Goal: Find contact information: Obtain details needed to contact an individual or organization

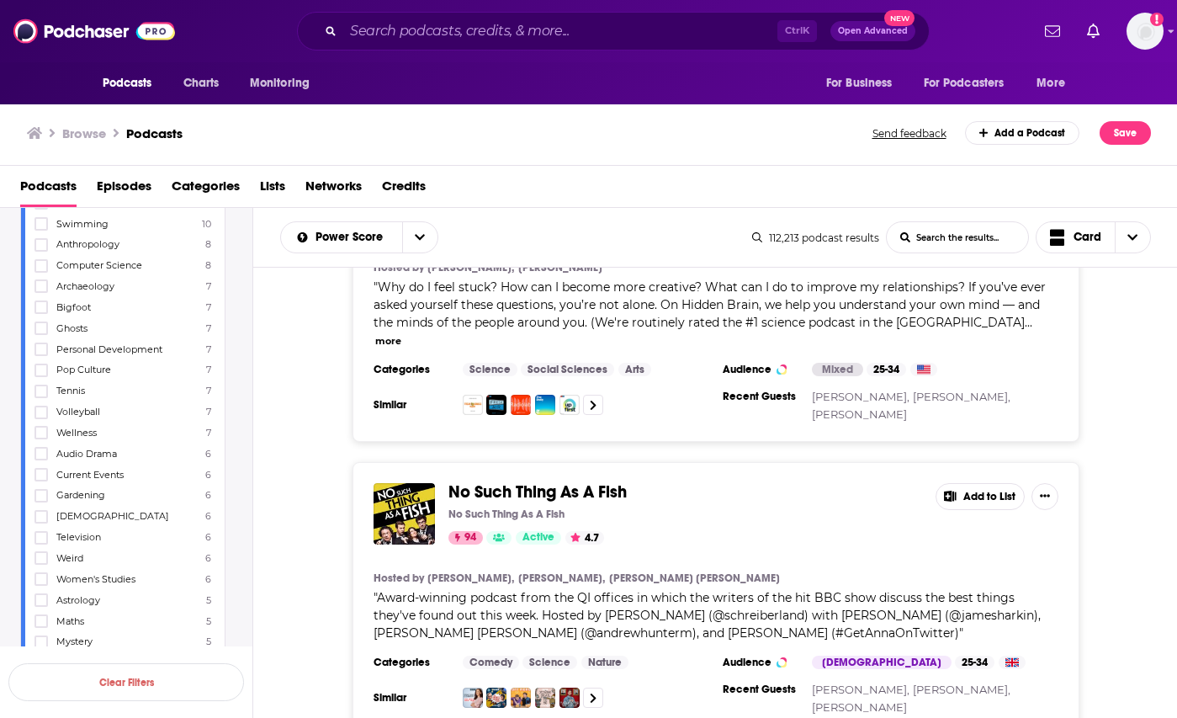
scroll to position [3113, 0]
click at [119, 493] on span "Women's Studies" at bounding box center [95, 495] width 79 height 12
click at [41, 500] on input "multiSelectOption-womens-studies-152" at bounding box center [41, 500] width 0 height 0
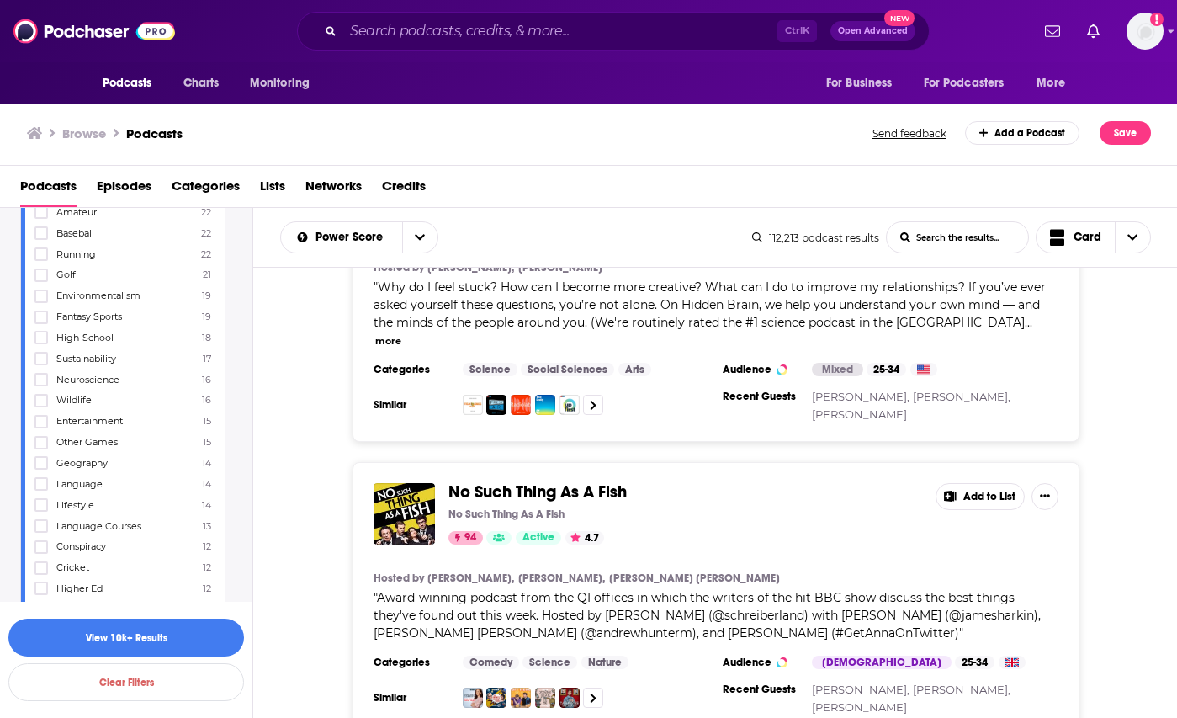
scroll to position [2440, 0]
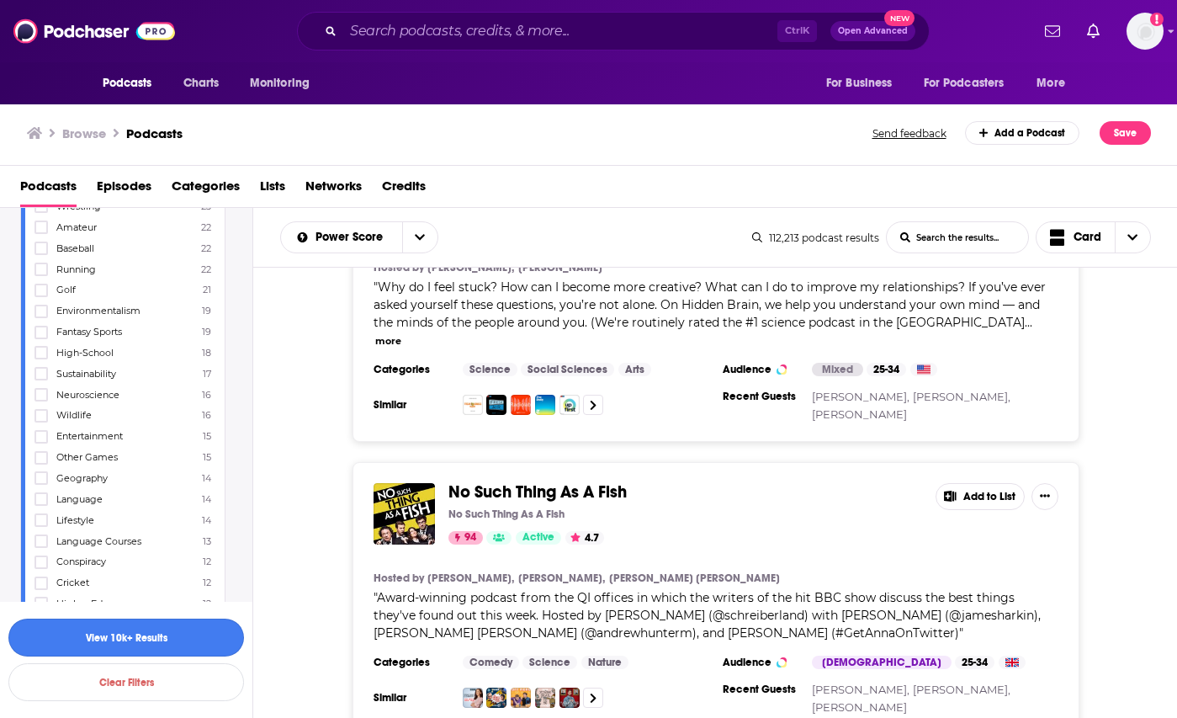
click at [141, 627] on button "View 10k+ Results" at bounding box center [126, 637] width 236 height 38
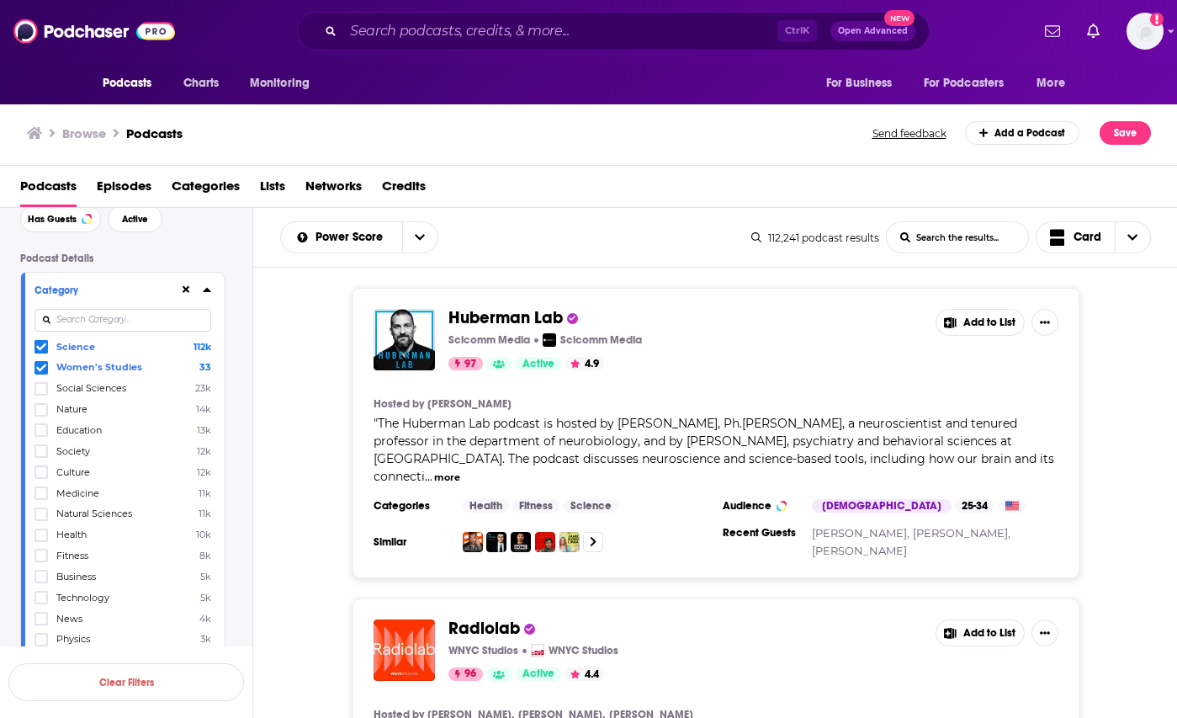
click at [36, 367] on icon at bounding box center [41, 368] width 10 height 10
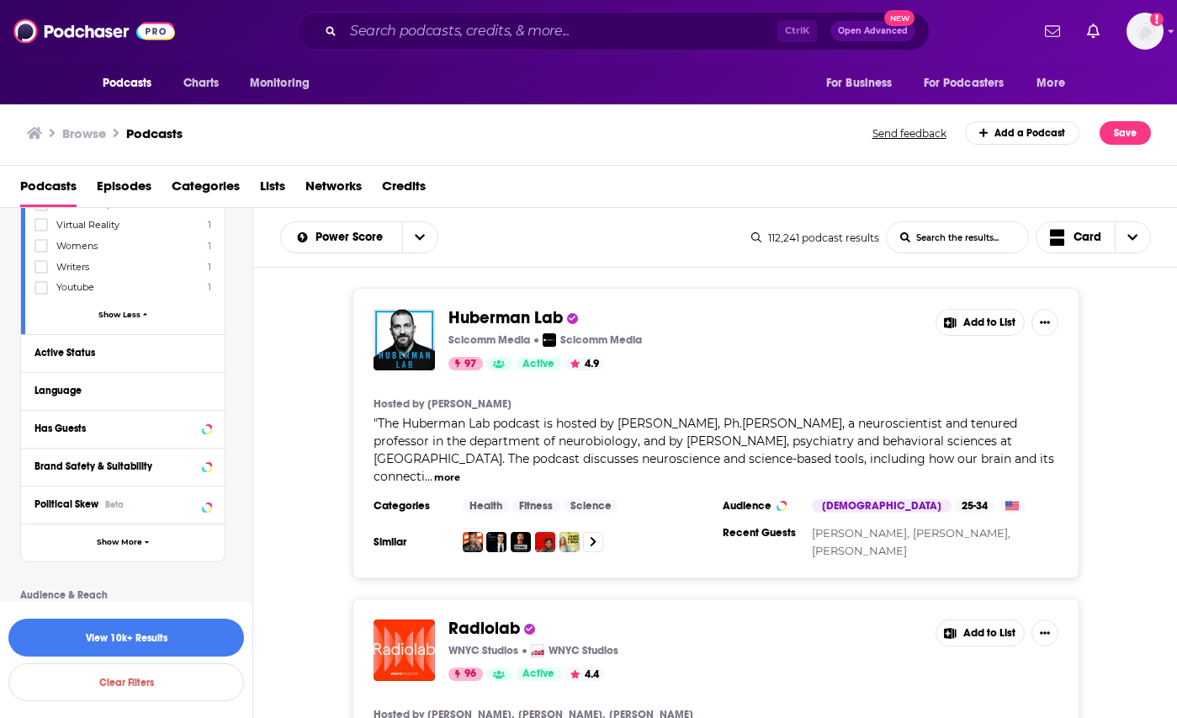
scroll to position [7352, 0]
click at [98, 335] on div "Active Status" at bounding box center [123, 354] width 204 height 38
click at [77, 347] on div "Active Status" at bounding box center [101, 353] width 134 height 12
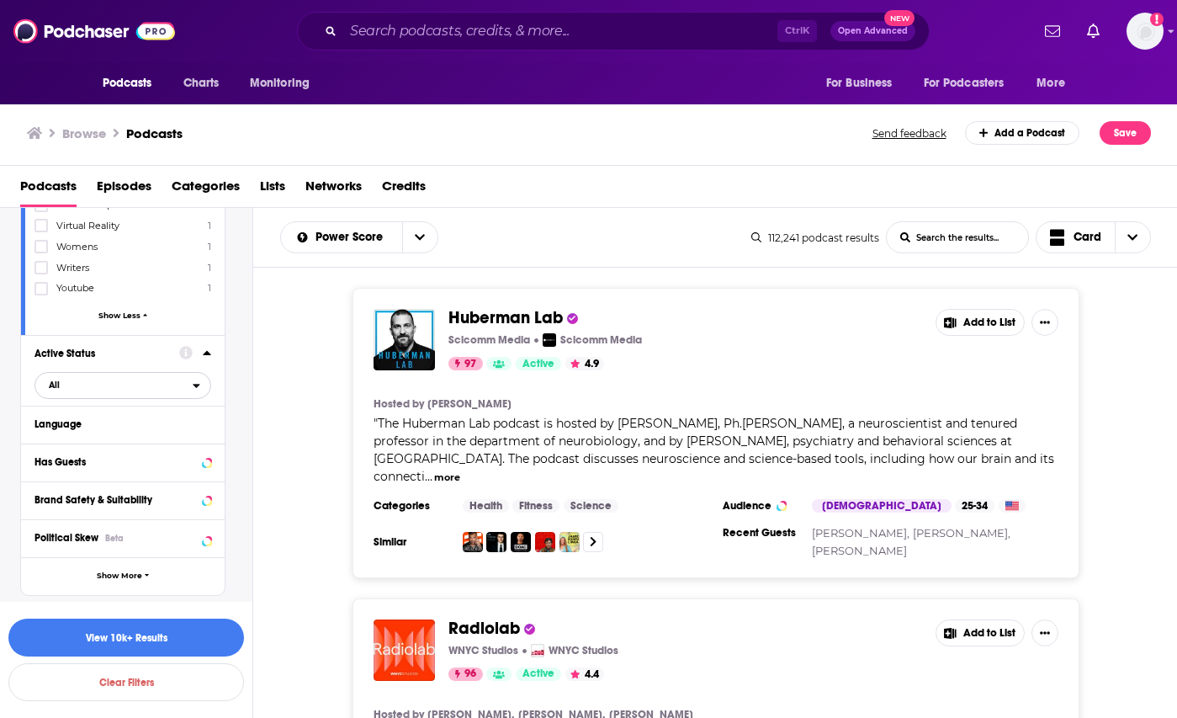
click at [85, 374] on span "All" at bounding box center [113, 385] width 157 height 22
click at [92, 418] on div "Language" at bounding box center [112, 424] width 157 height 12
click at [111, 473] on label "English 52k" at bounding box center [122, 480] width 177 height 14
click at [41, 485] on input "multiSelectOption-en-0" at bounding box center [41, 485] width 0 height 0
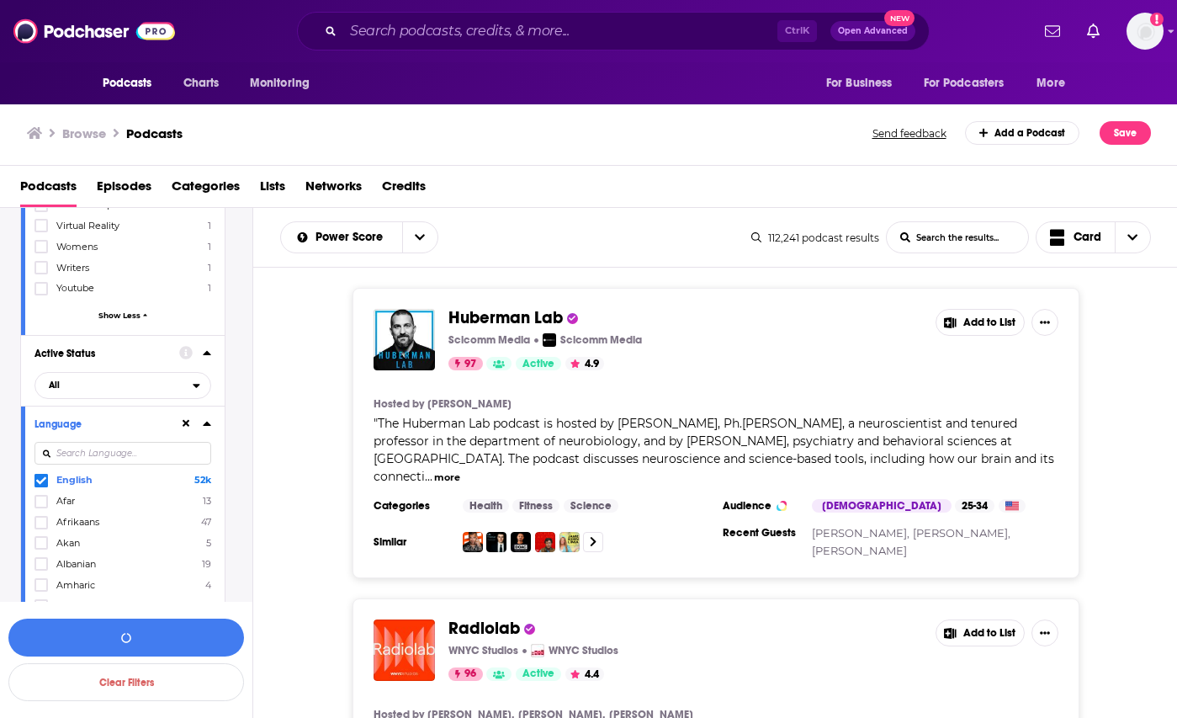
click at [208, 416] on icon at bounding box center [207, 422] width 8 height 13
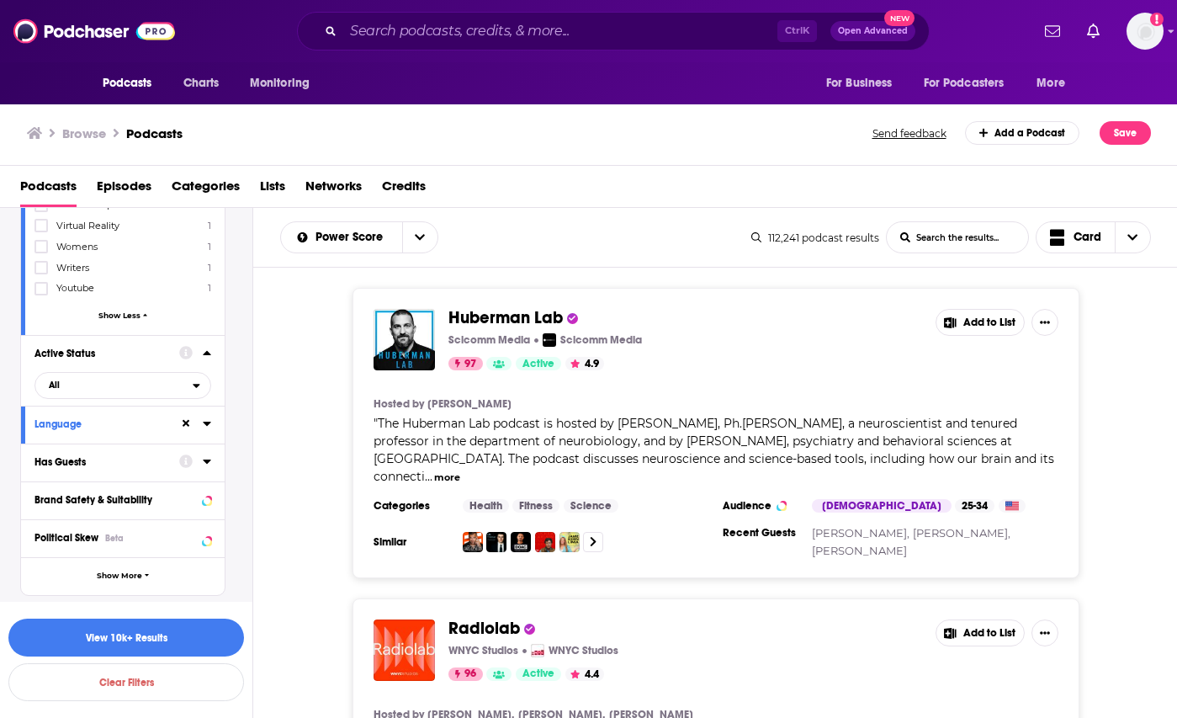
click at [119, 456] on div "Has Guests" at bounding box center [101, 462] width 134 height 12
click at [115, 482] on span "All" at bounding box center [113, 493] width 157 height 22
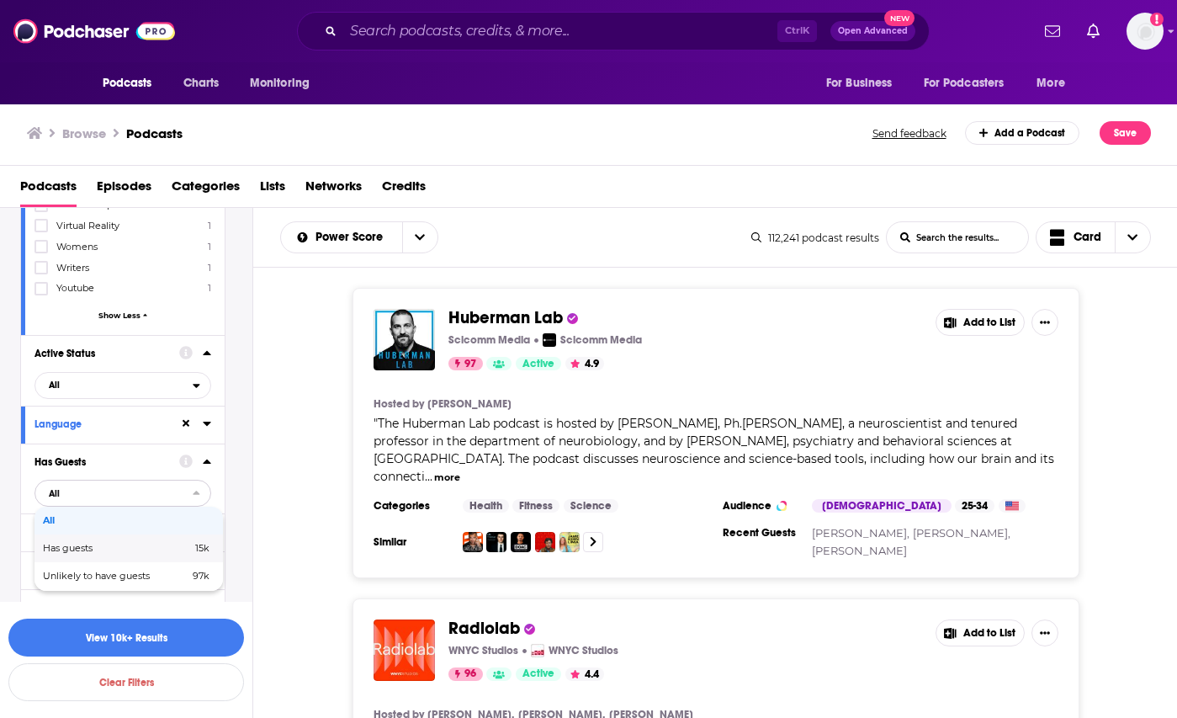
click at [130, 544] on span "Has guests" at bounding box center [92, 548] width 99 height 9
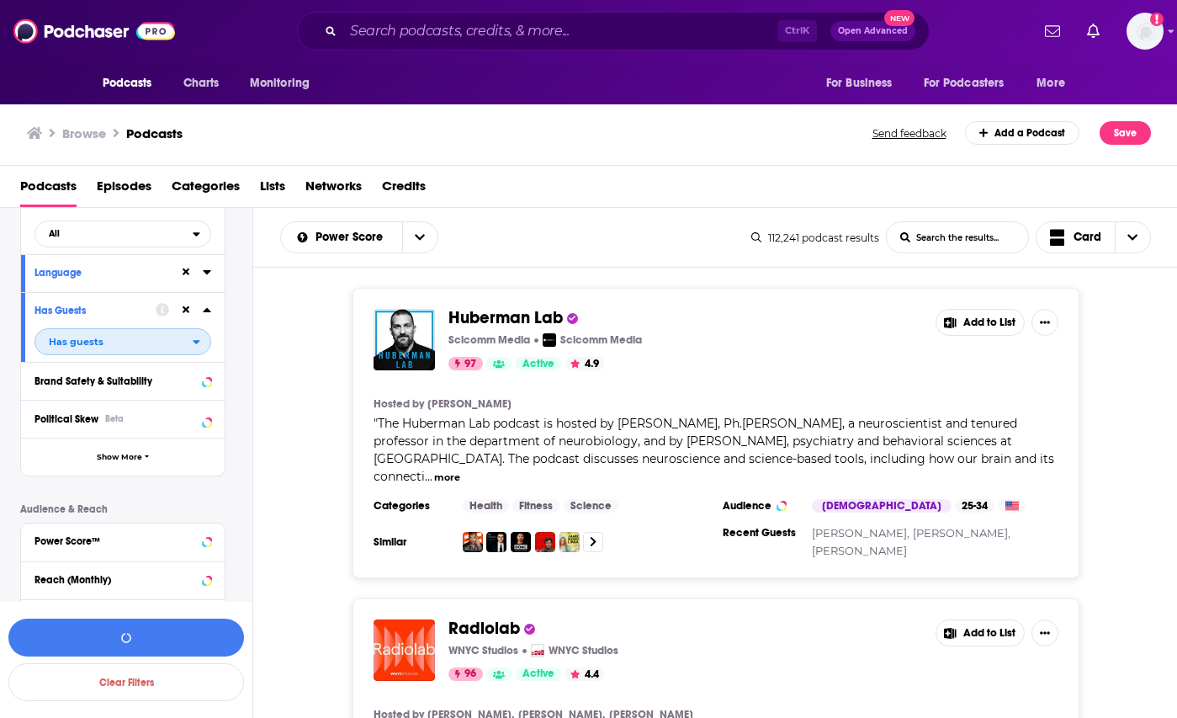
scroll to position [7520, 0]
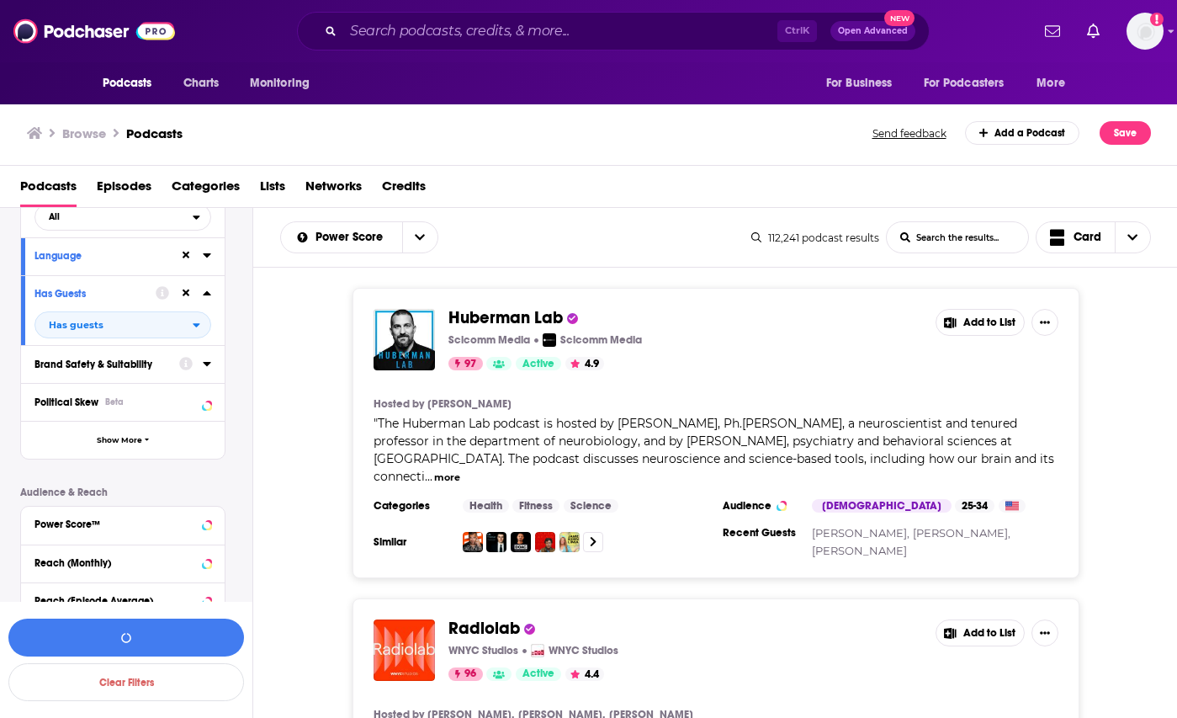
click at [59, 358] on div "Brand Safety & Suitability" at bounding box center [101, 364] width 134 height 12
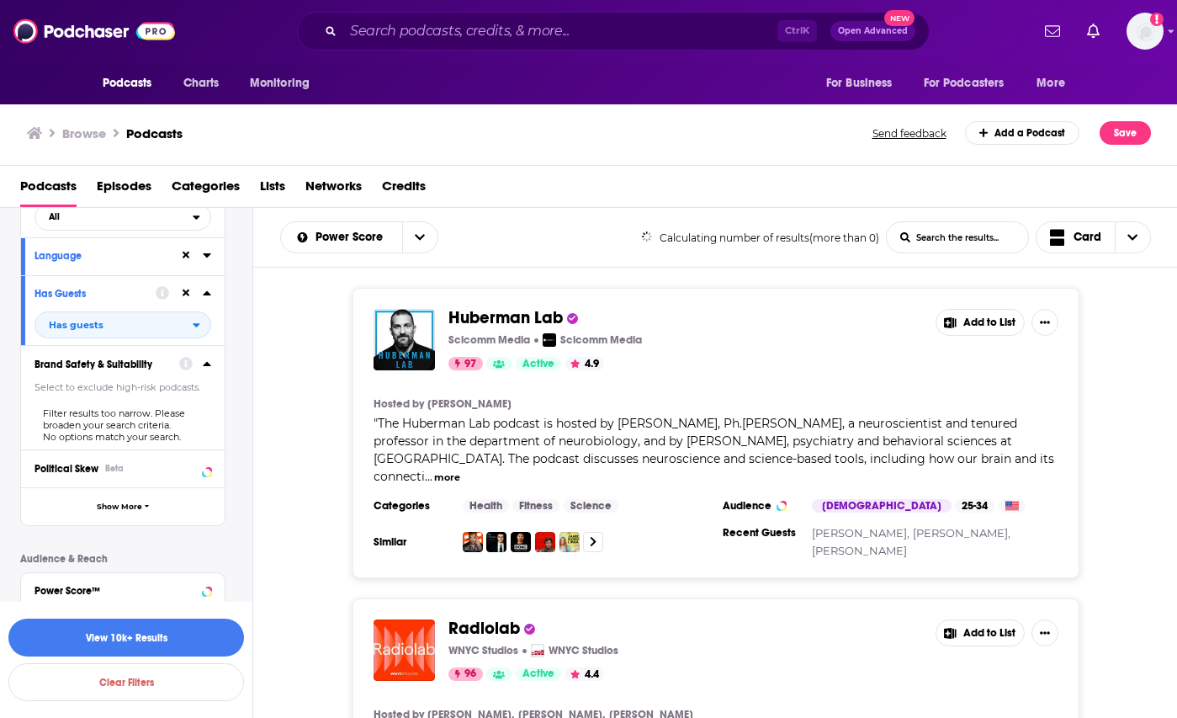
click at [59, 358] on div "Brand Safety & Suitability" at bounding box center [101, 364] width 134 height 12
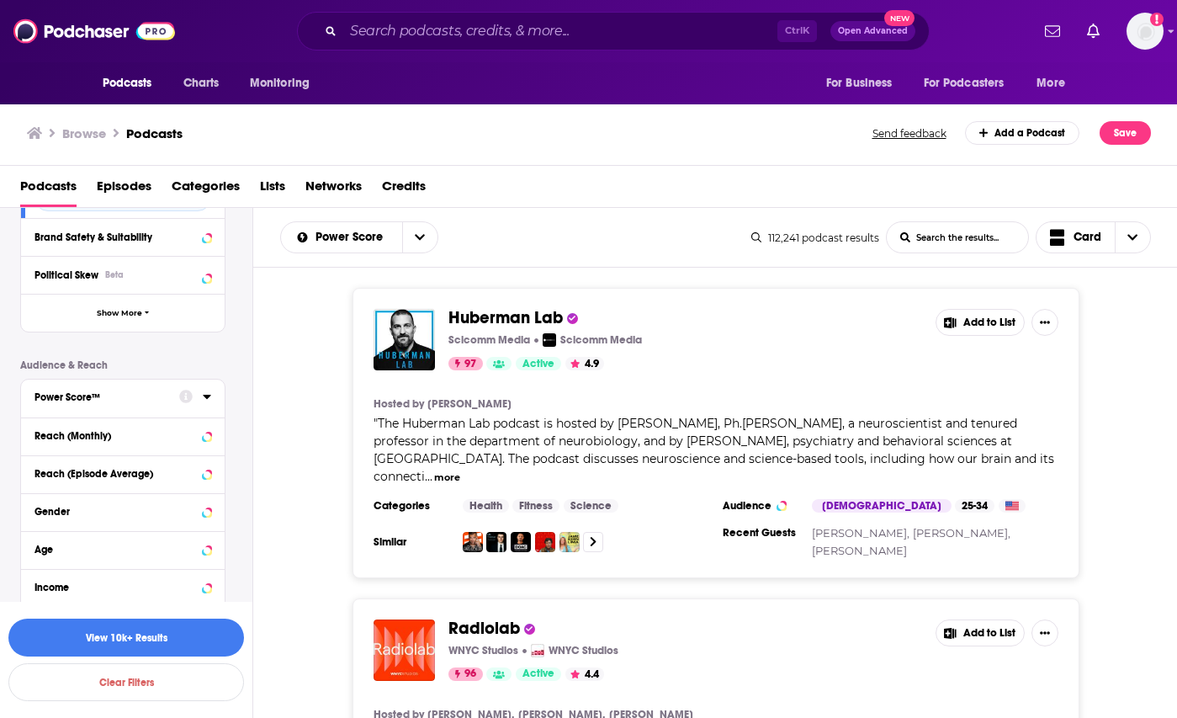
scroll to position [7669, 0]
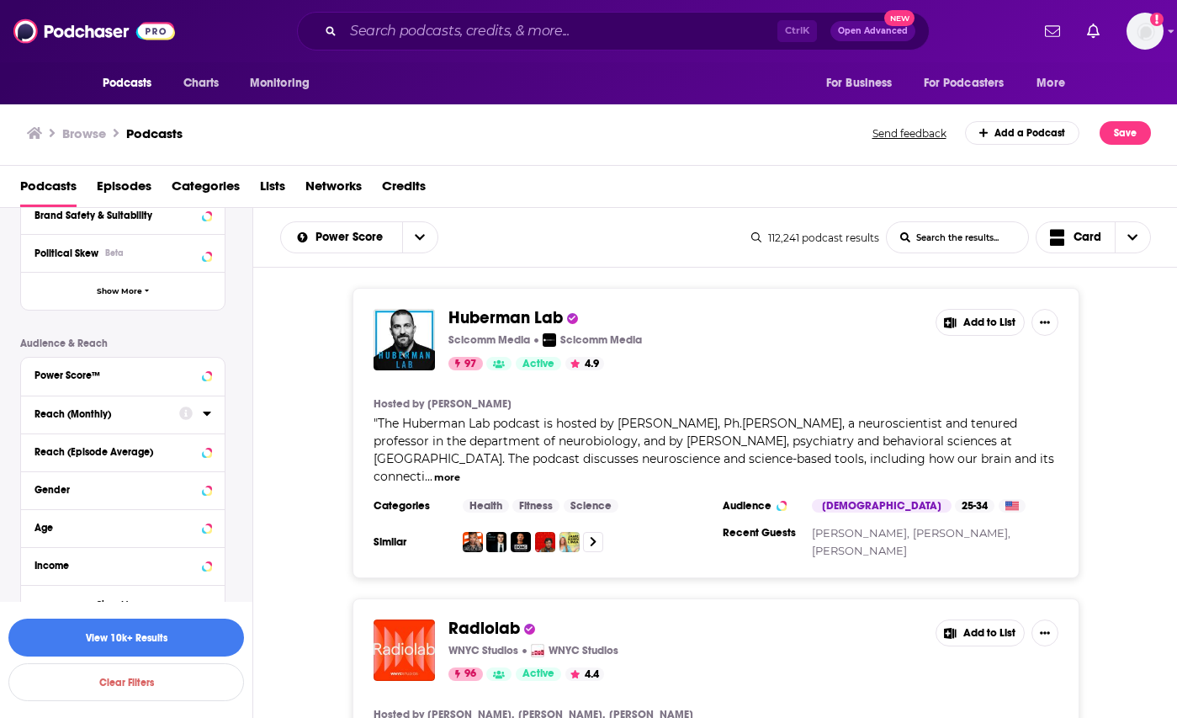
click at [103, 408] on div "Reach (Monthly)" at bounding box center [101, 414] width 134 height 12
click at [130, 479] on button "Gender" at bounding box center [106, 489] width 145 height 21
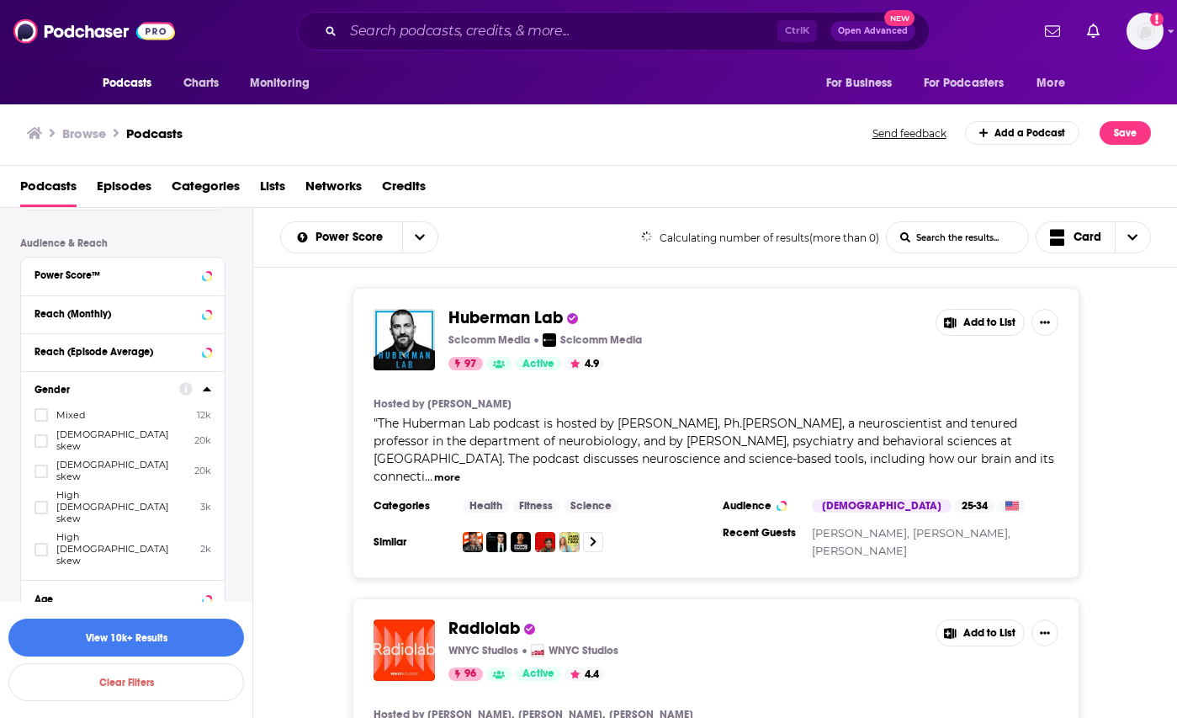
scroll to position [7779, 0]
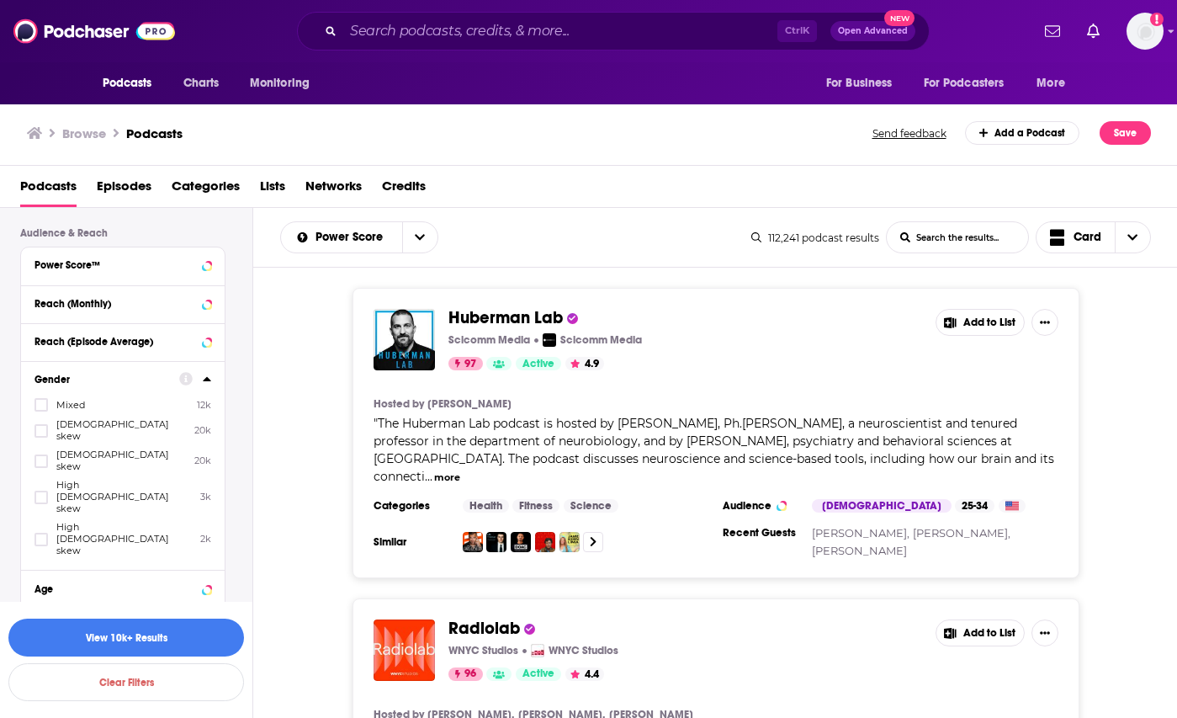
click at [59, 399] on span "Mixed" at bounding box center [70, 405] width 29 height 12
click at [41, 410] on input "multiSelectOption-low-0" at bounding box center [41, 410] width 0 height 0
click at [73, 418] on span "[DEMOGRAPHIC_DATA] skew" at bounding box center [121, 430] width 130 height 24
click at [41, 436] on input "multiSelectOption-moderatefemale-1" at bounding box center [41, 436] width 0 height 0
click at [95, 479] on span "High [DEMOGRAPHIC_DATA] skew" at bounding box center [123, 496] width 135 height 35
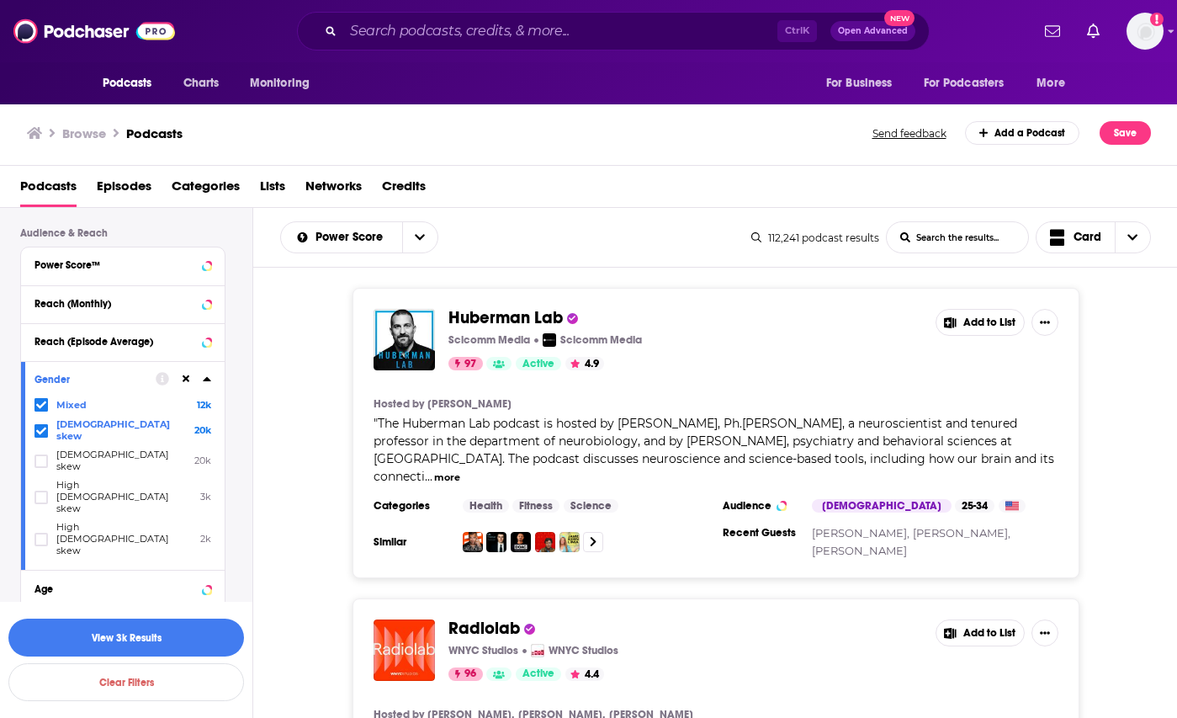
click at [41, 502] on input "multiSelectOption-highfemale-3" at bounding box center [41, 502] width 0 height 0
click at [142, 583] on div "Age" at bounding box center [101, 589] width 134 height 12
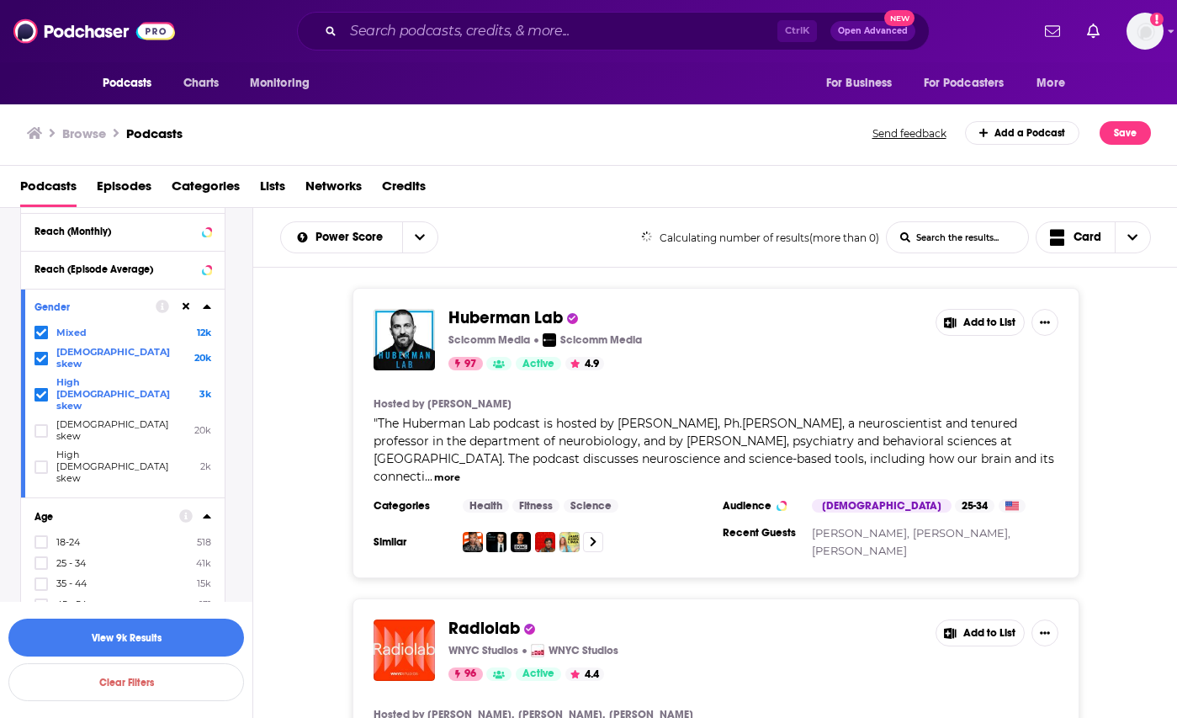
scroll to position [7890, 0]
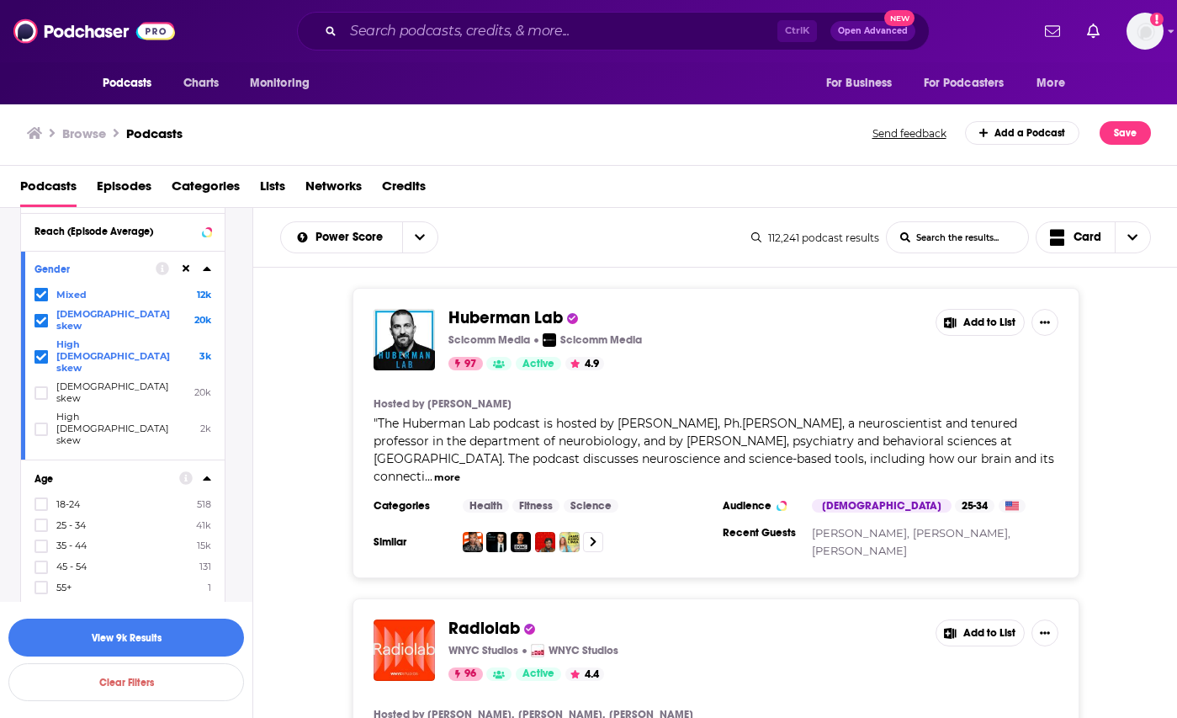
click at [148, 621] on div "Income" at bounding box center [101, 627] width 134 height 12
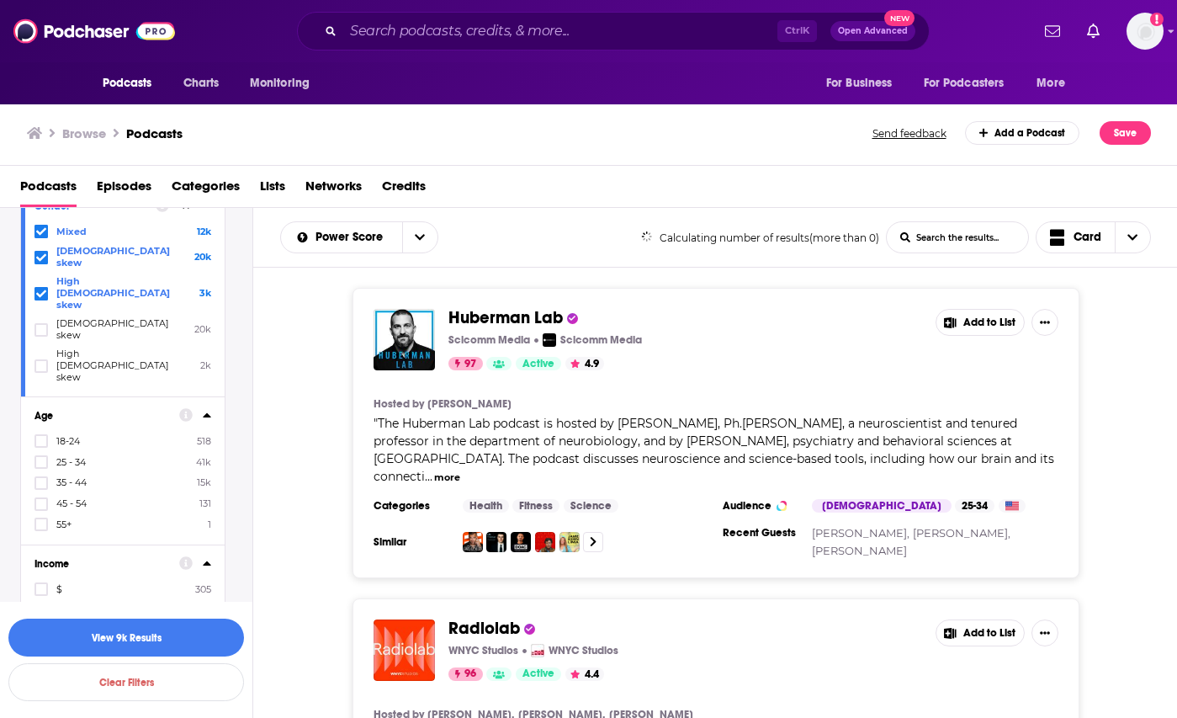
scroll to position [8000, 0]
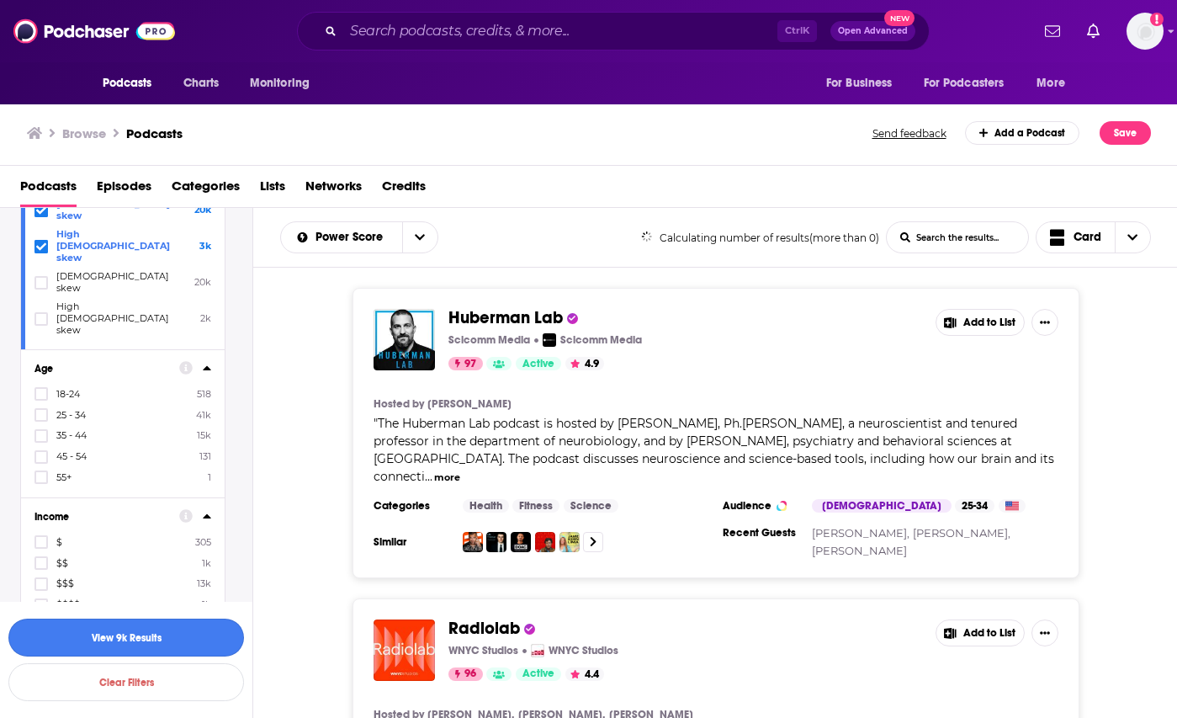
click at [159, 629] on button "View 9k Results" at bounding box center [126, 637] width 236 height 38
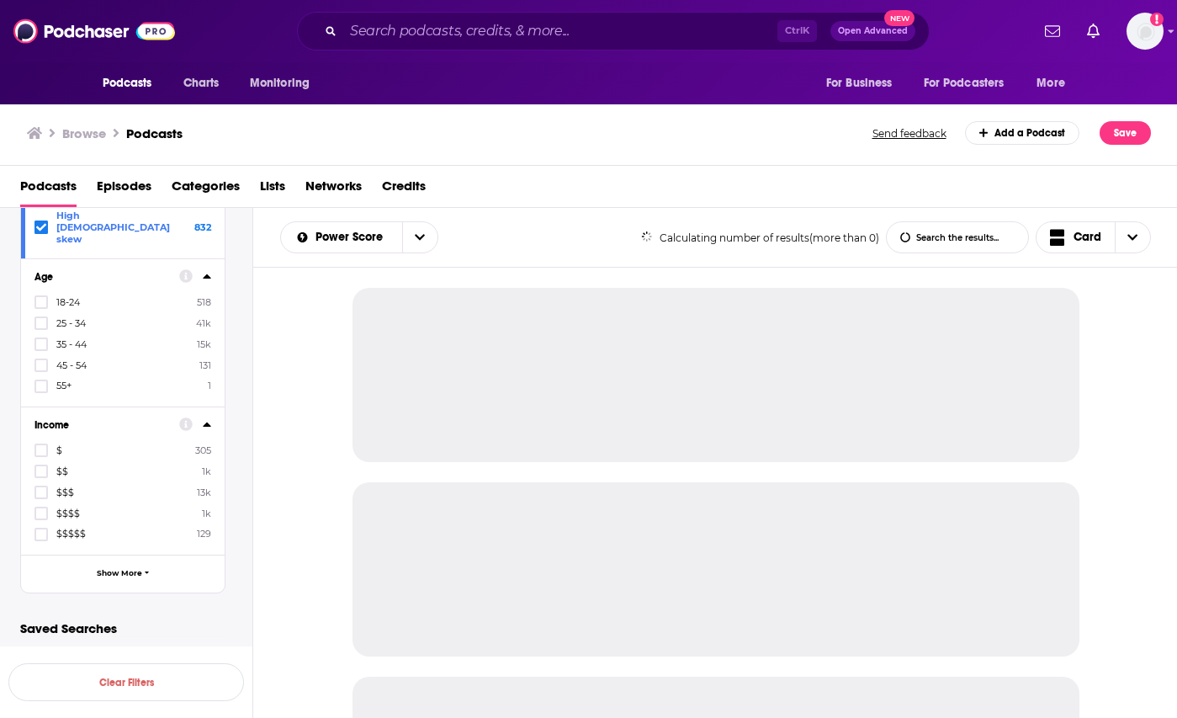
scroll to position [5596, 0]
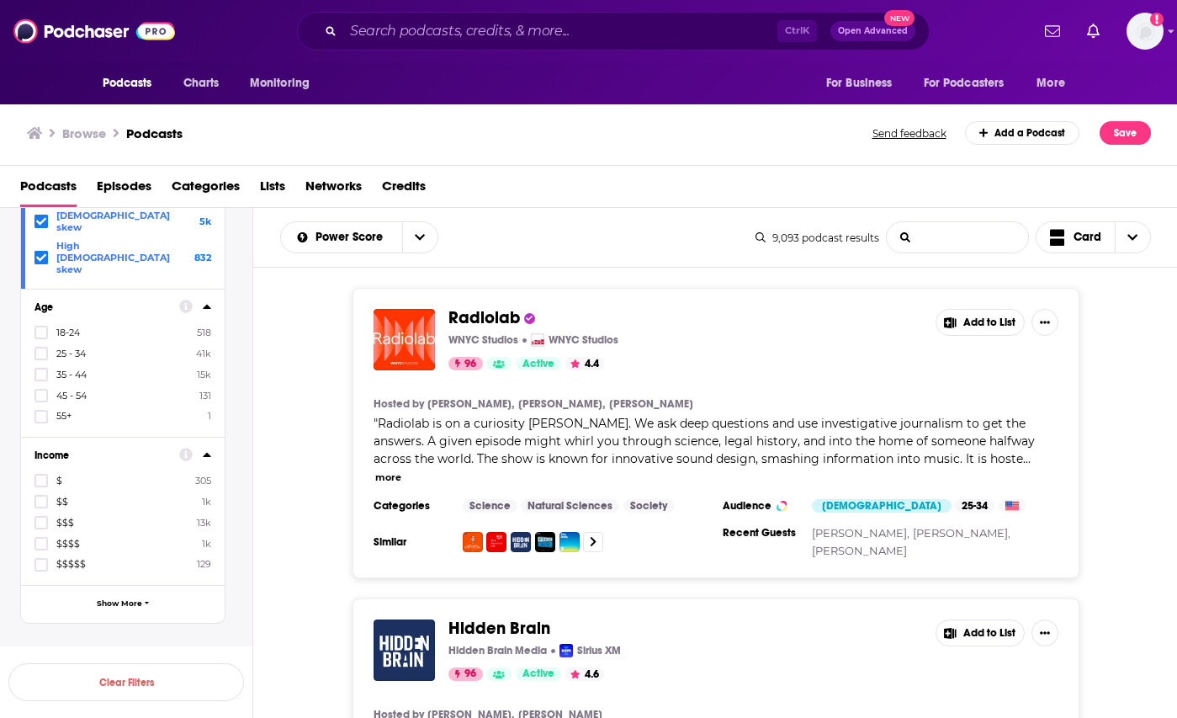
click at [957, 241] on input "List Search Input" at bounding box center [957, 237] width 141 height 30
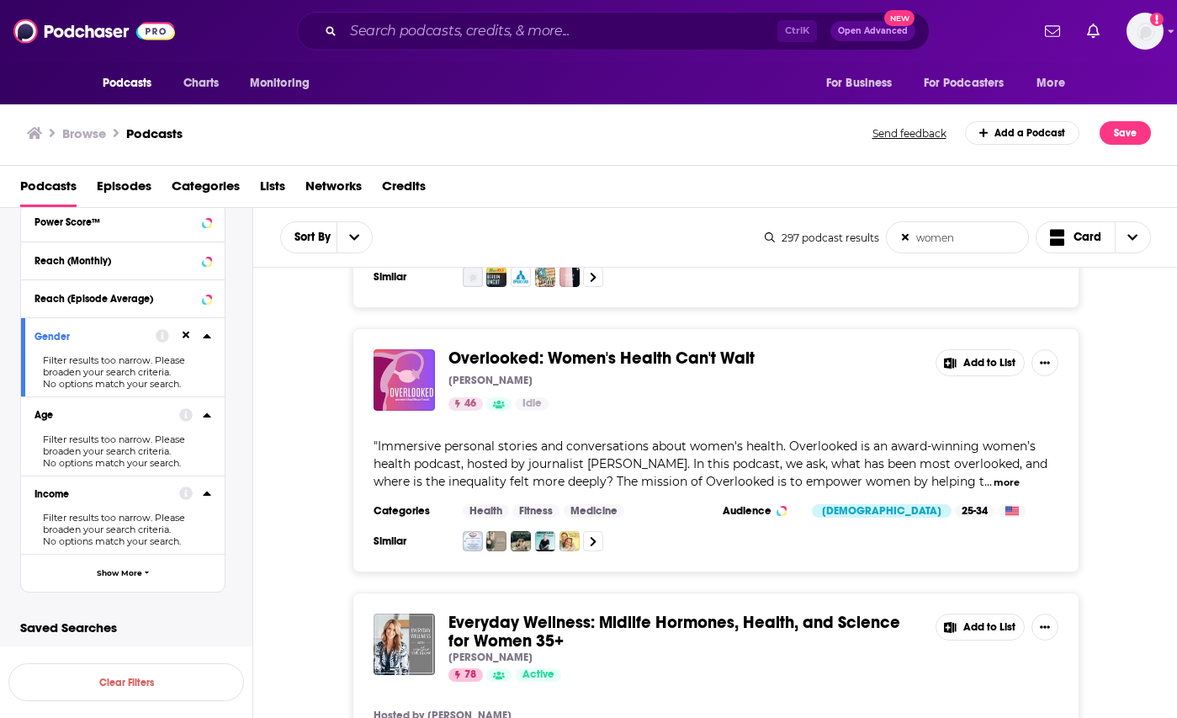
scroll to position [757, 0]
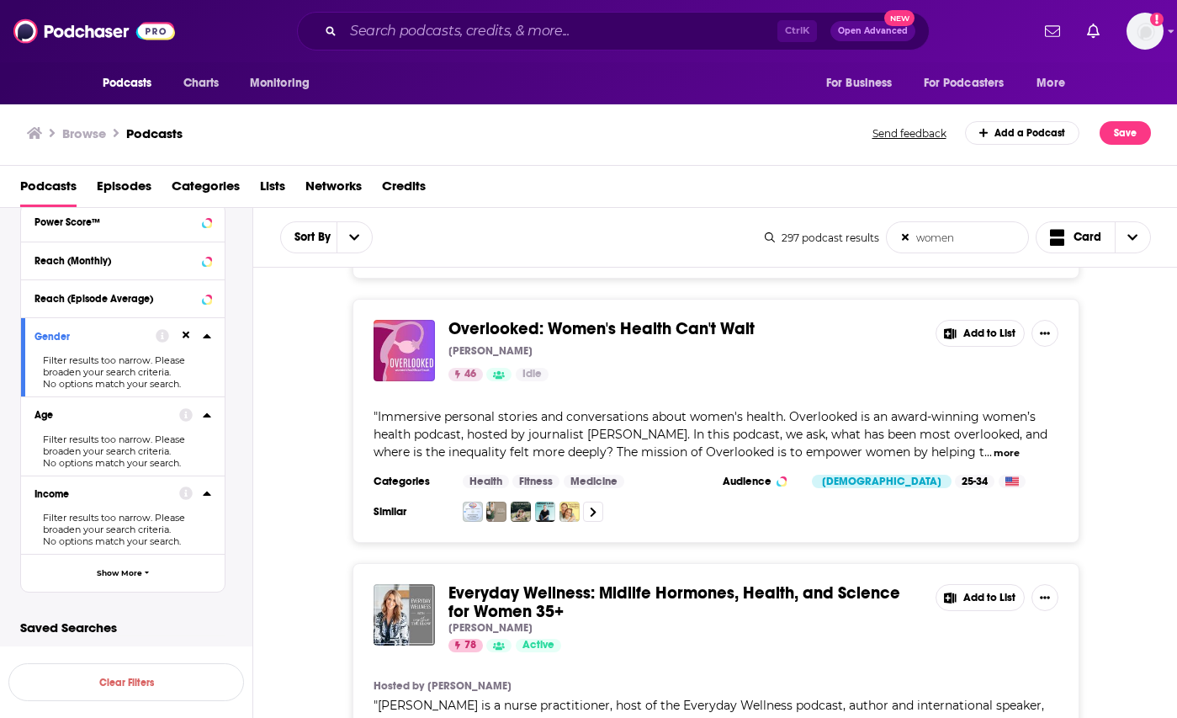
type input "women"
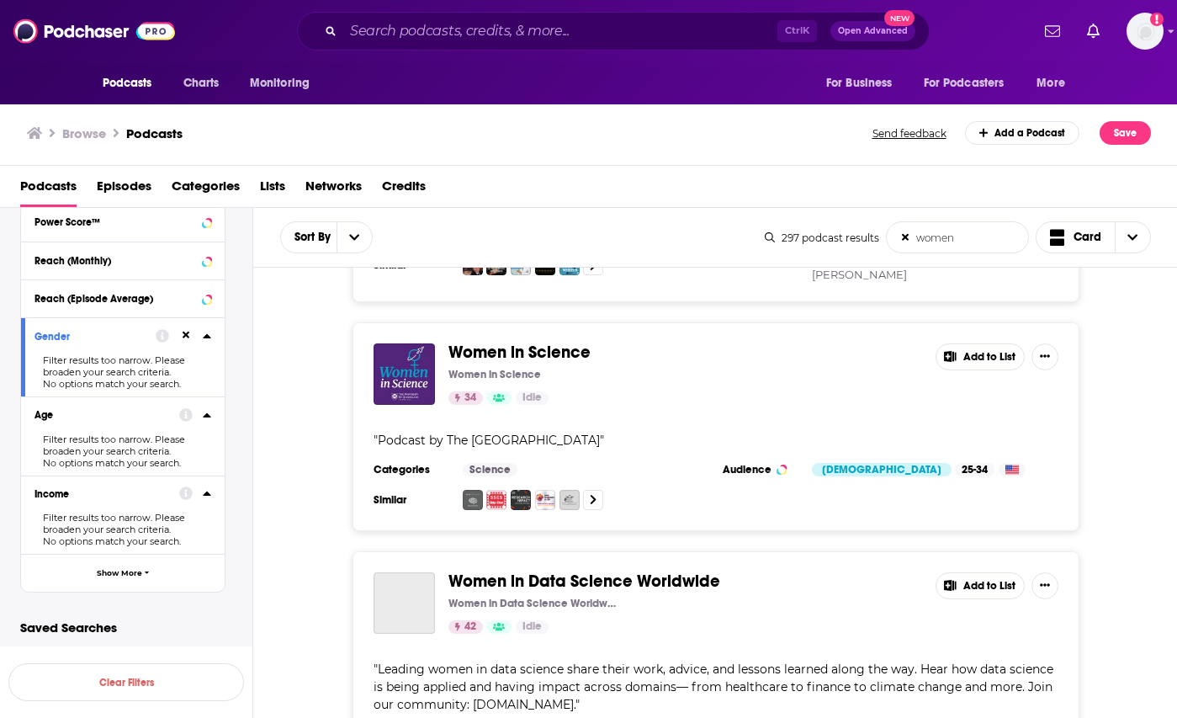
scroll to position [3197, 0]
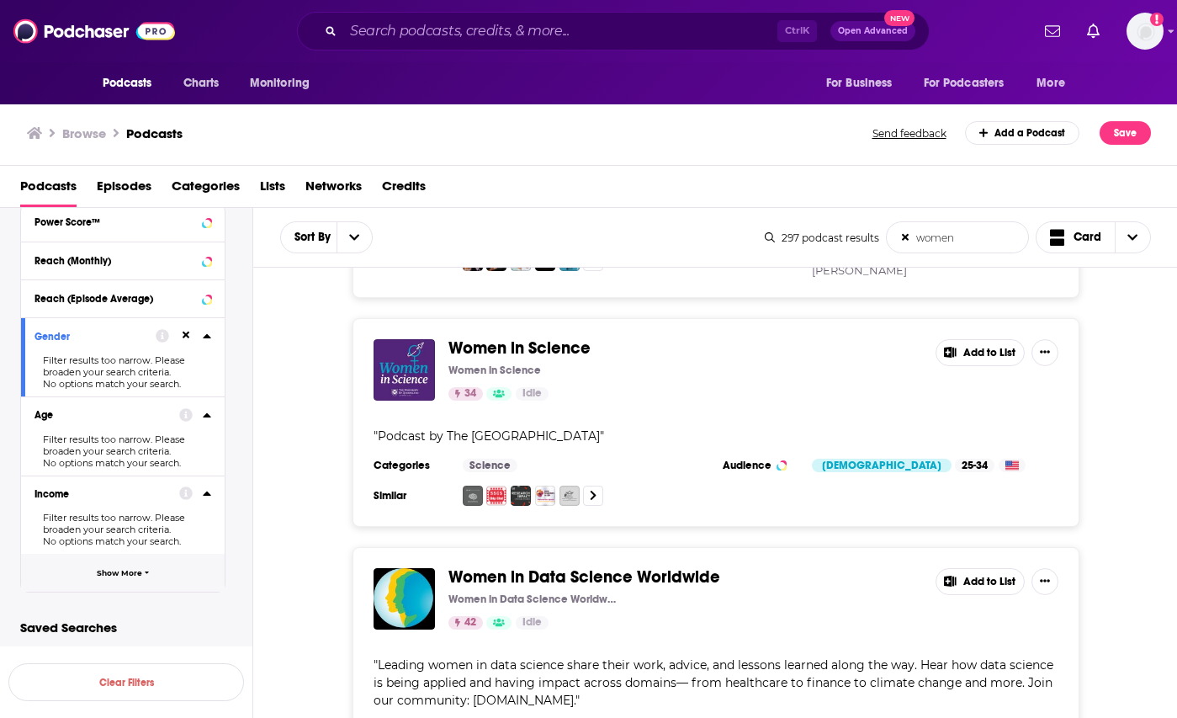
click at [106, 572] on span "Show More" at bounding box center [119, 573] width 45 height 9
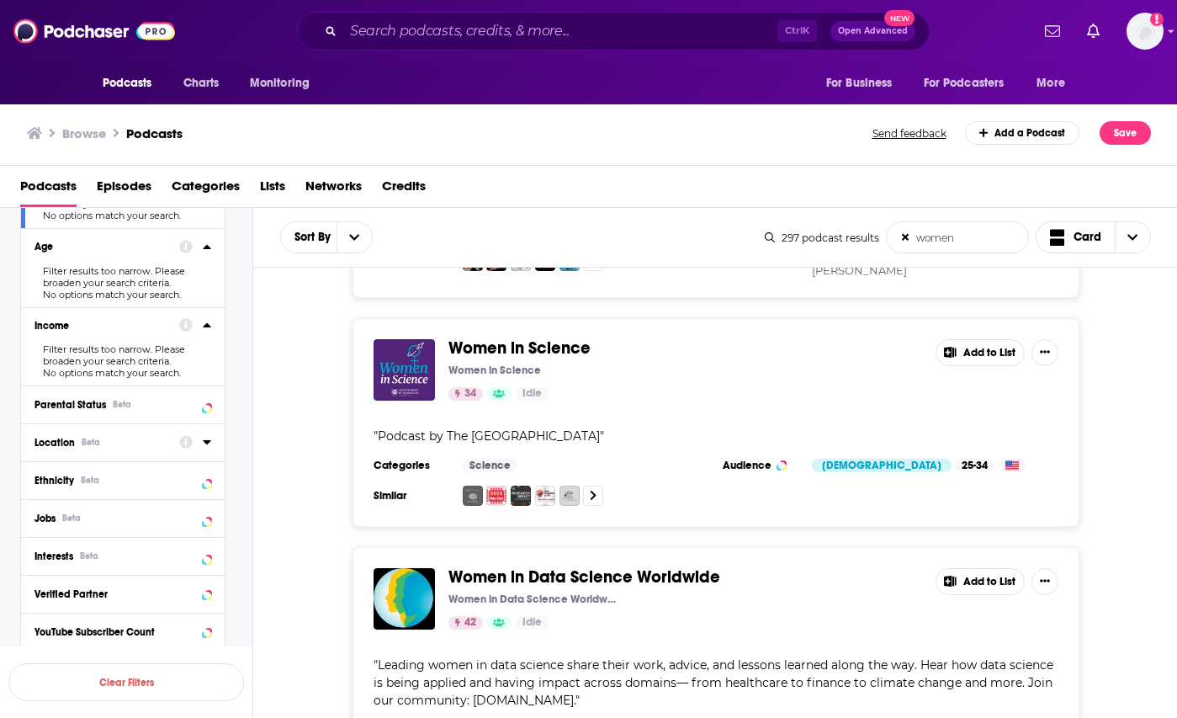
click at [76, 442] on div "Location Beta" at bounding box center [101, 443] width 134 height 12
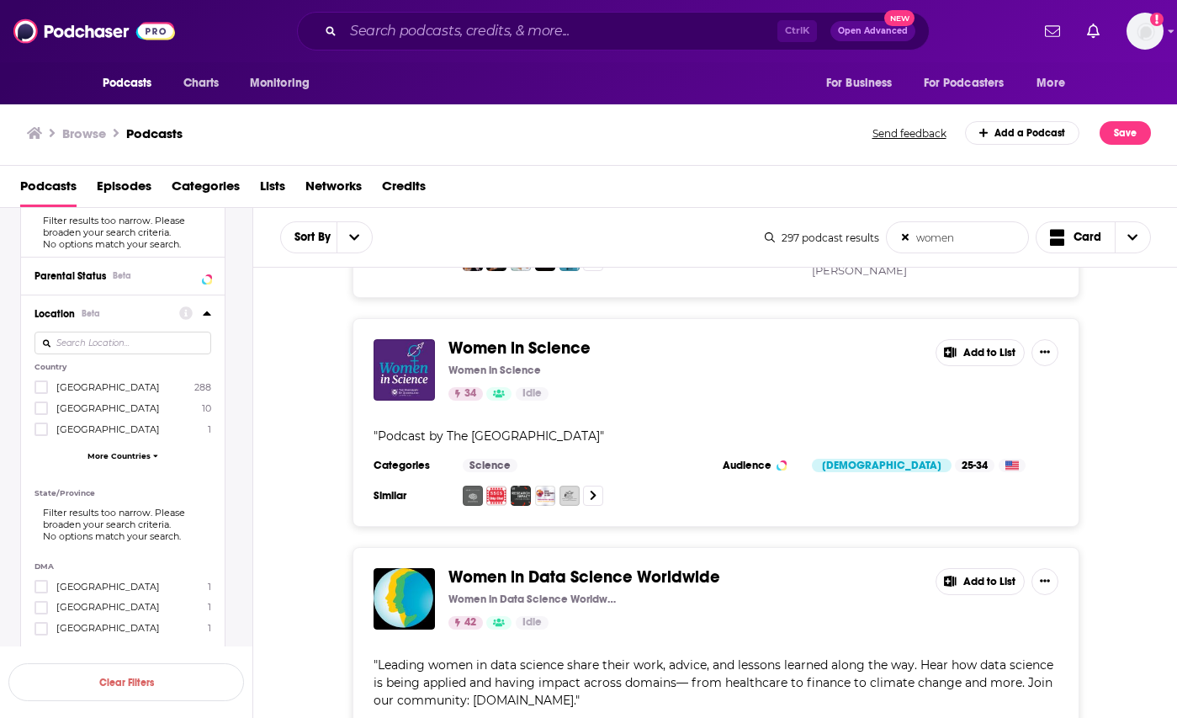
scroll to position [925, 0]
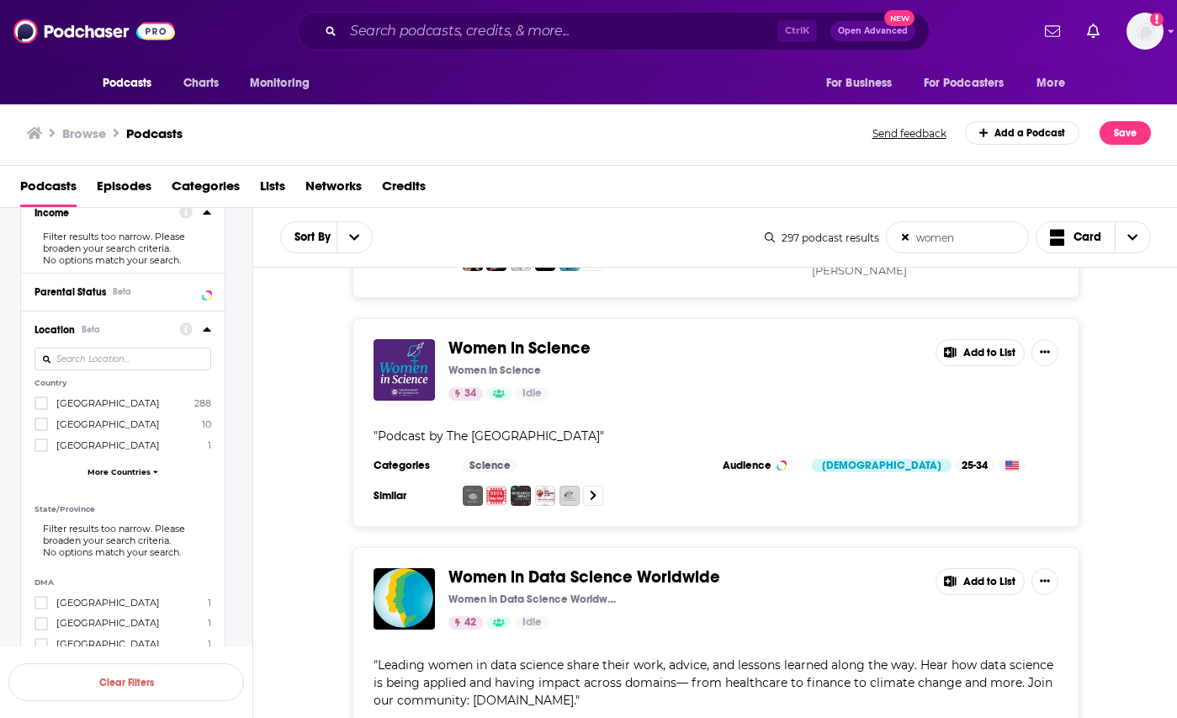
click at [99, 372] on div at bounding box center [122, 359] width 177 height 39
click at [107, 358] on input at bounding box center [122, 358] width 177 height 23
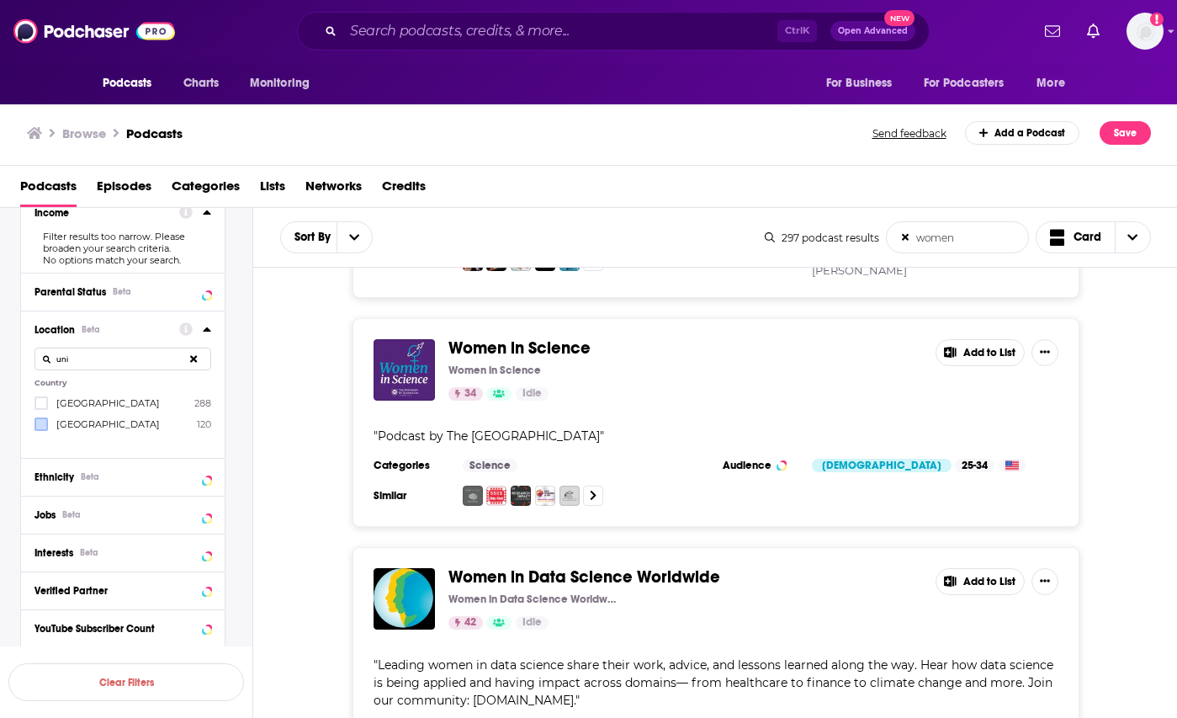
type input "uni"
click at [36, 425] on icon at bounding box center [41, 424] width 10 height 10
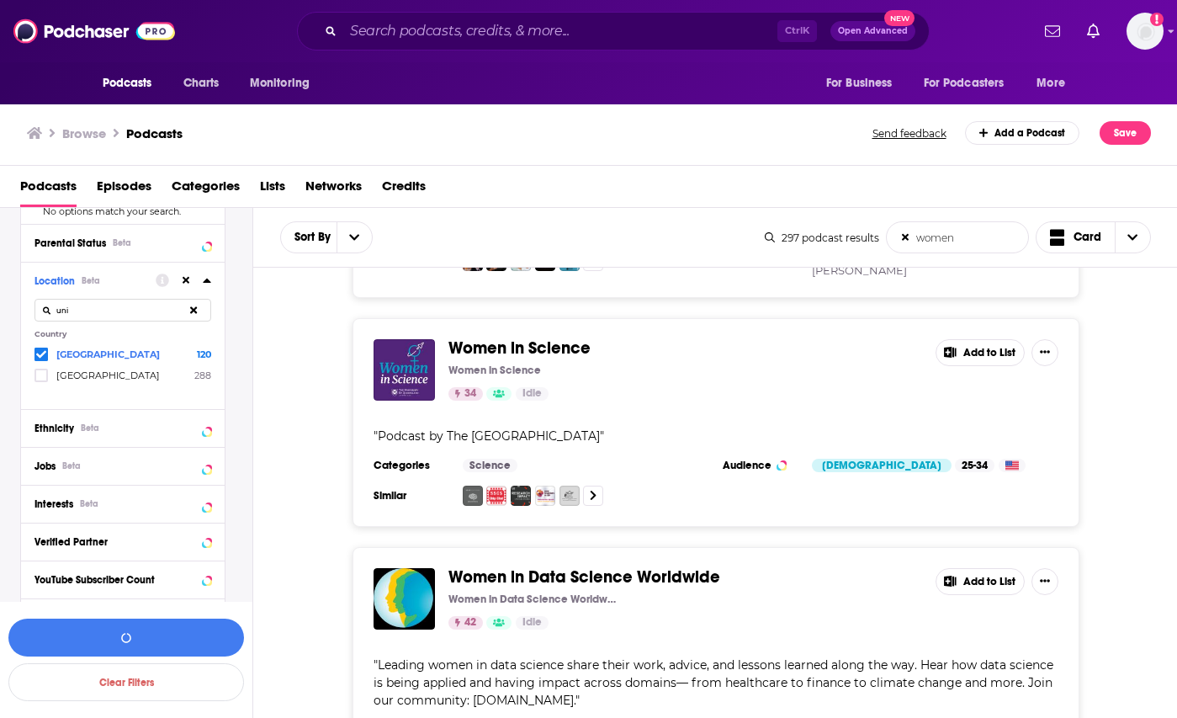
scroll to position [1018, 0]
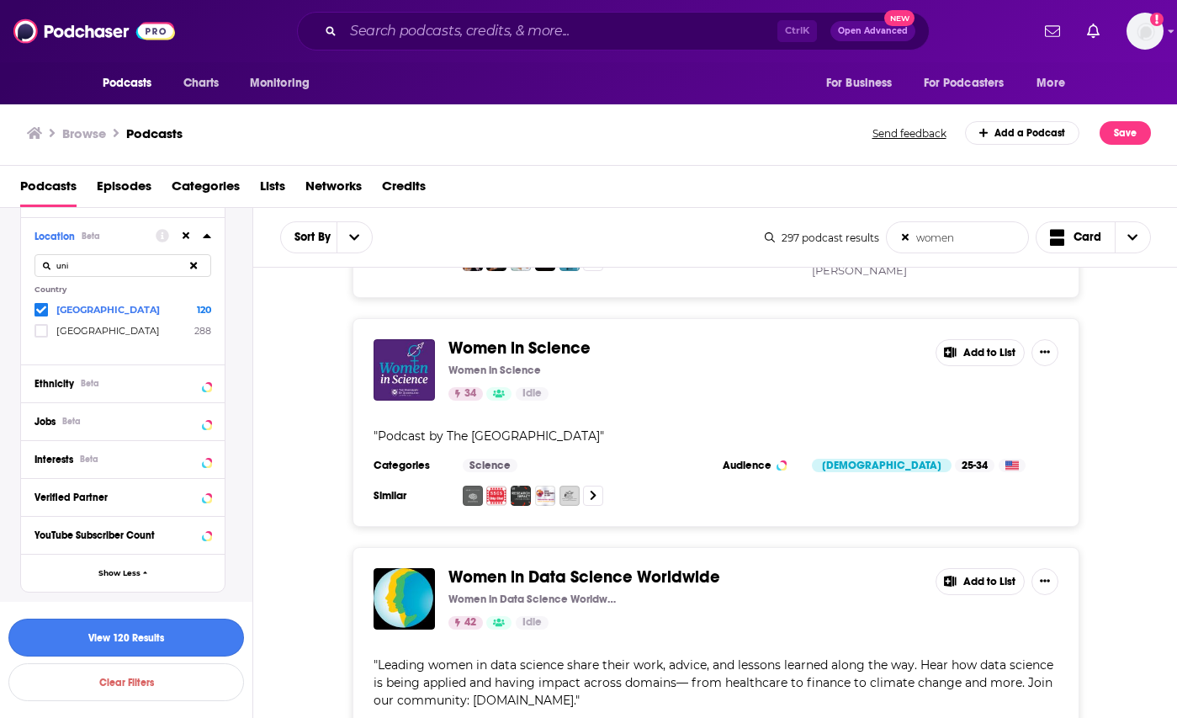
click at [135, 626] on button "View 120 Results" at bounding box center [126, 637] width 236 height 38
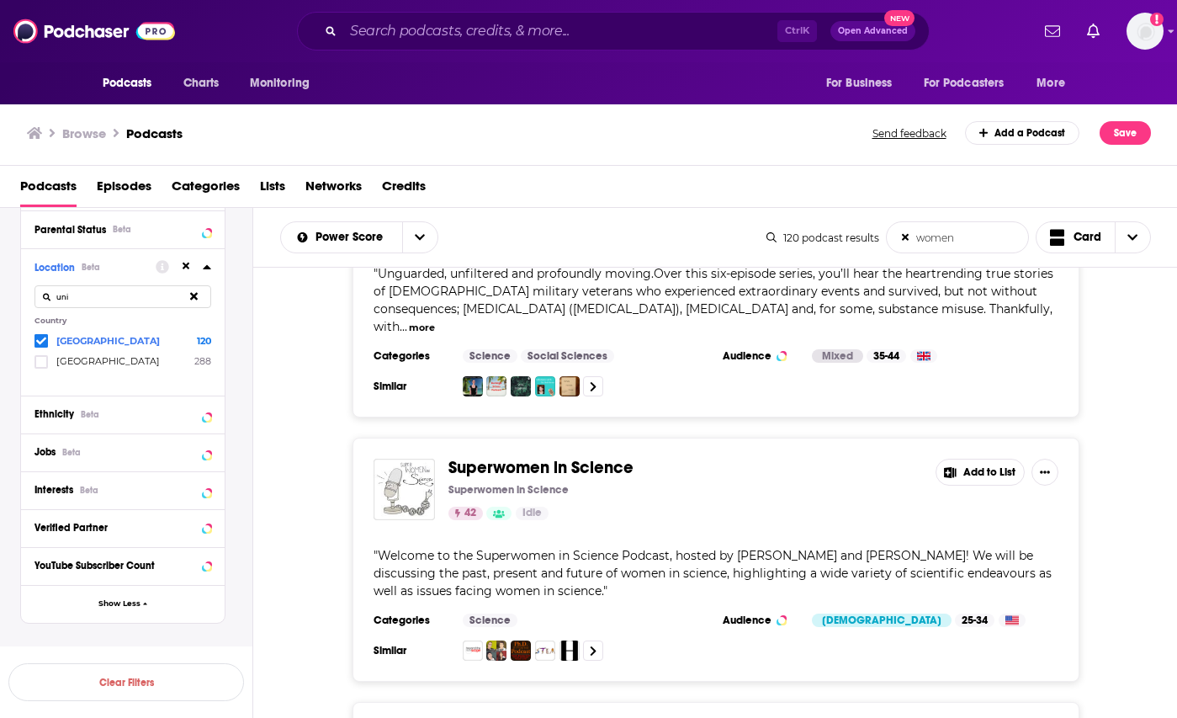
scroll to position [2356, 0]
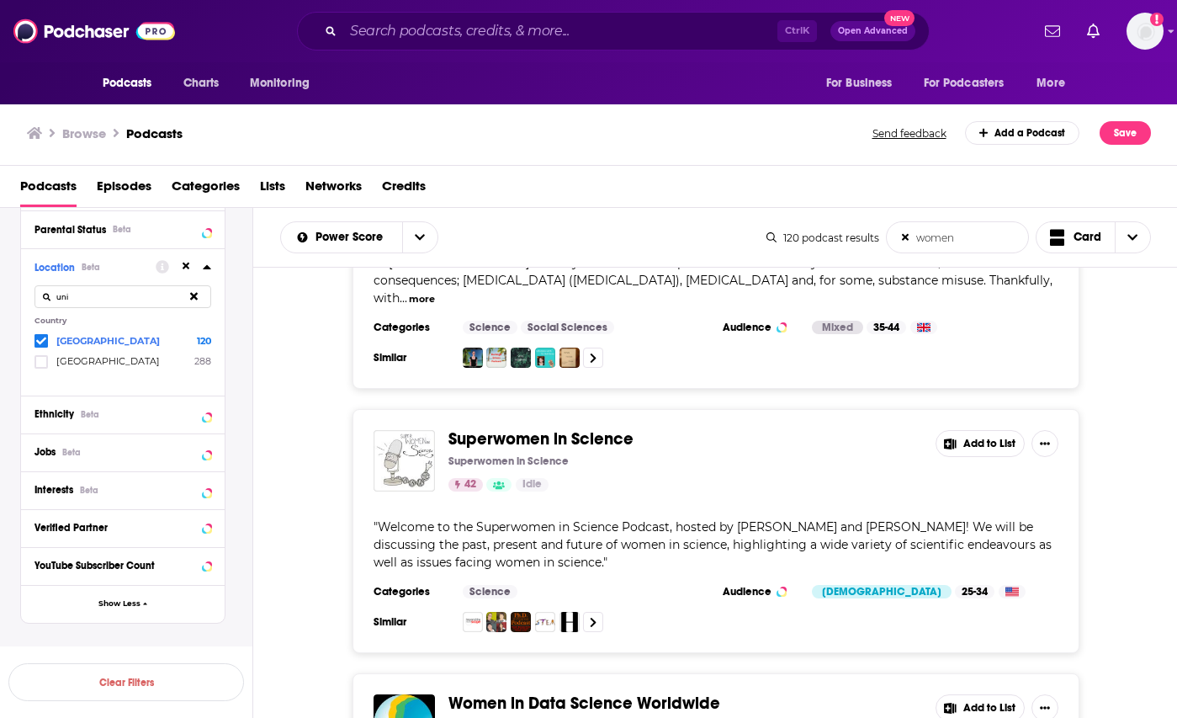
click at [549, 519] on span "Welcome to the Superwomen in Science Podcast, hosted by [PERSON_NAME] and [PERS…" at bounding box center [713, 544] width 678 height 50
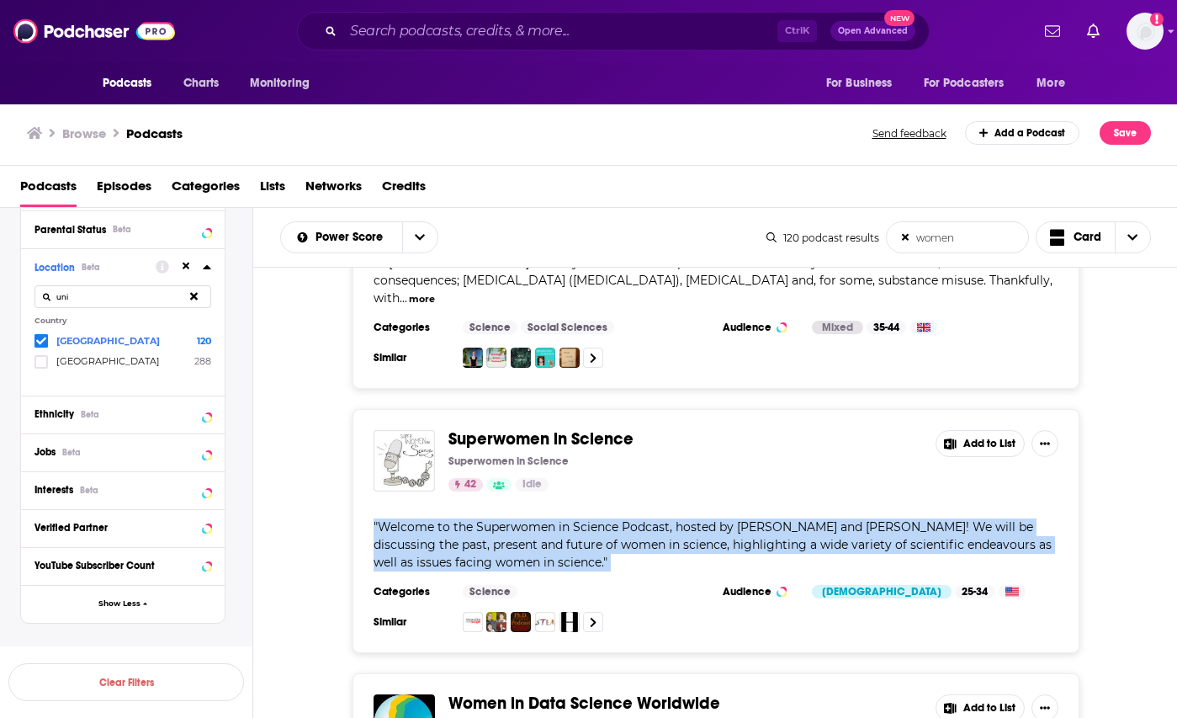
click at [549, 519] on span "Welcome to the Superwomen in Science Podcast, hosted by [PERSON_NAME] and [PERS…" at bounding box center [713, 544] width 678 height 50
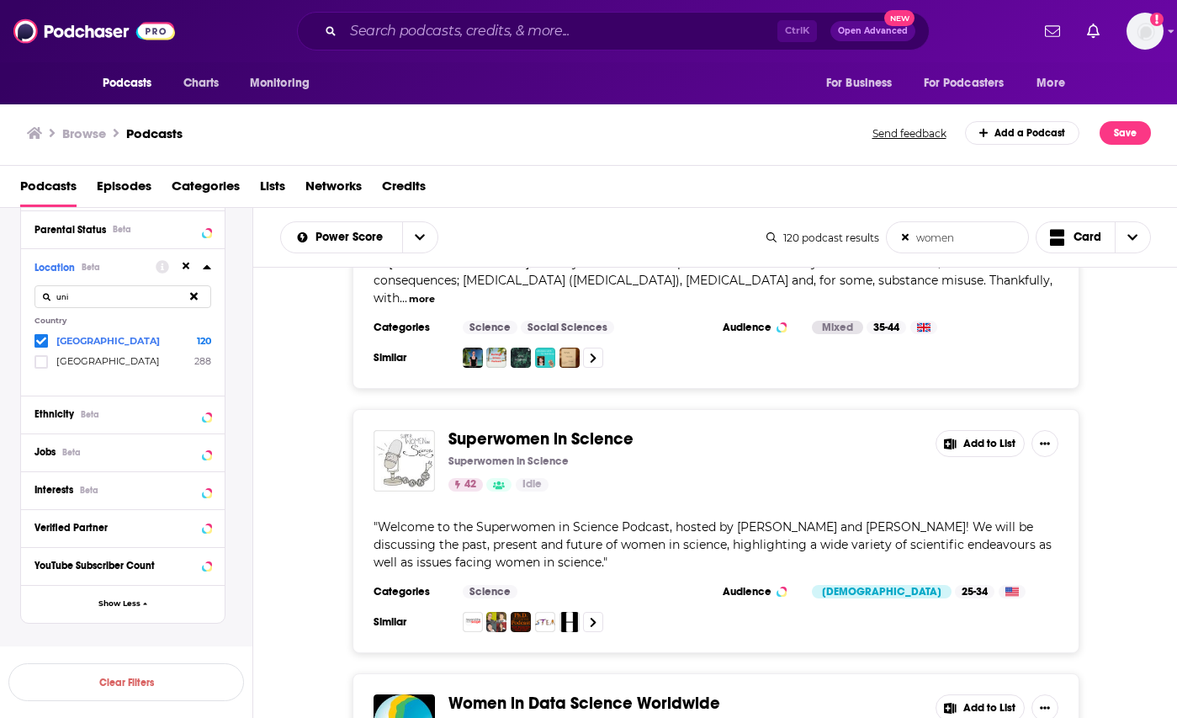
click at [549, 519] on span "Welcome to the Superwomen in Science Podcast, hosted by [PERSON_NAME] and [PERS…" at bounding box center [713, 544] width 678 height 50
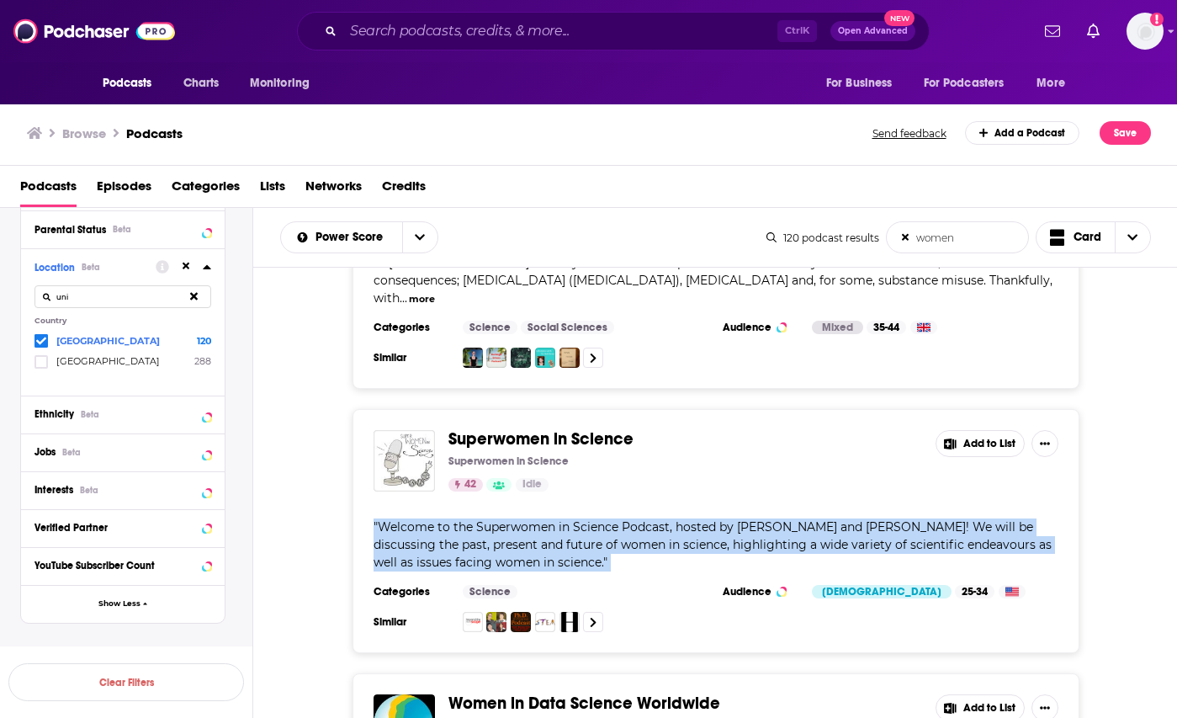
click at [549, 519] on span "Welcome to the Superwomen in Science Podcast, hosted by [PERSON_NAME] and [PERS…" at bounding box center [713, 544] width 678 height 50
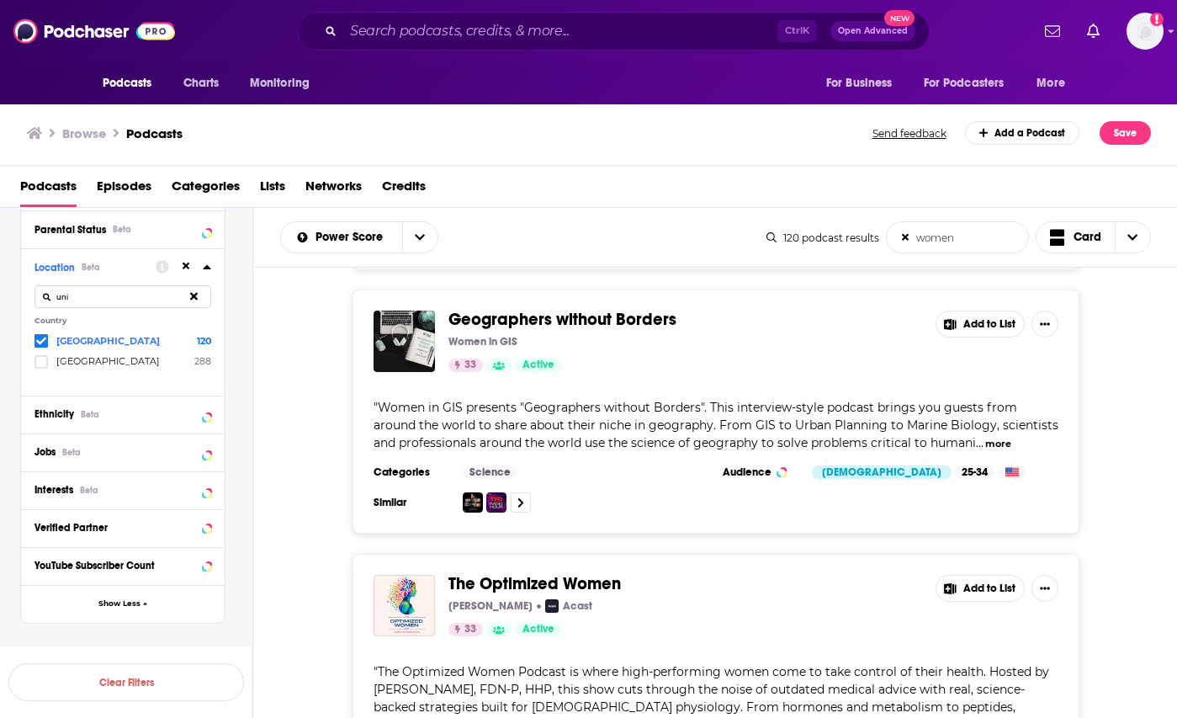
scroll to position [6235, 0]
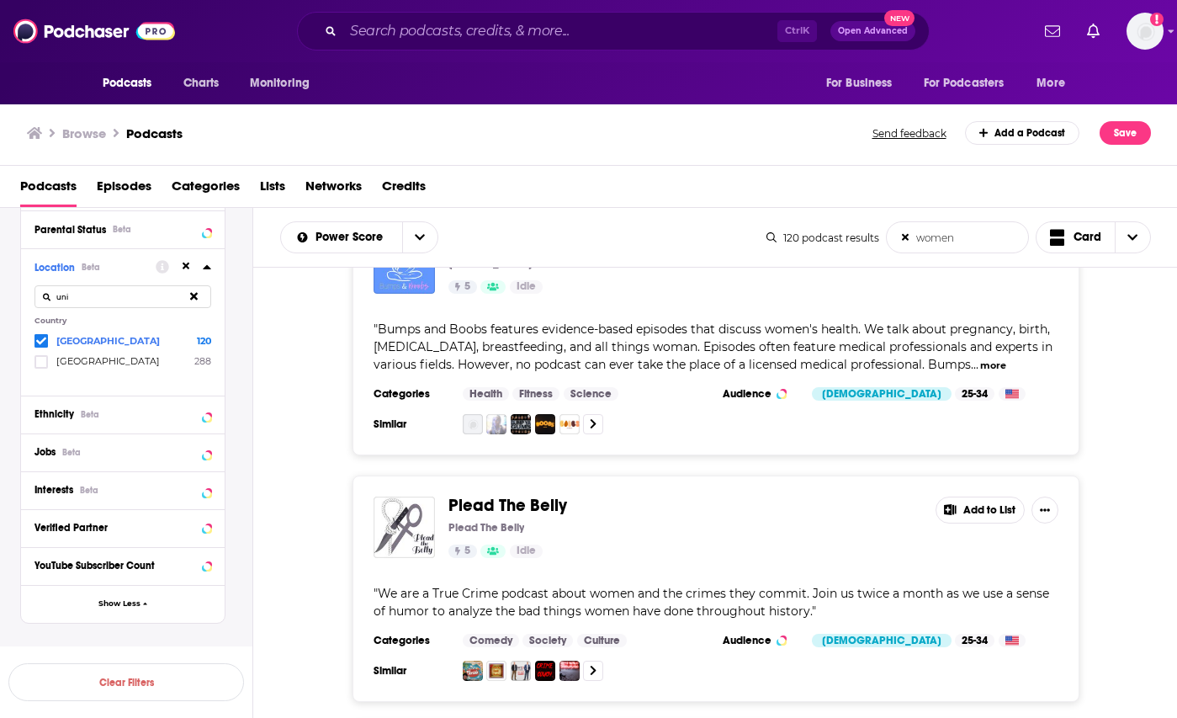
scroll to position [12793, 0]
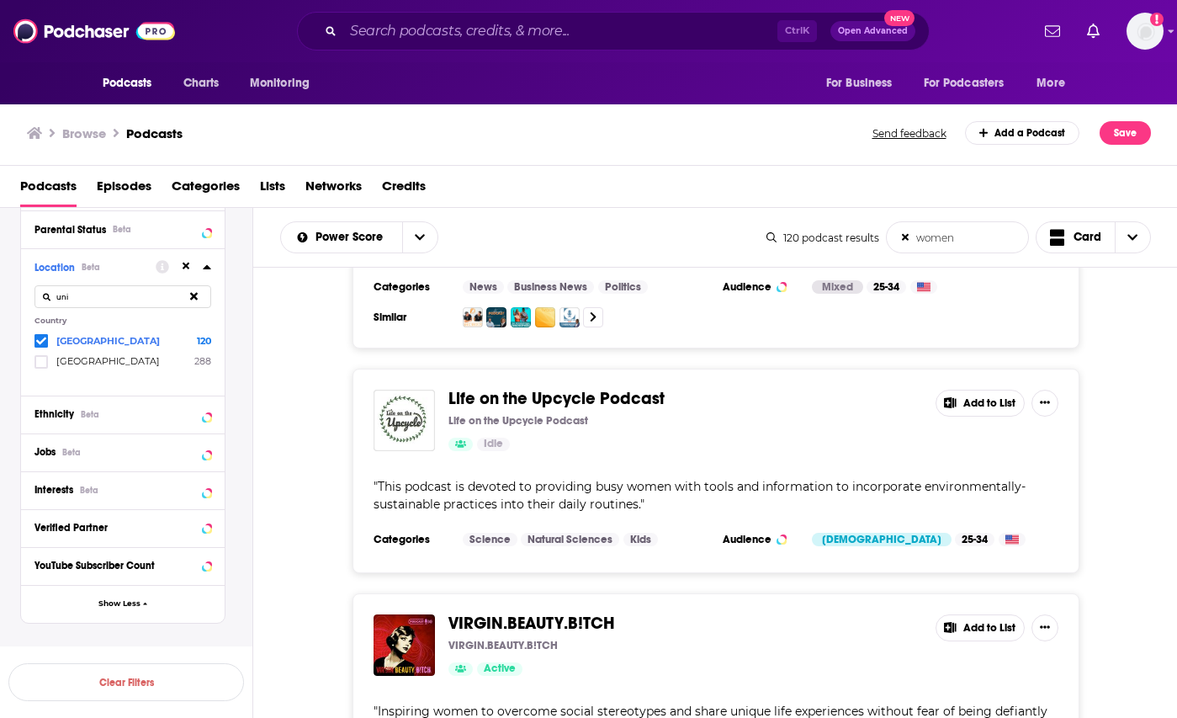
scroll to position [19228, 0]
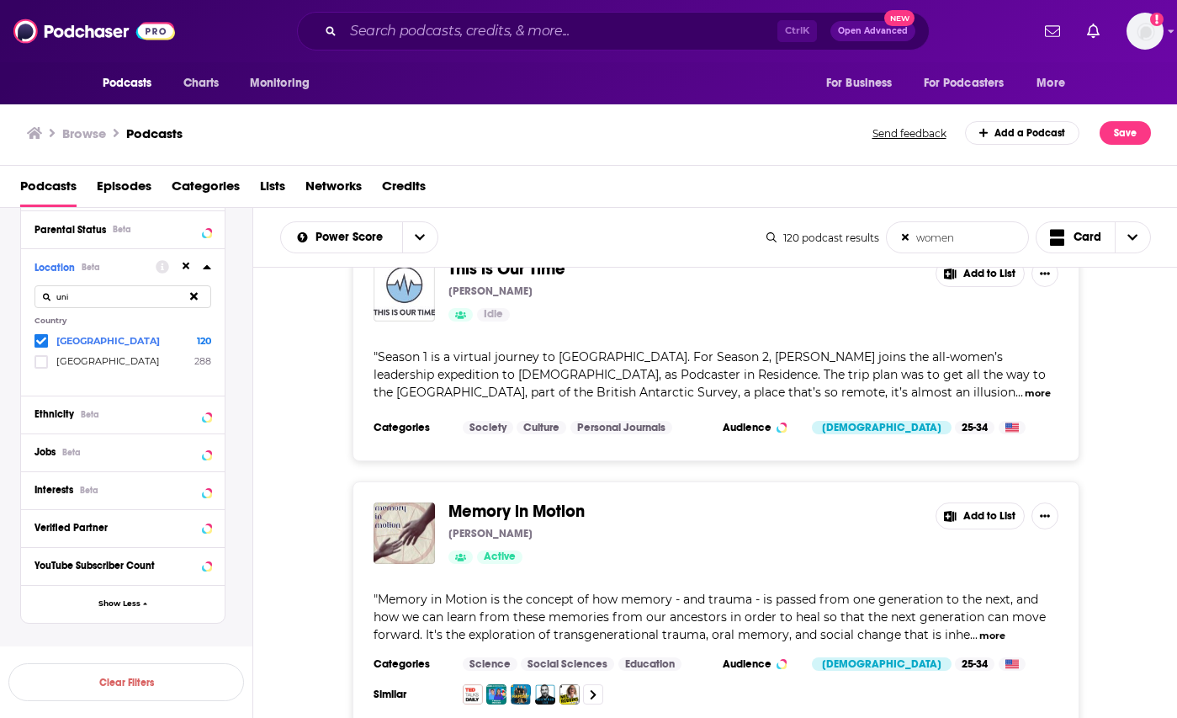
scroll to position [25484, 0]
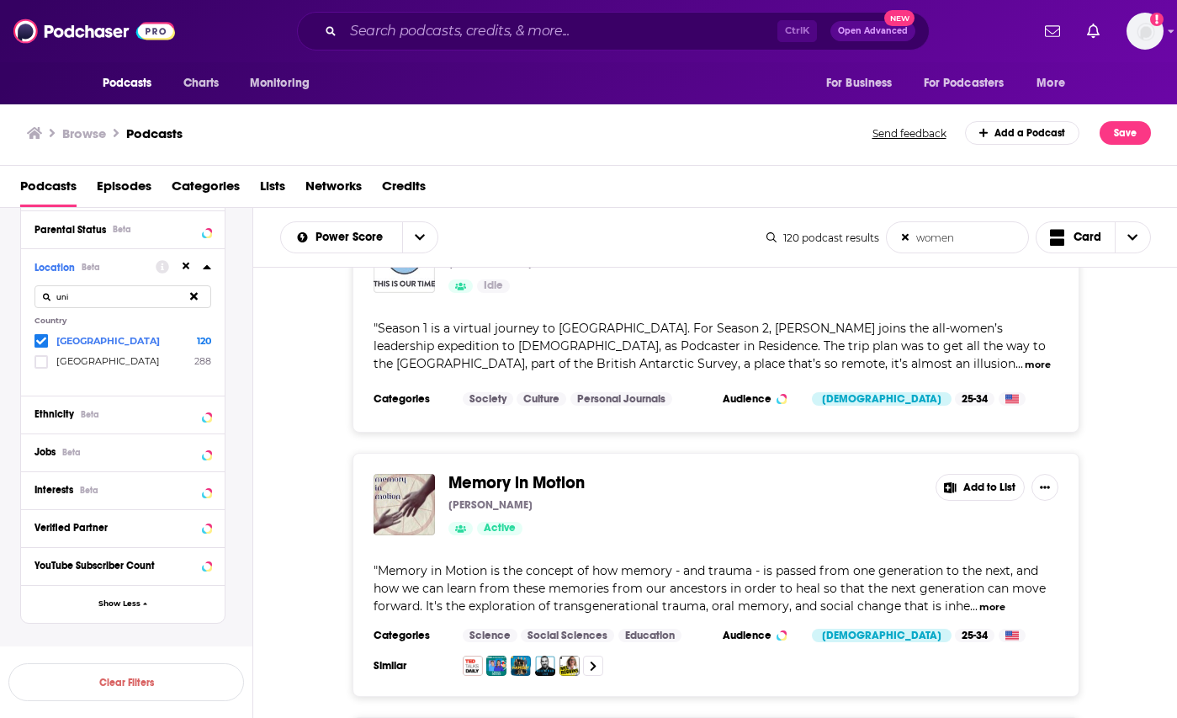
drag, startPoint x: 742, startPoint y: 681, endPoint x: 664, endPoint y: 589, distance: 120.6
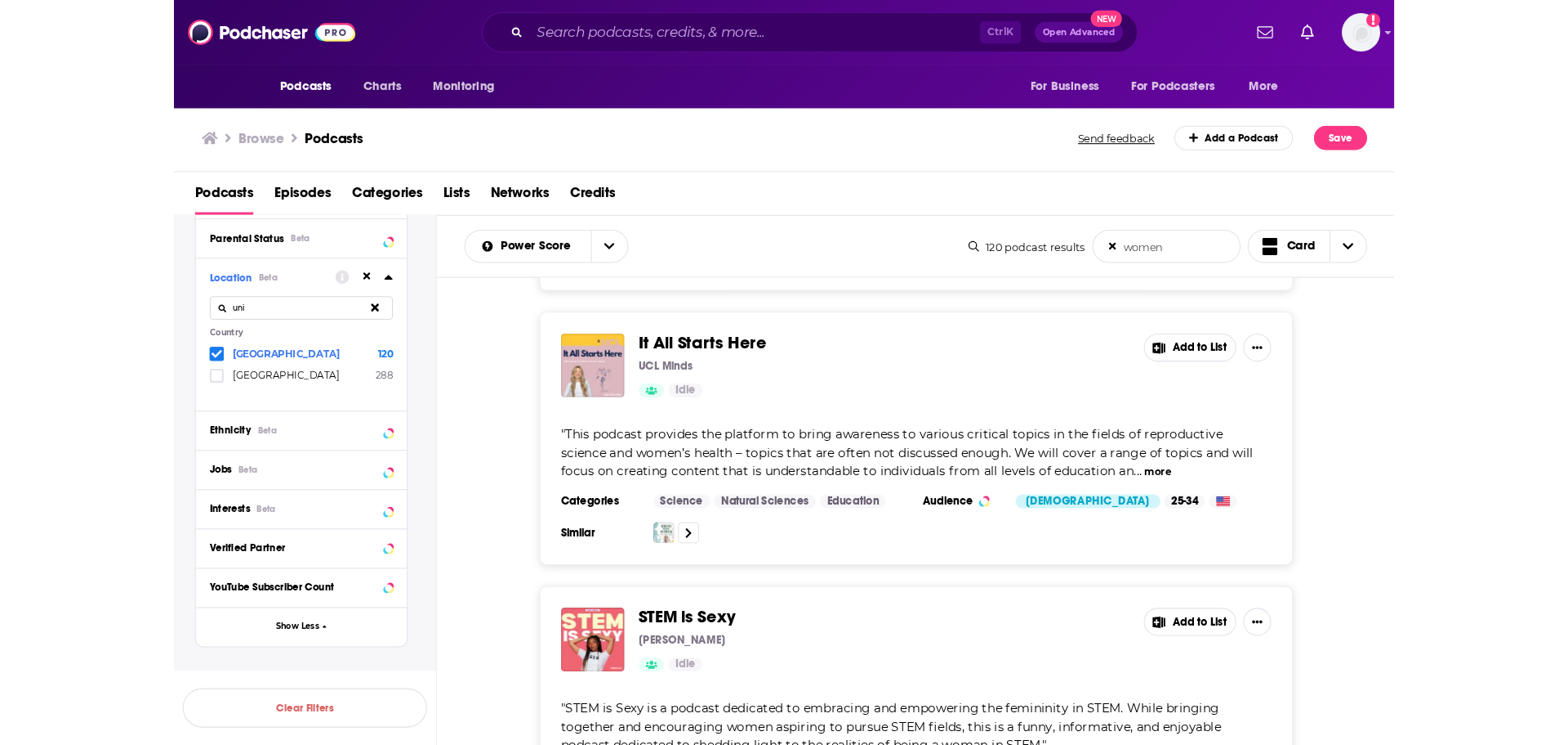
scroll to position [29581, 0]
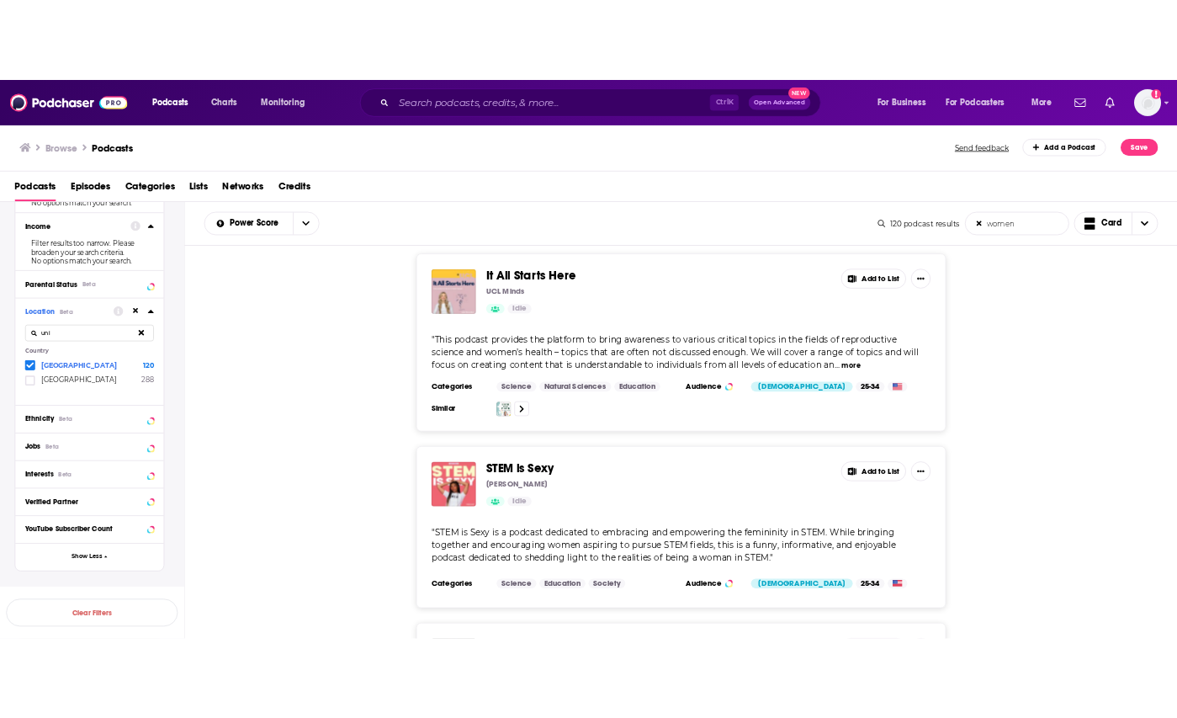
scroll to position [30366, 0]
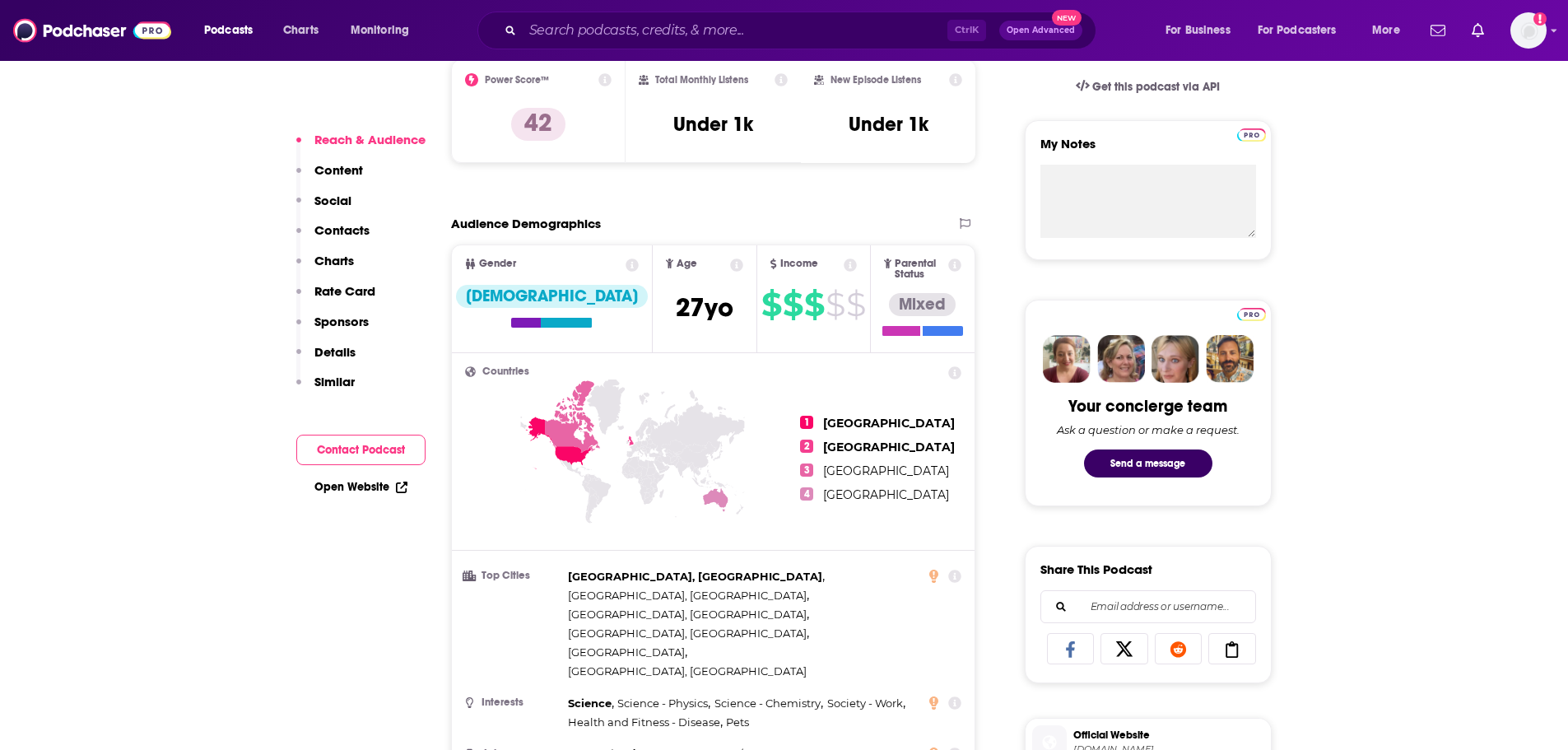
scroll to position [576, 0]
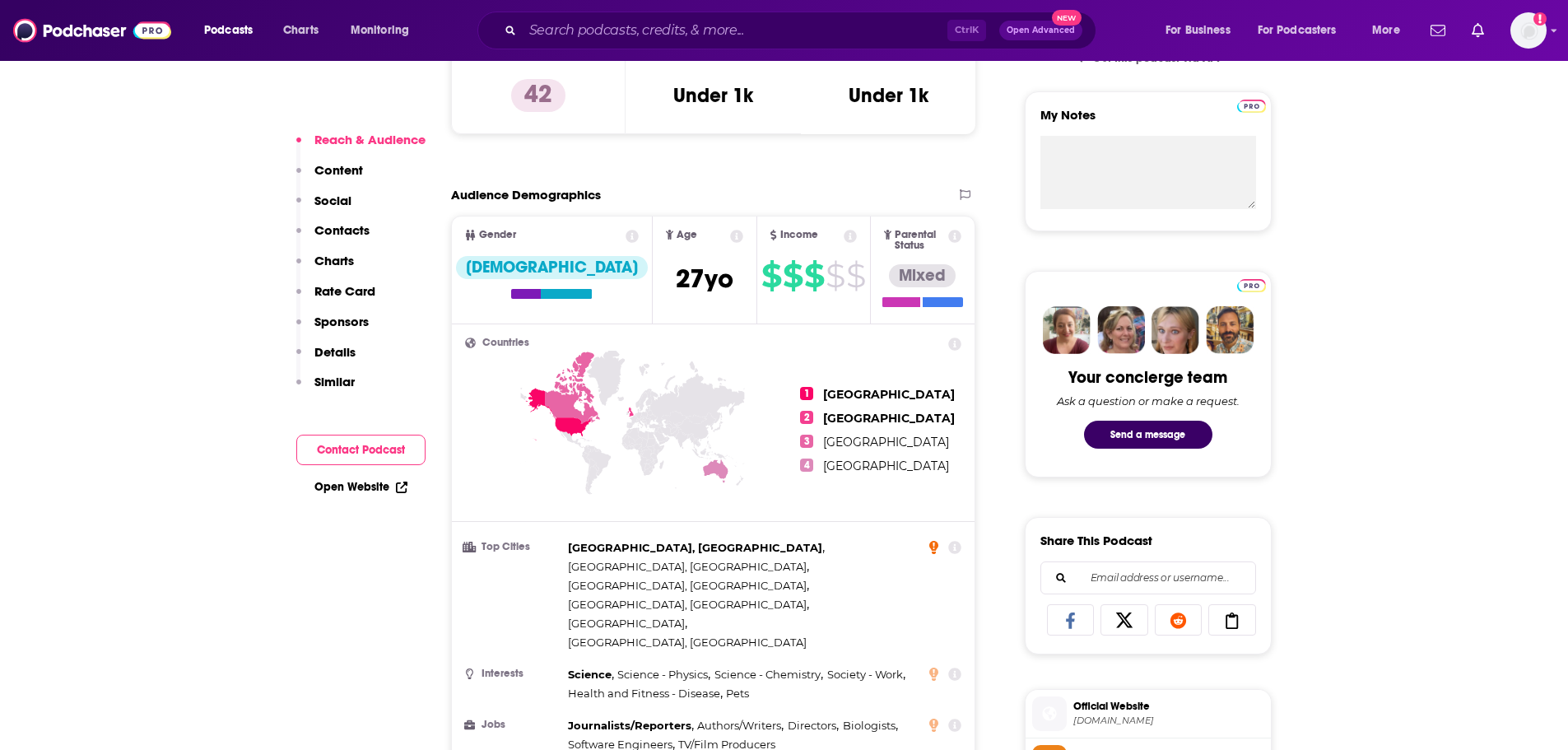
click at [933, 541] on icon at bounding box center [933, 547] width 9 height 13
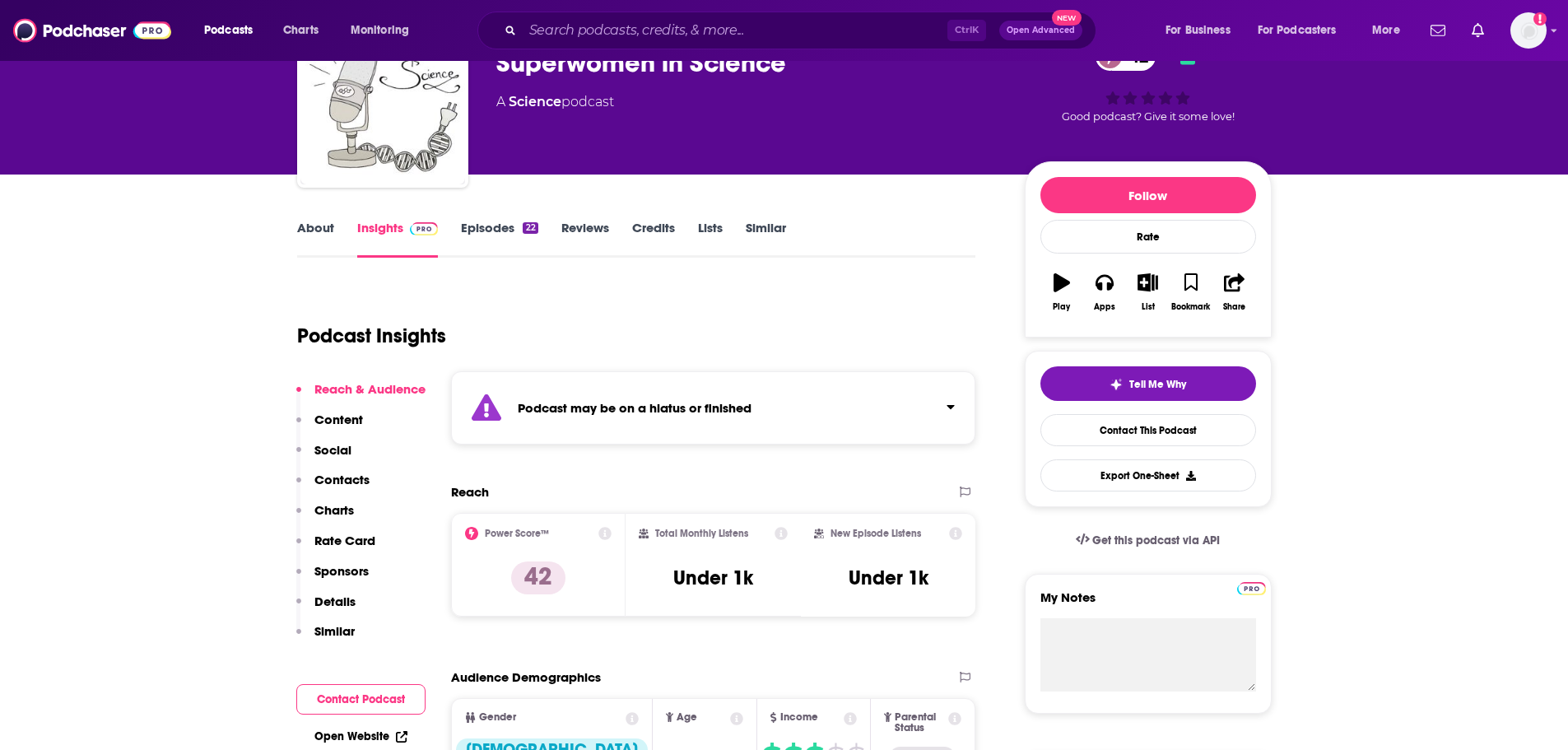
scroll to position [0, 0]
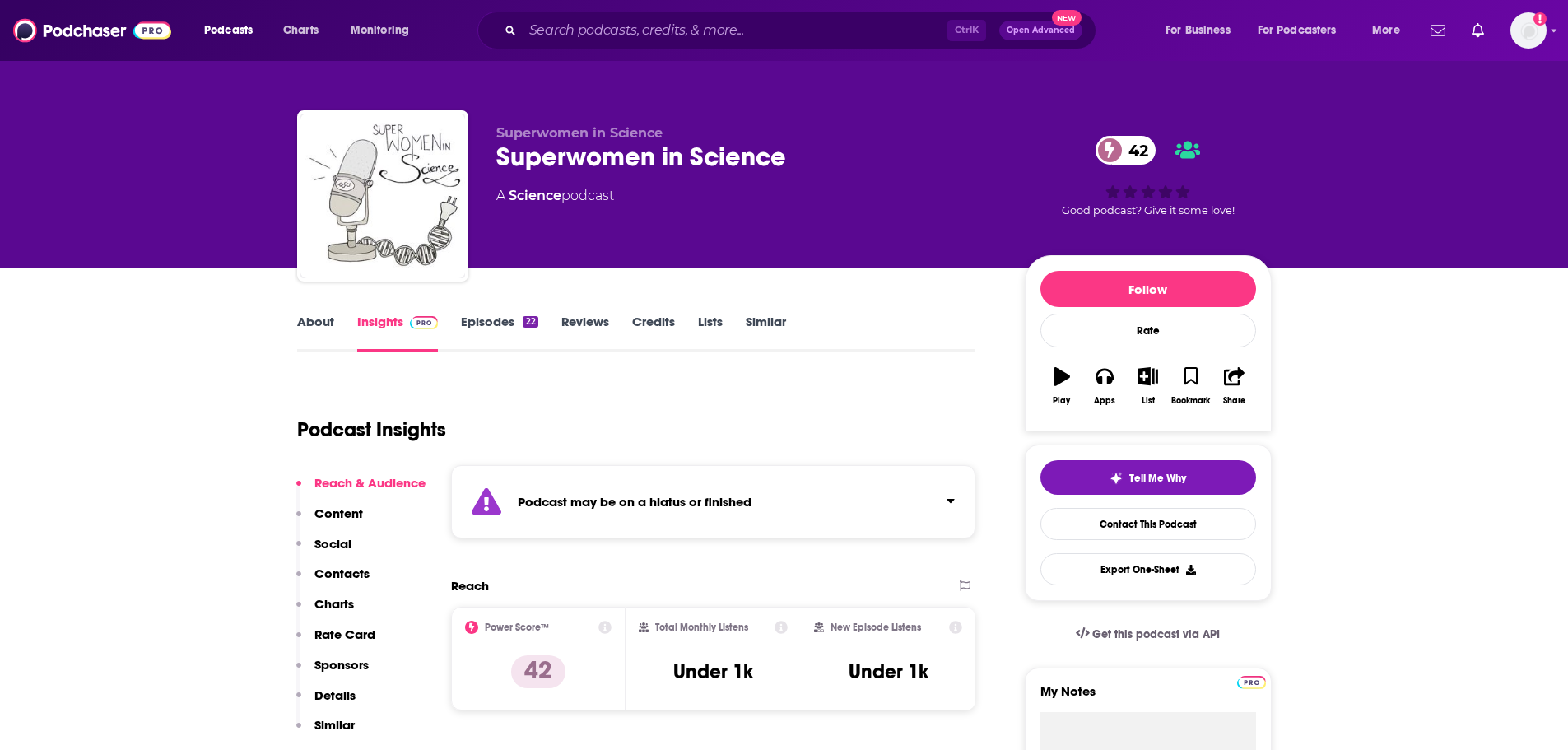
click at [476, 325] on link "Episodes 22" at bounding box center [499, 332] width 76 height 38
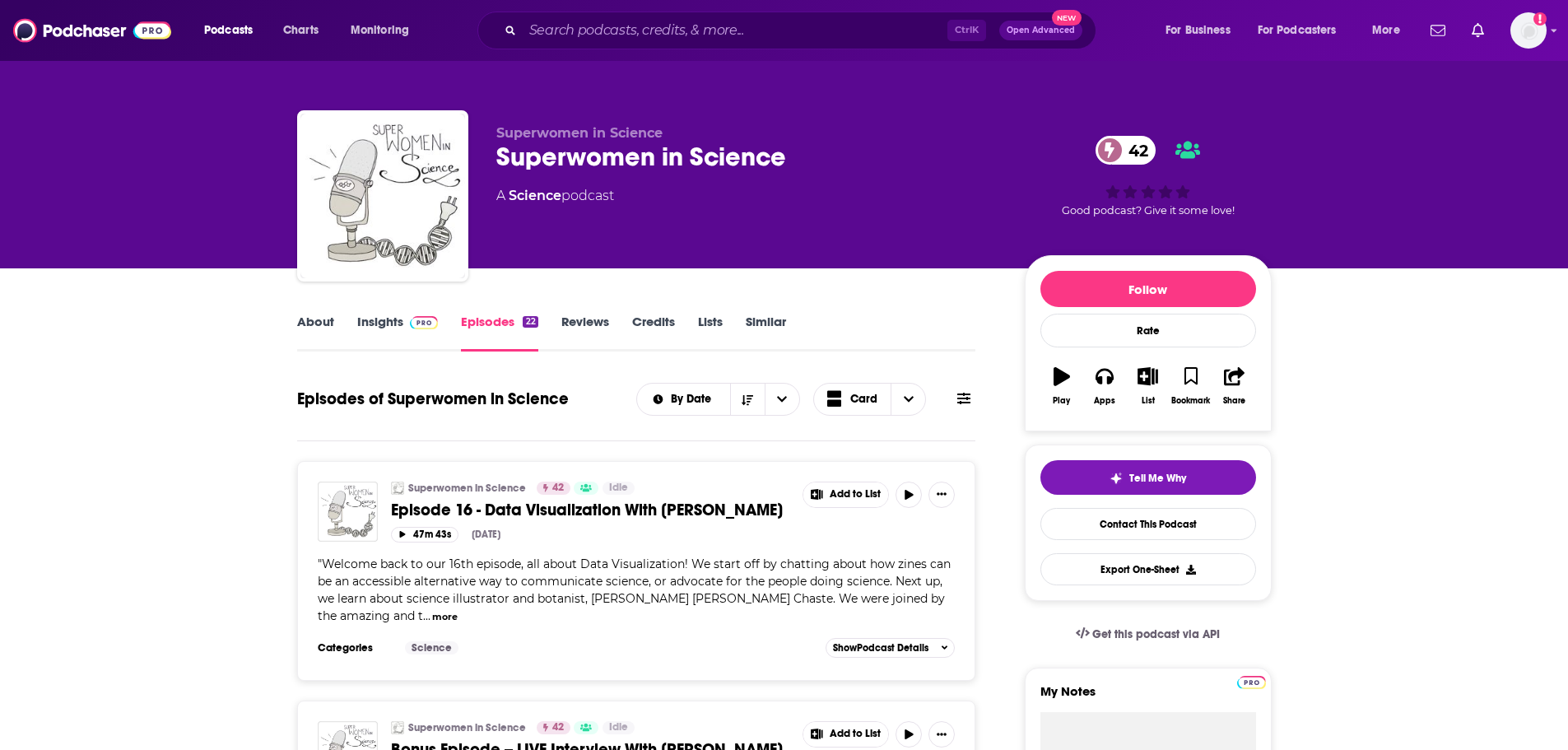
click at [330, 325] on link "About" at bounding box center [316, 332] width 37 height 38
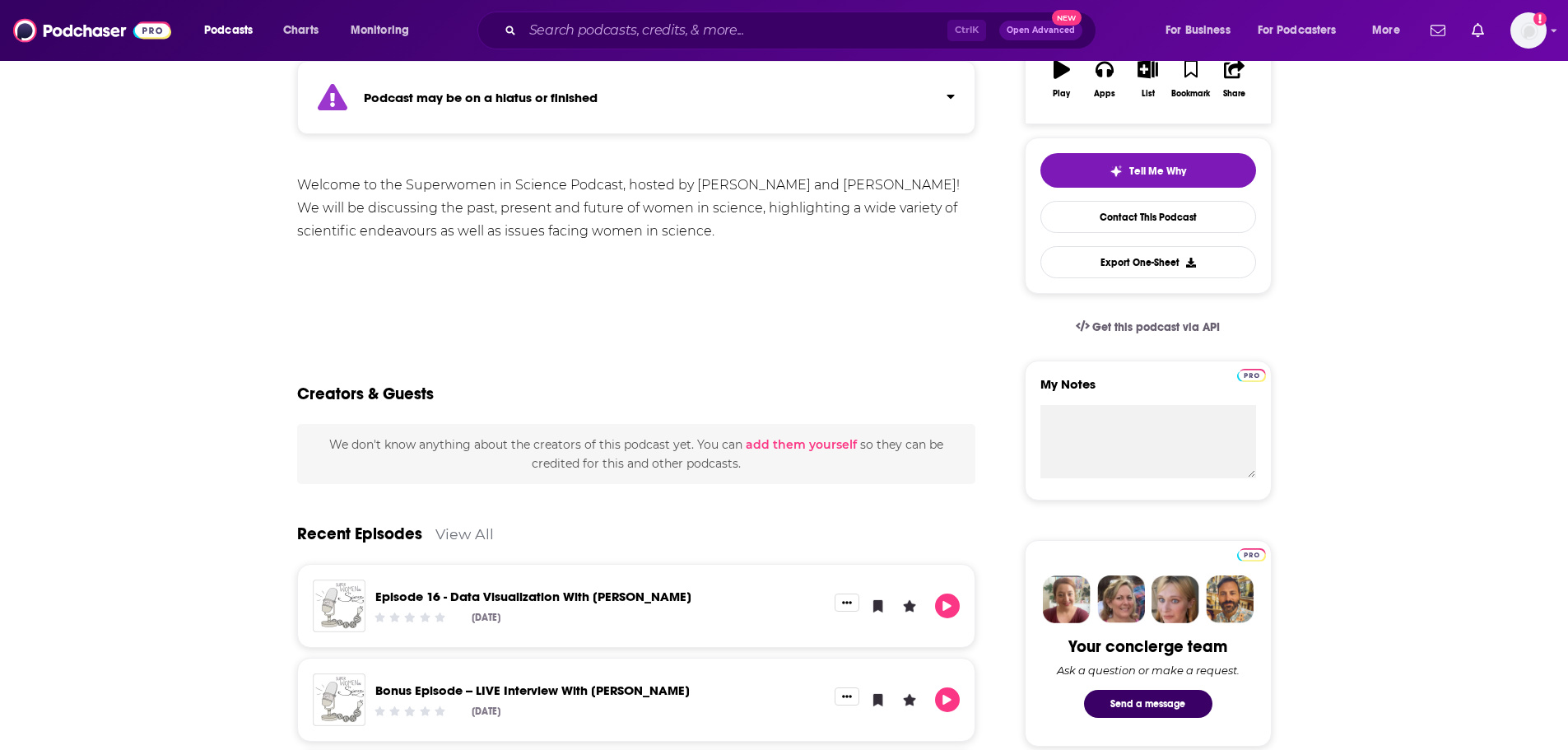
scroll to position [82, 0]
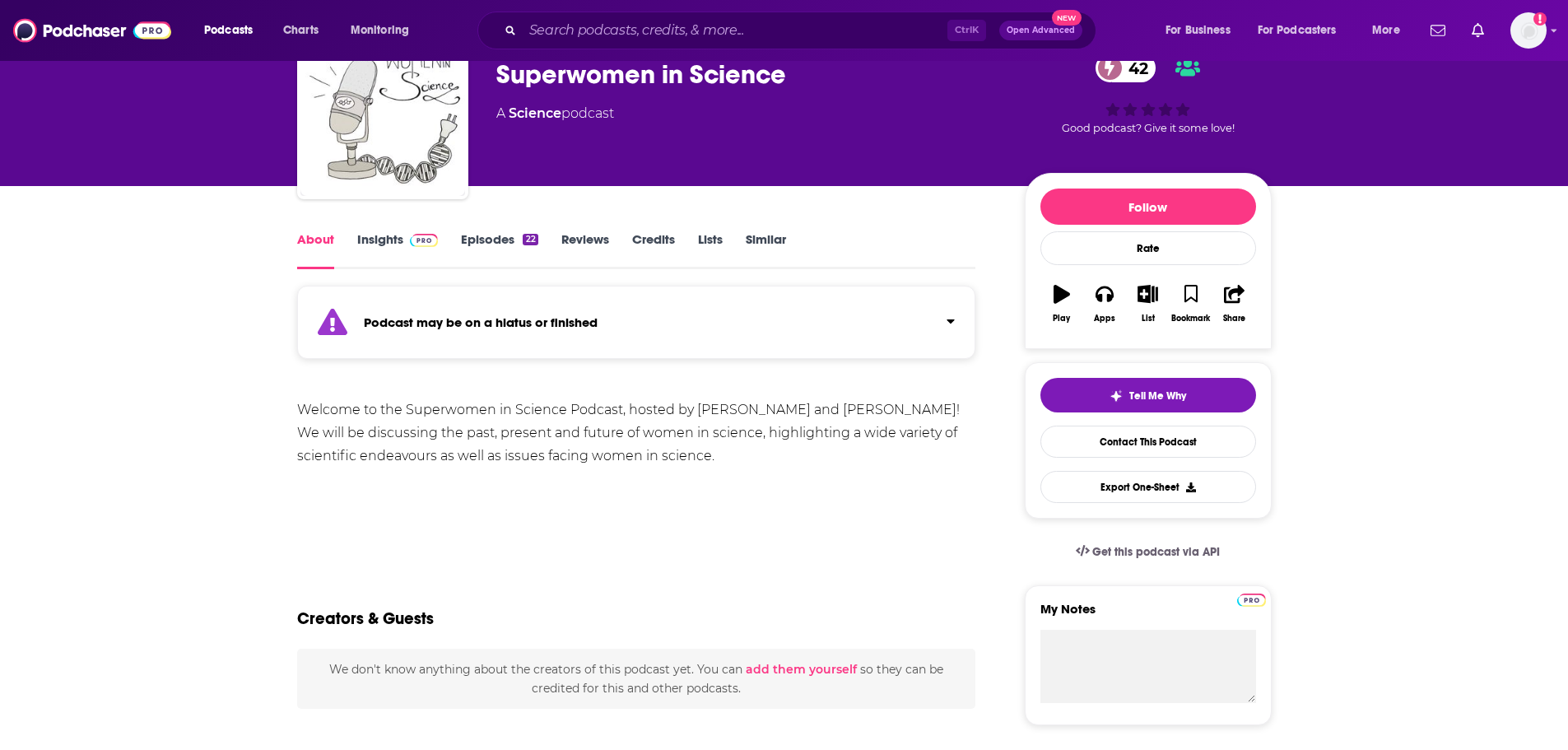
click at [377, 239] on link "Insights" at bounding box center [397, 249] width 81 height 38
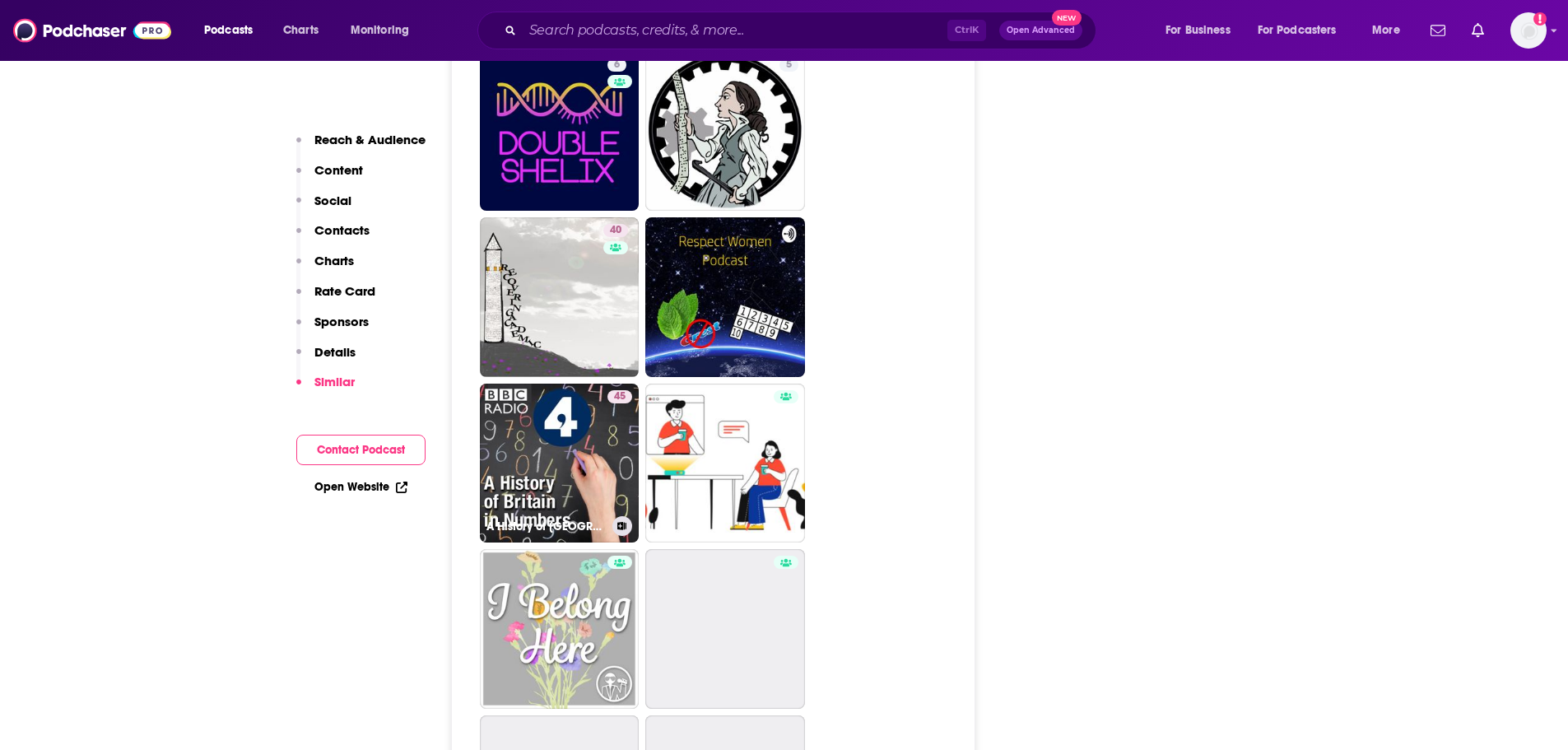
scroll to position [3949, 0]
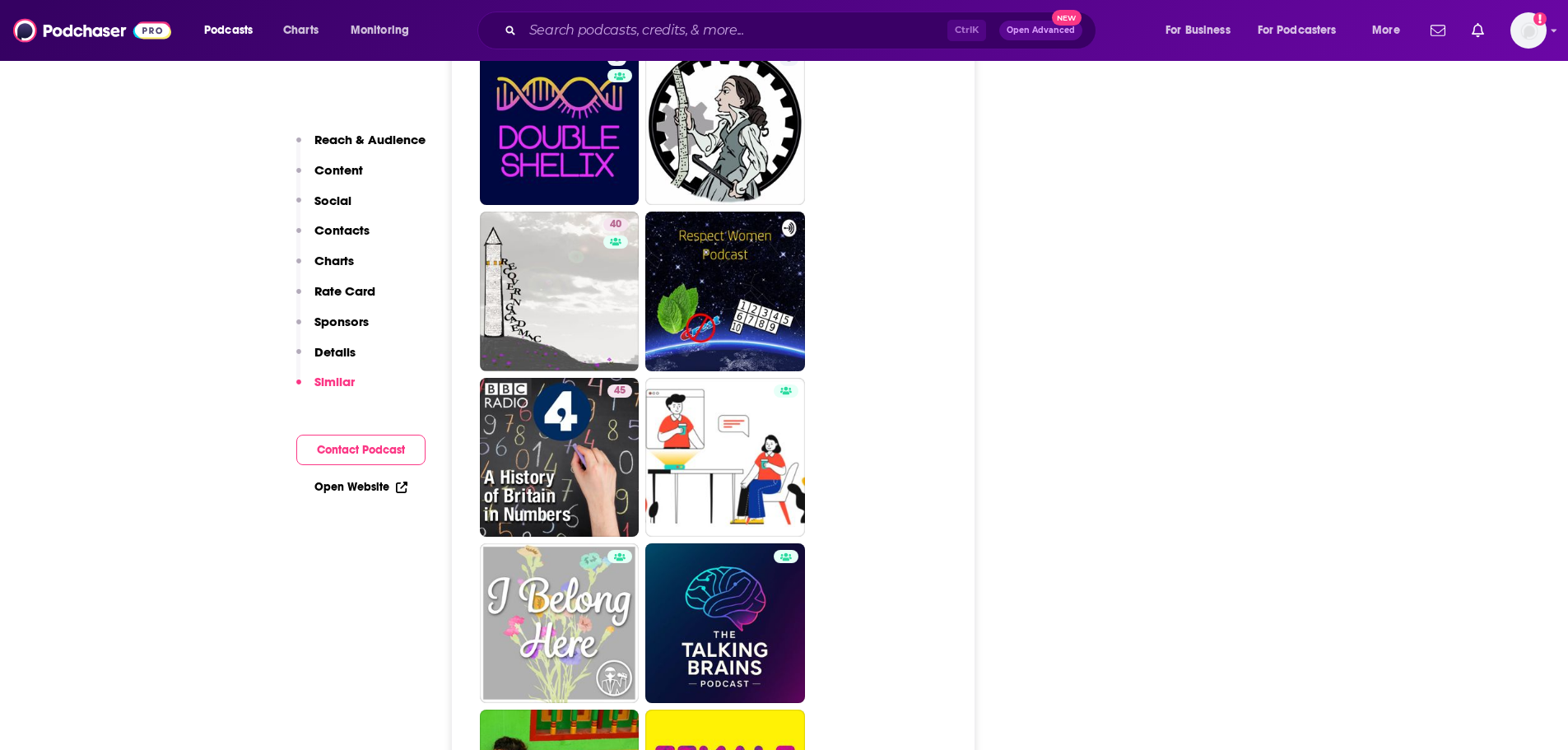
click at [335, 138] on p "Reach & Audience" at bounding box center [370, 140] width 112 height 16
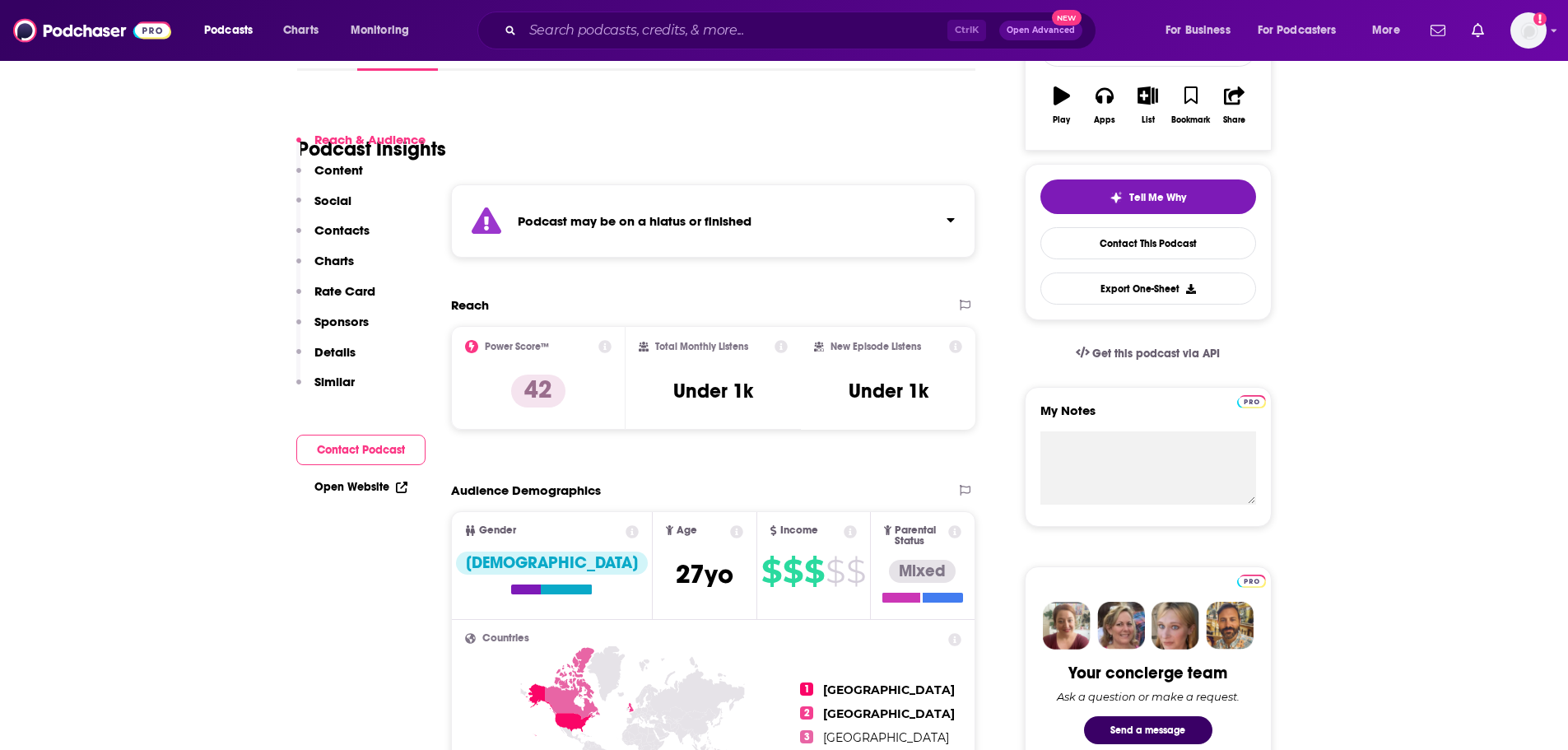
scroll to position [102, 0]
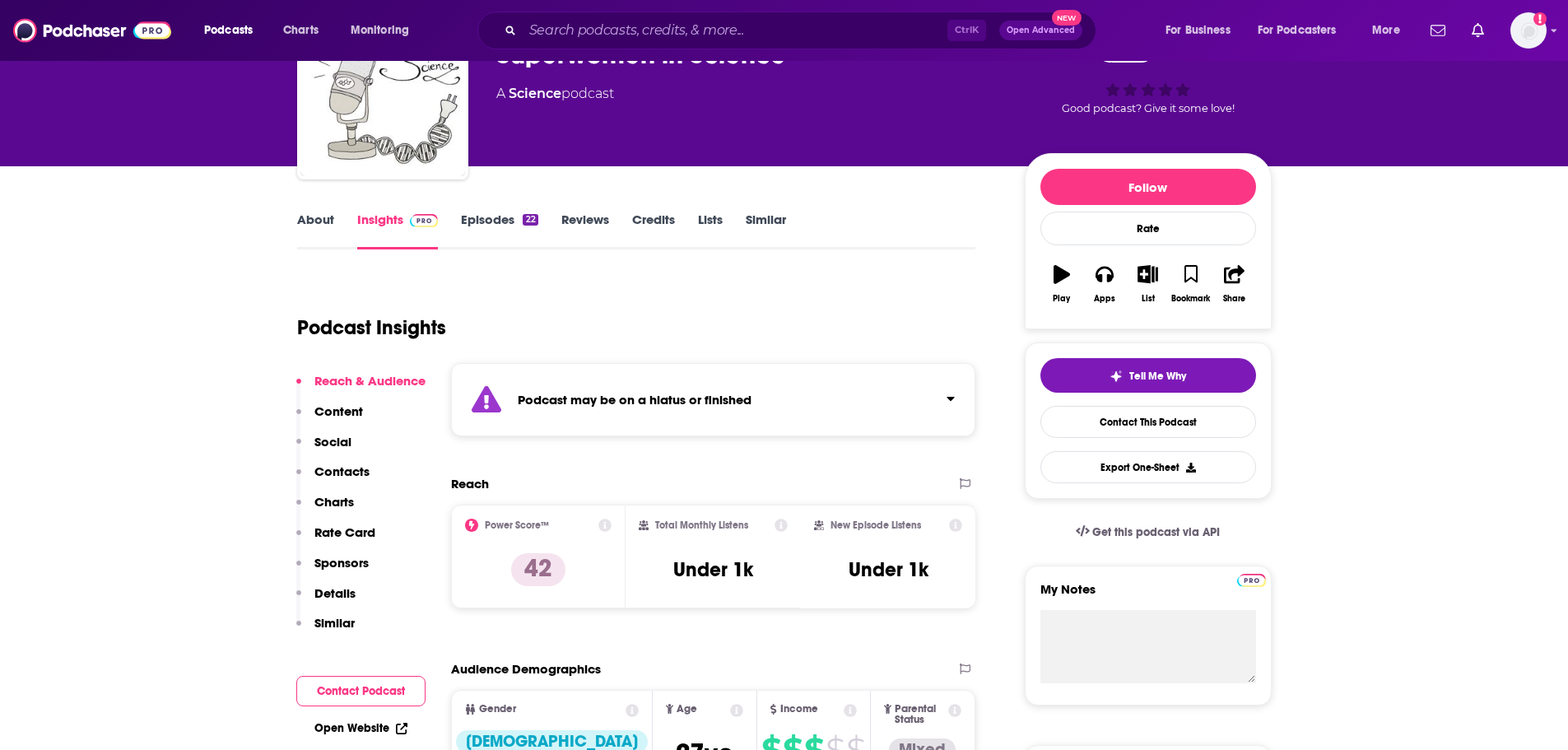
click at [496, 215] on link "Episodes 22" at bounding box center [499, 230] width 76 height 38
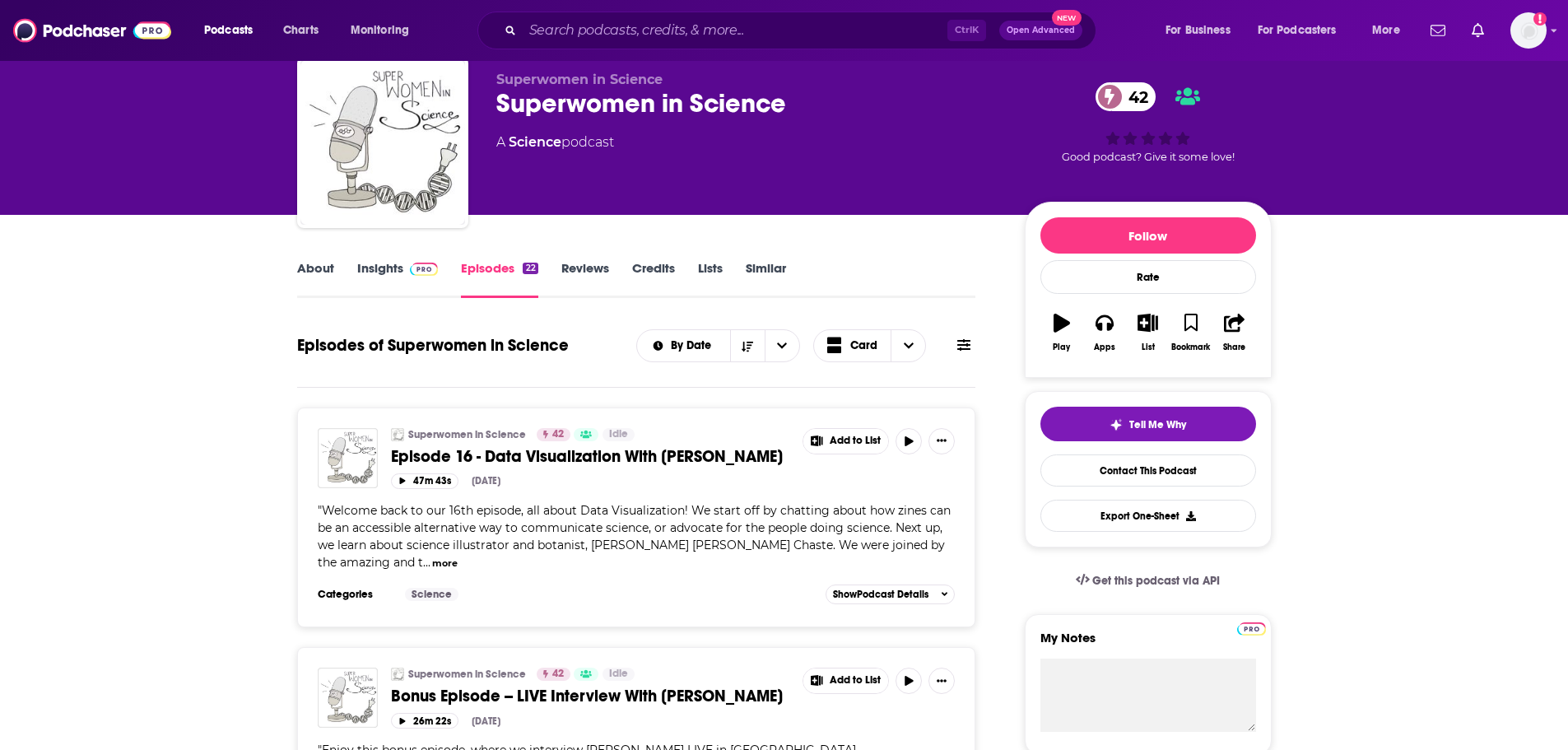
scroll to position [82, 0]
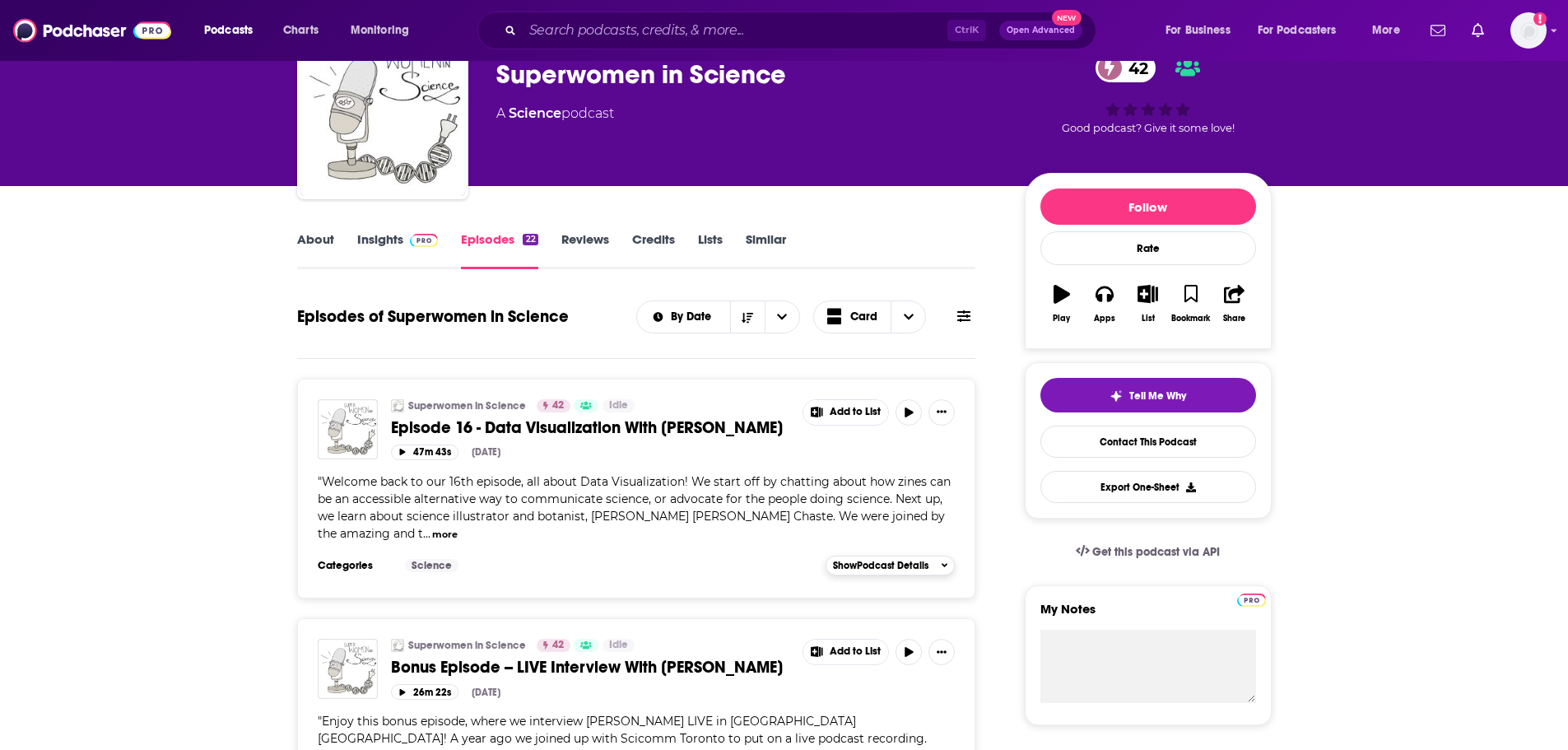
click at [870, 569] on span "Show Podcast Details" at bounding box center [880, 565] width 96 height 12
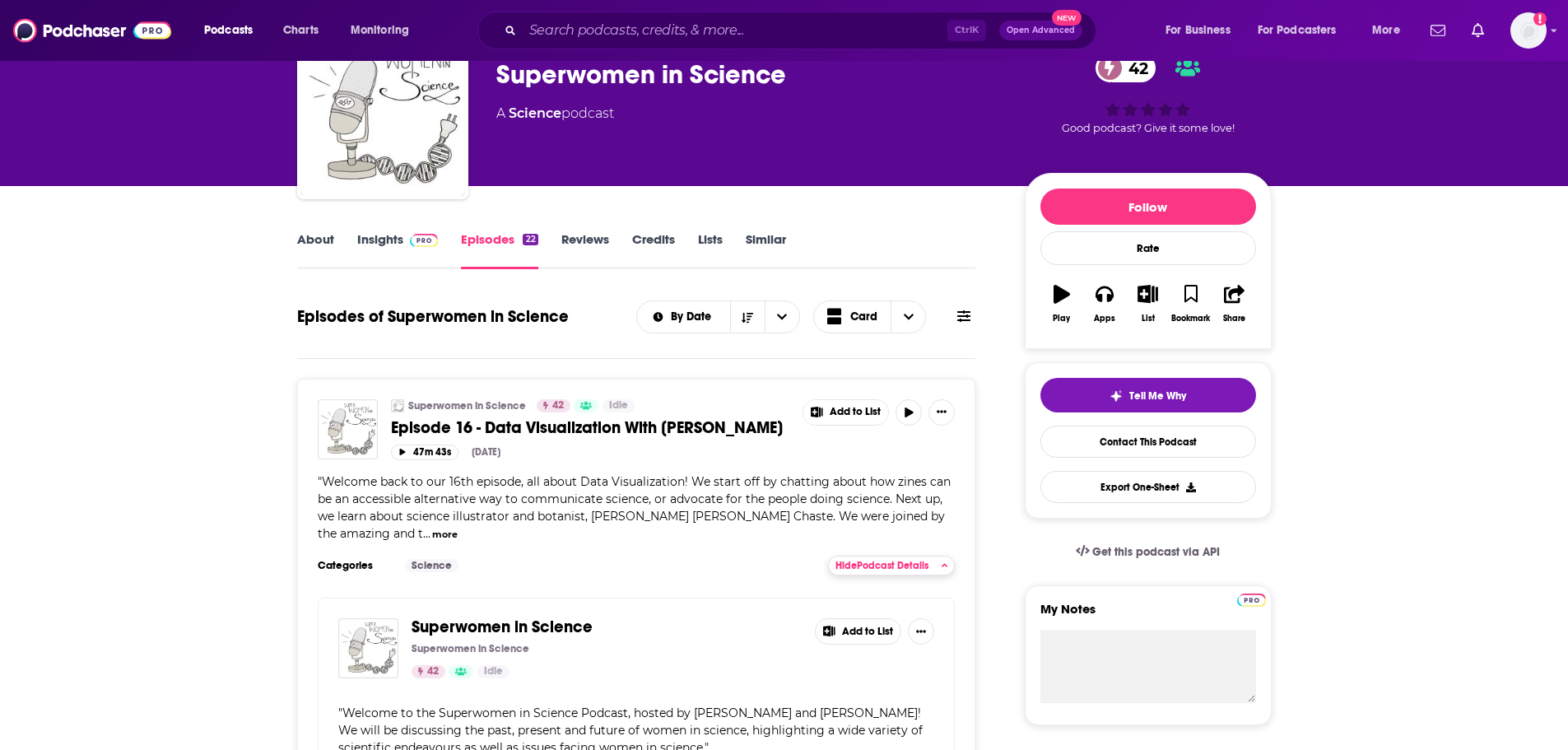
click at [870, 569] on span "Hide Podcast Details" at bounding box center [881, 565] width 93 height 12
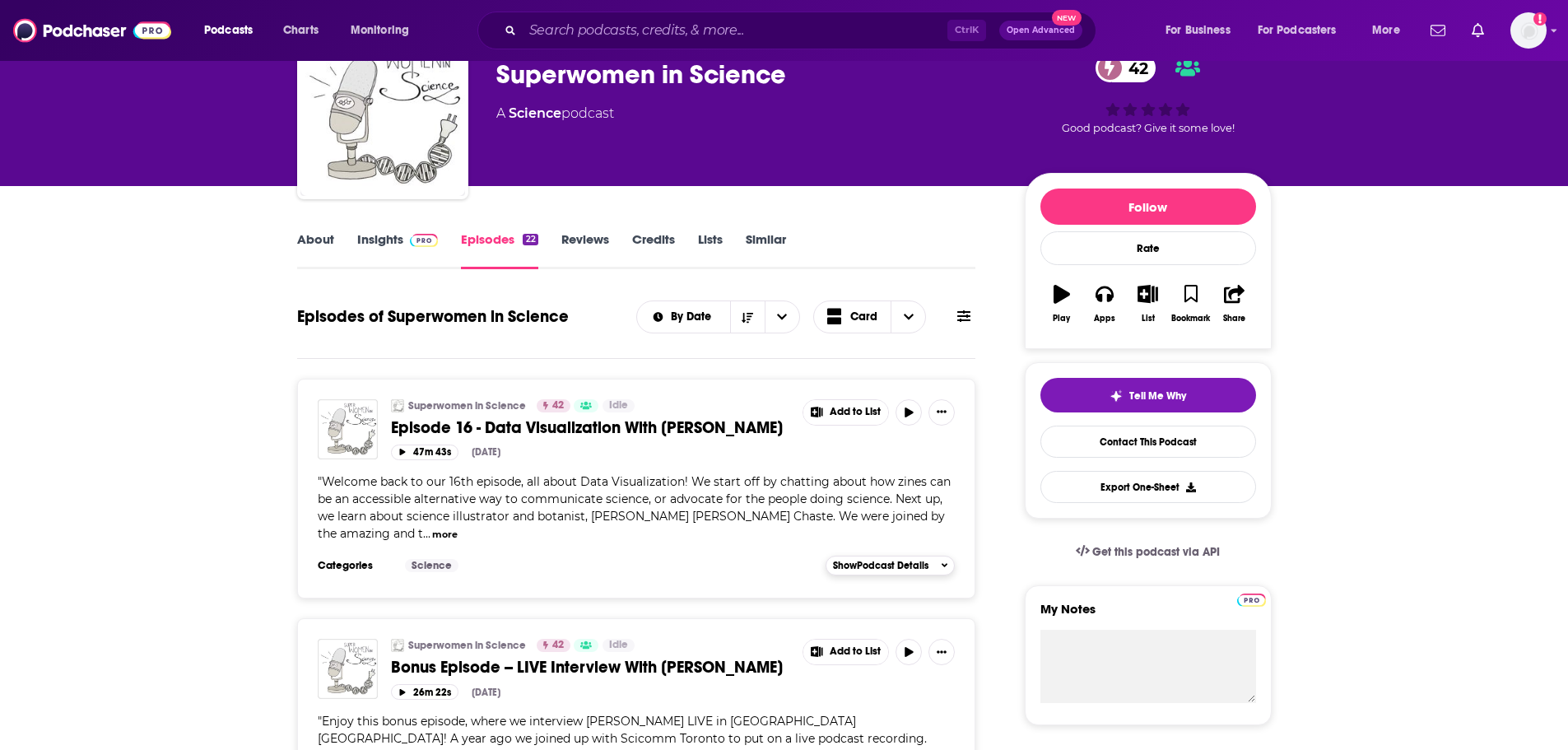
click at [870, 569] on span "Show Podcast Details" at bounding box center [880, 565] width 96 height 12
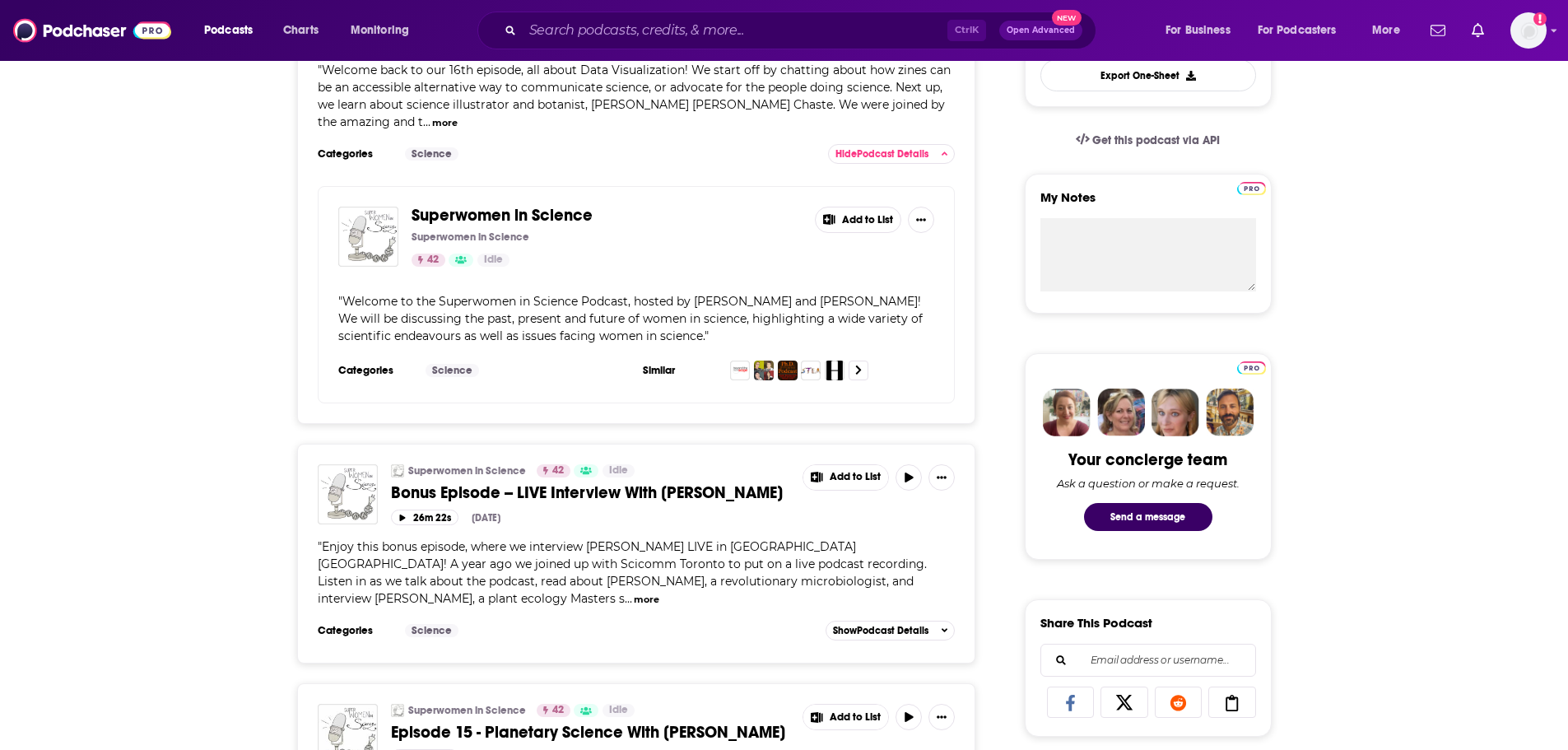
scroll to position [330, 0]
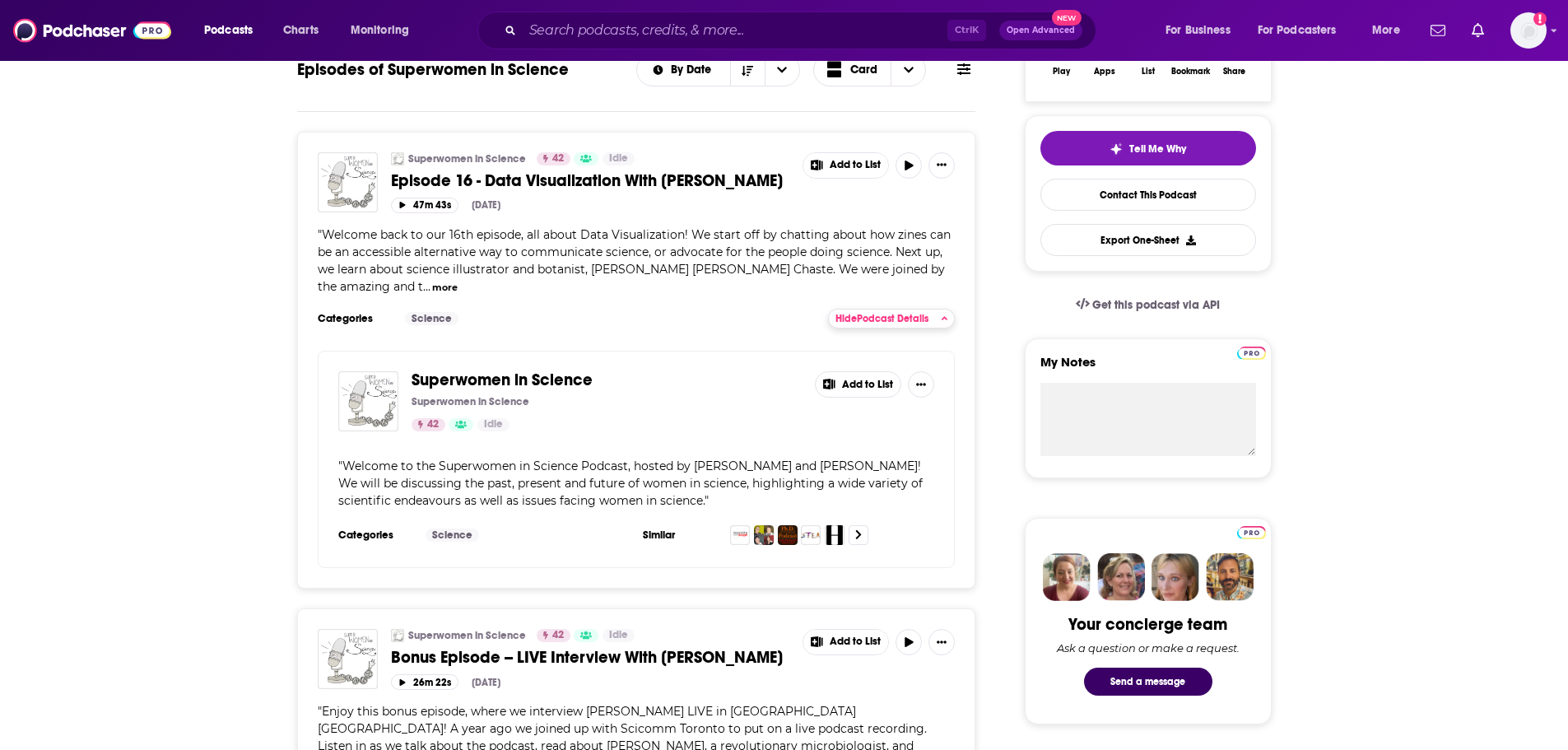
click at [917, 327] on button "Hide Podcast Details" at bounding box center [891, 319] width 127 height 20
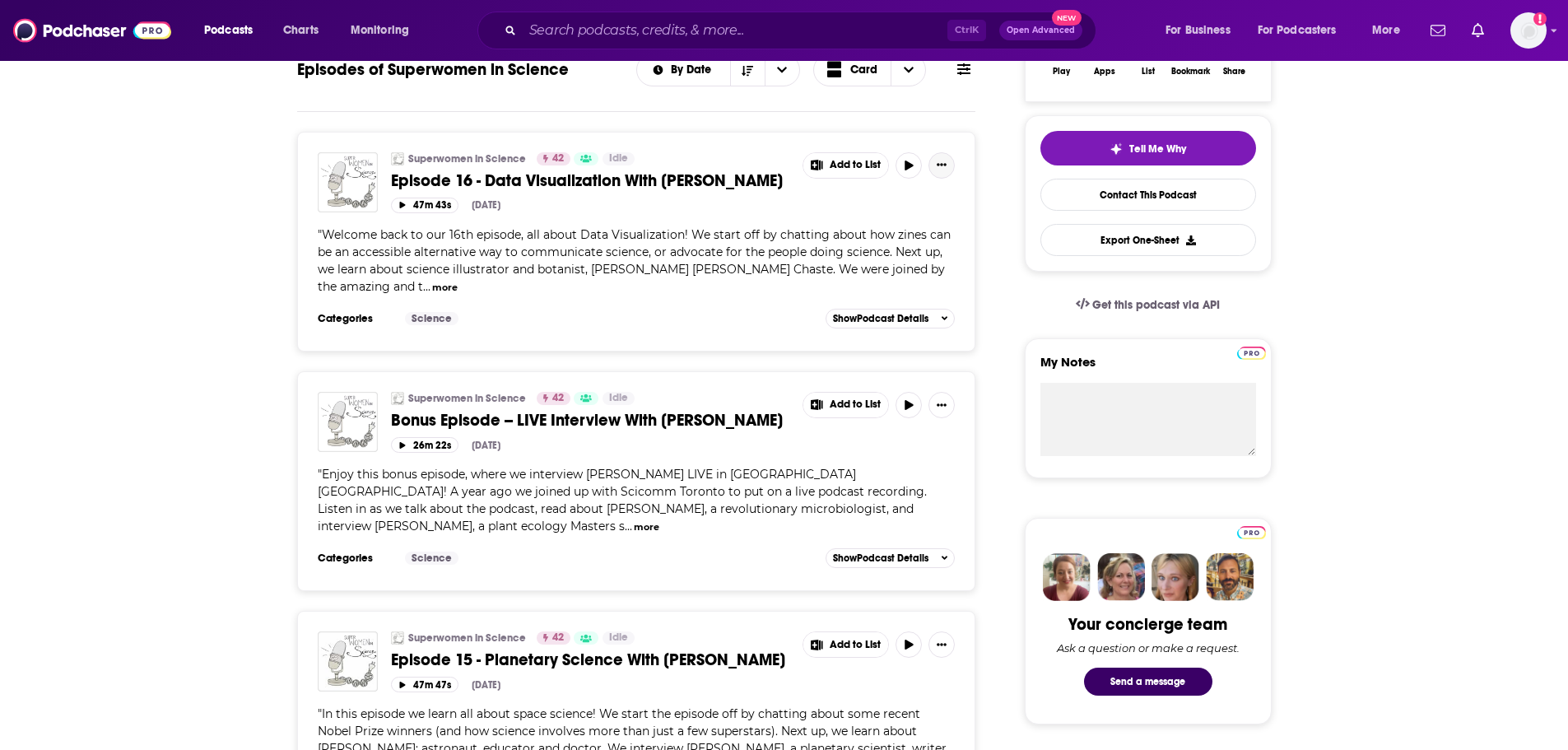
click at [937, 168] on icon "Show More Button" at bounding box center [941, 164] width 10 height 10
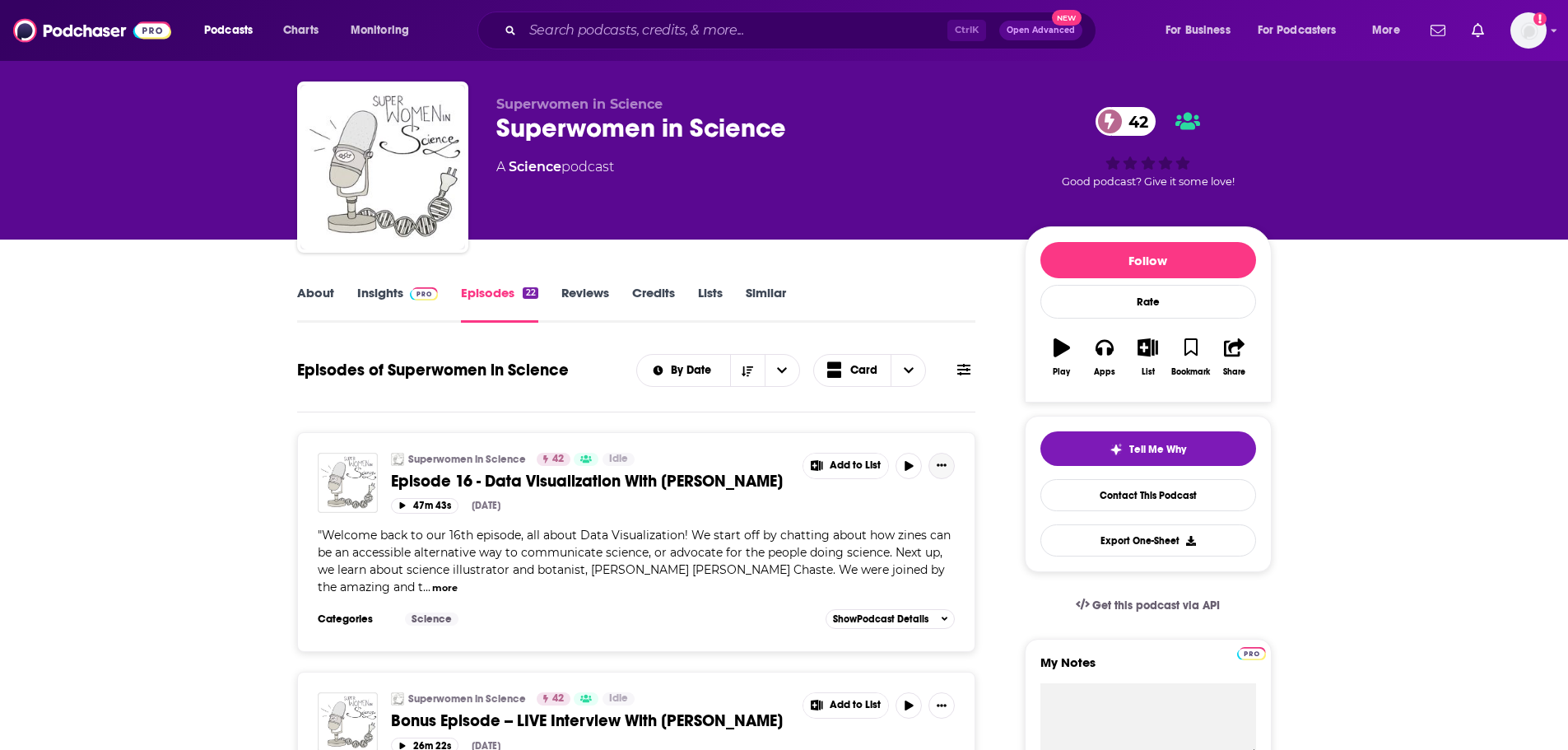
scroll to position [0, 0]
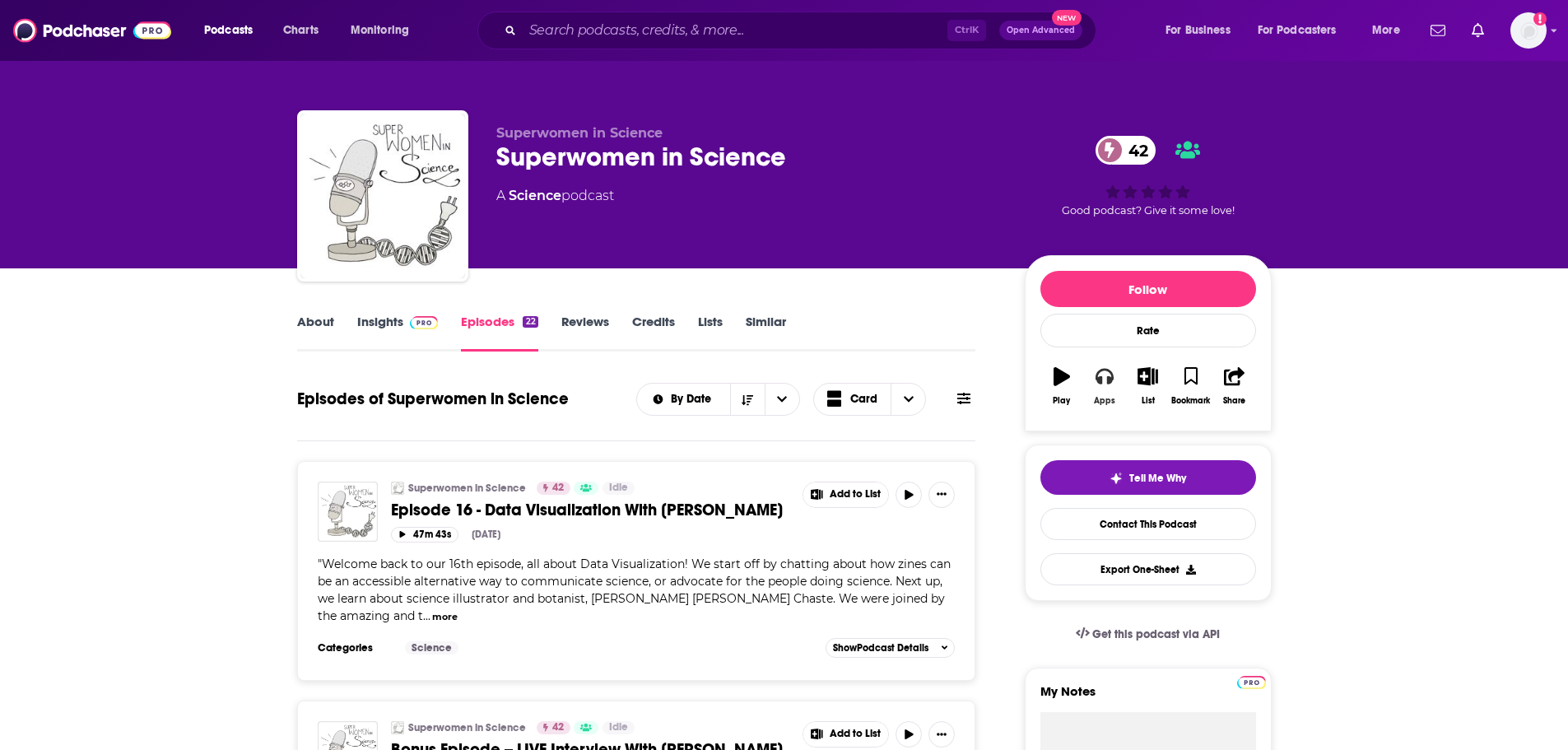
click at [1101, 377] on icon "button" at bounding box center [1104, 376] width 19 height 17
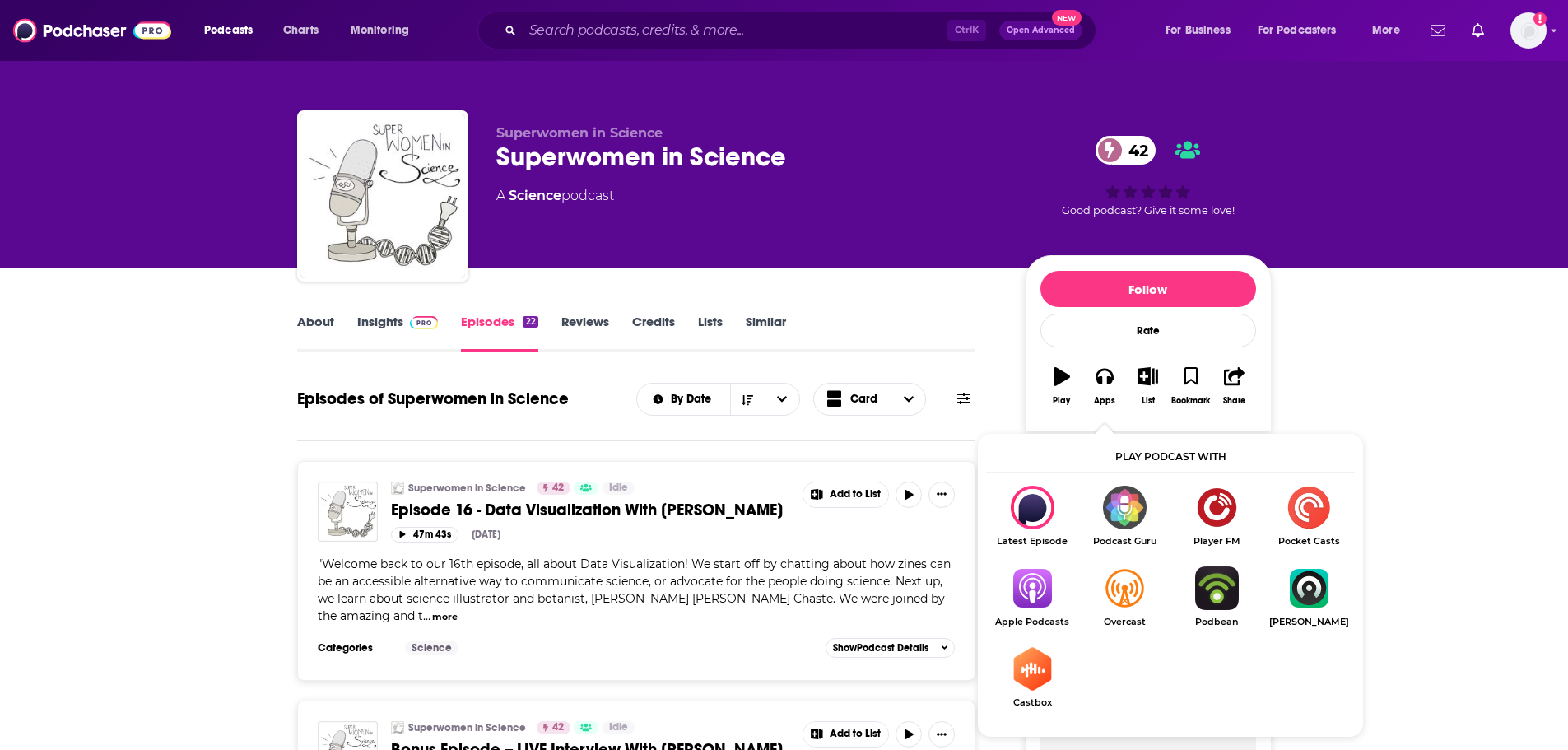
click at [1042, 590] on img "Show Listen On dropdown" at bounding box center [1032, 588] width 92 height 44
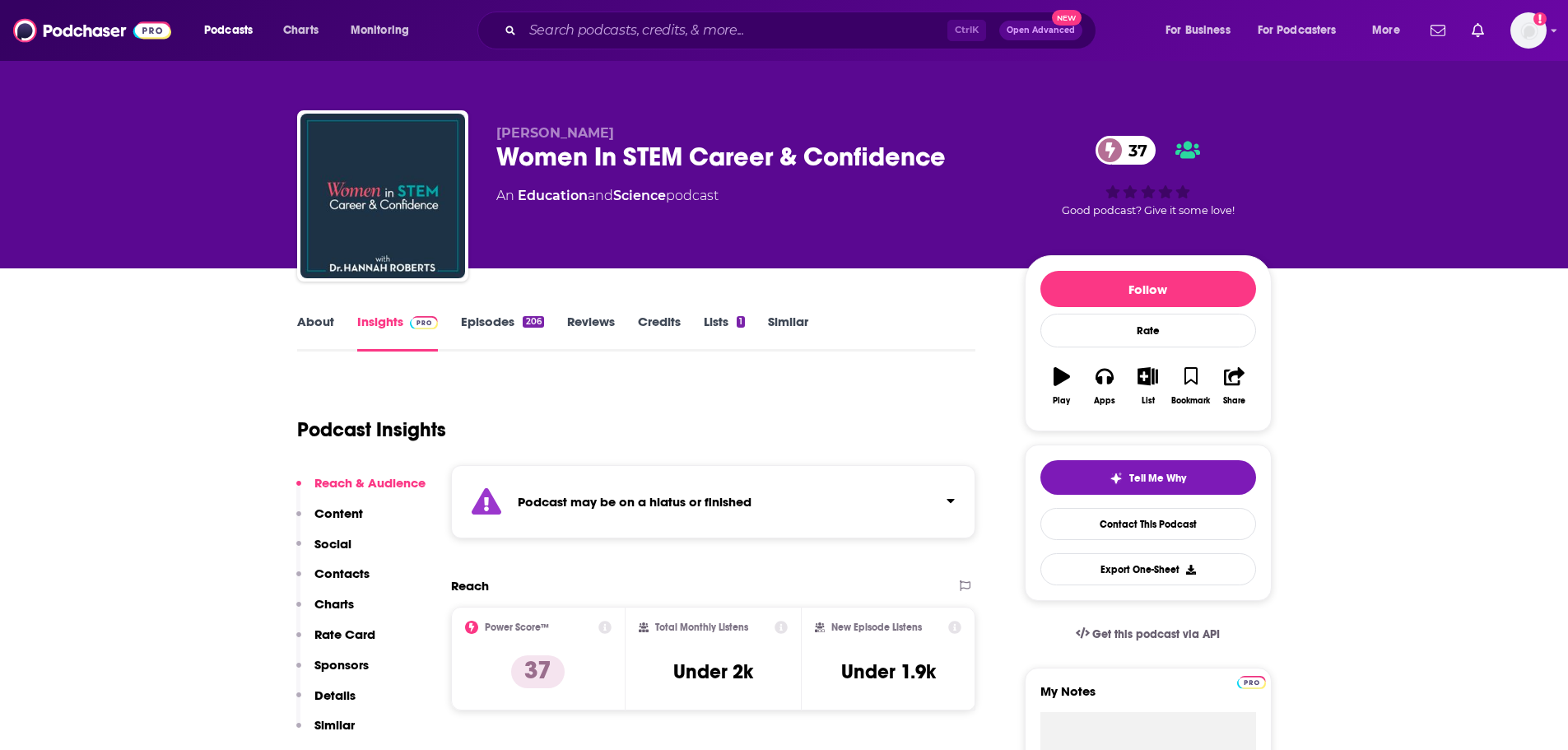
click at [487, 326] on link "Episodes 206" at bounding box center [502, 332] width 82 height 38
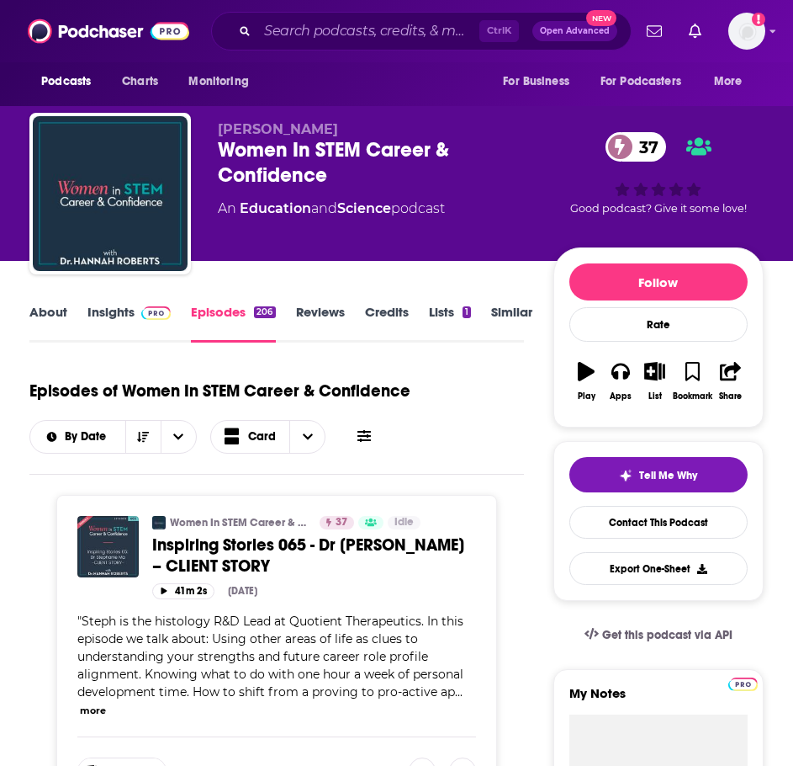
click at [270, 144] on div "Women In STEM Career & Confidence 37" at bounding box center [386, 162] width 336 height 50
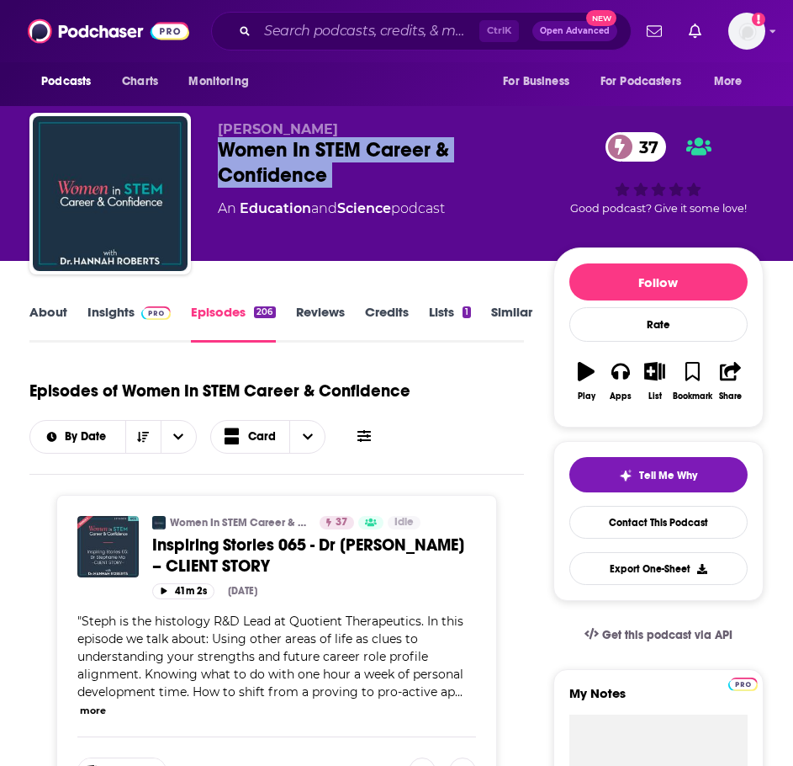
click at [270, 144] on div "Women In STEM Career & Confidence 37" at bounding box center [386, 162] width 336 height 50
copy div "Women In STEM Career & Confidence 37"
click at [93, 322] on link "Insights" at bounding box center [129, 323] width 83 height 39
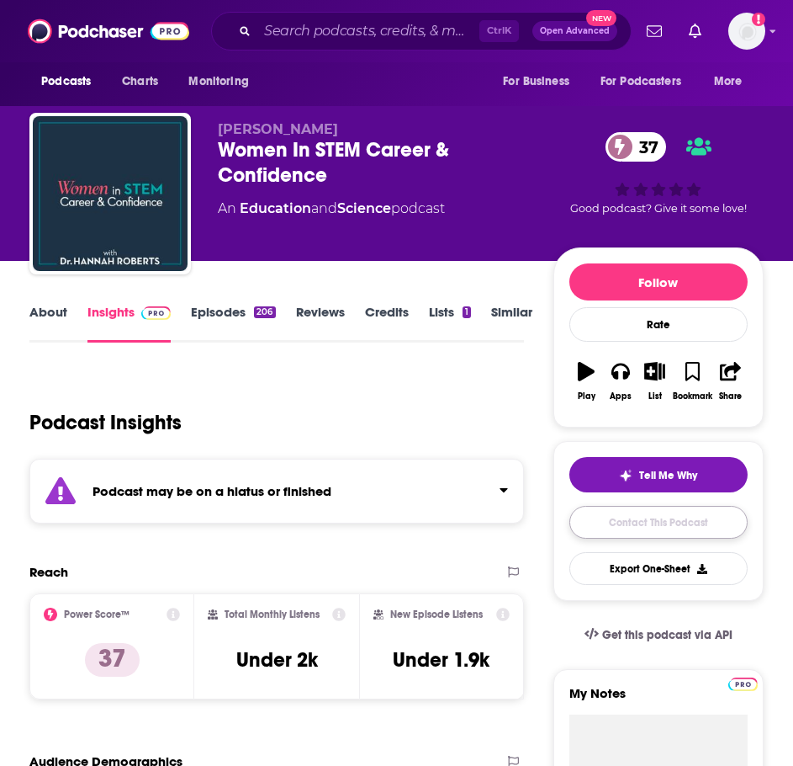
click at [643, 516] on link "Contact This Podcast" at bounding box center [659, 522] width 178 height 33
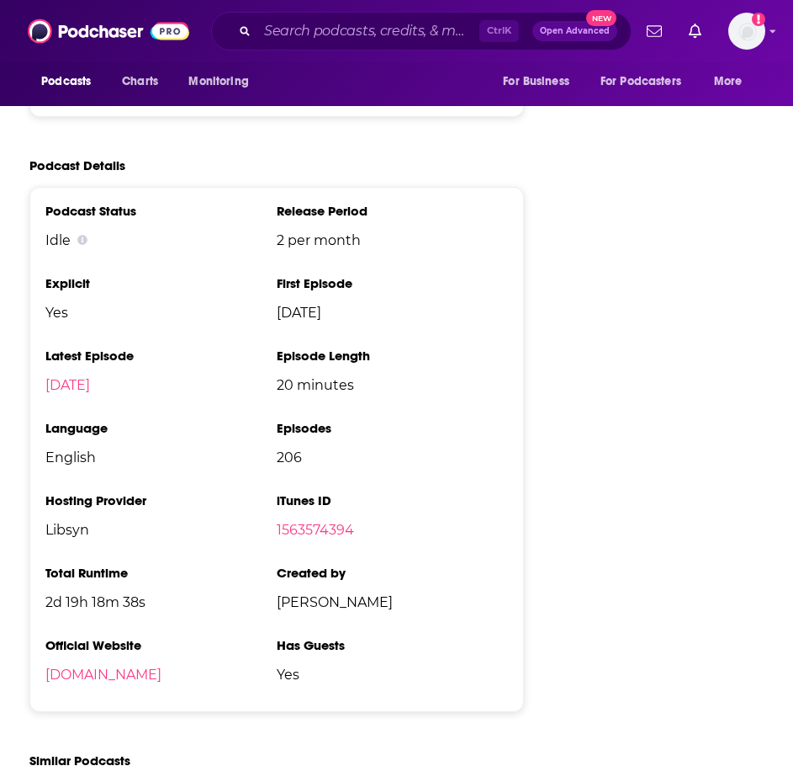
scroll to position [2188, 0]
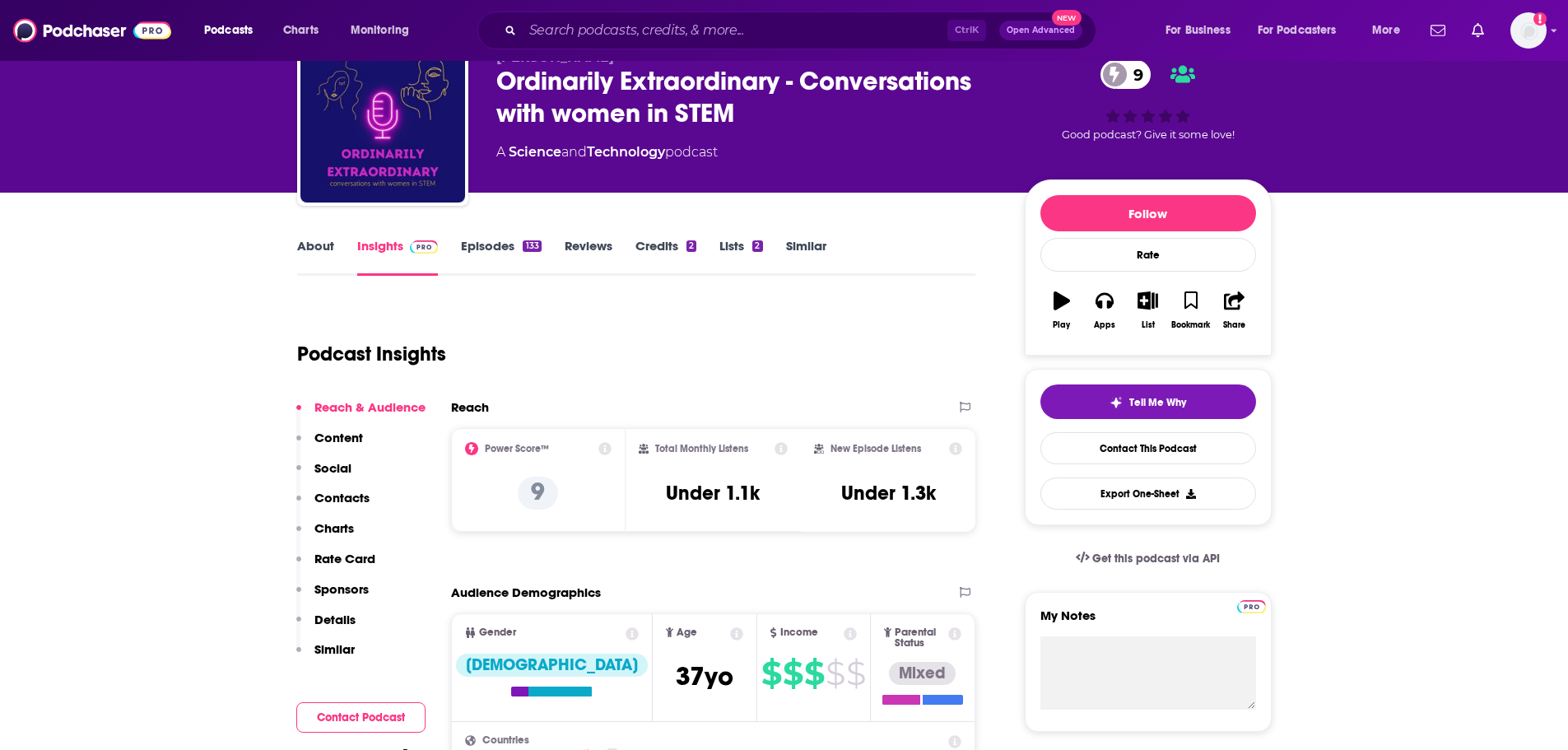
scroll to position [164, 0]
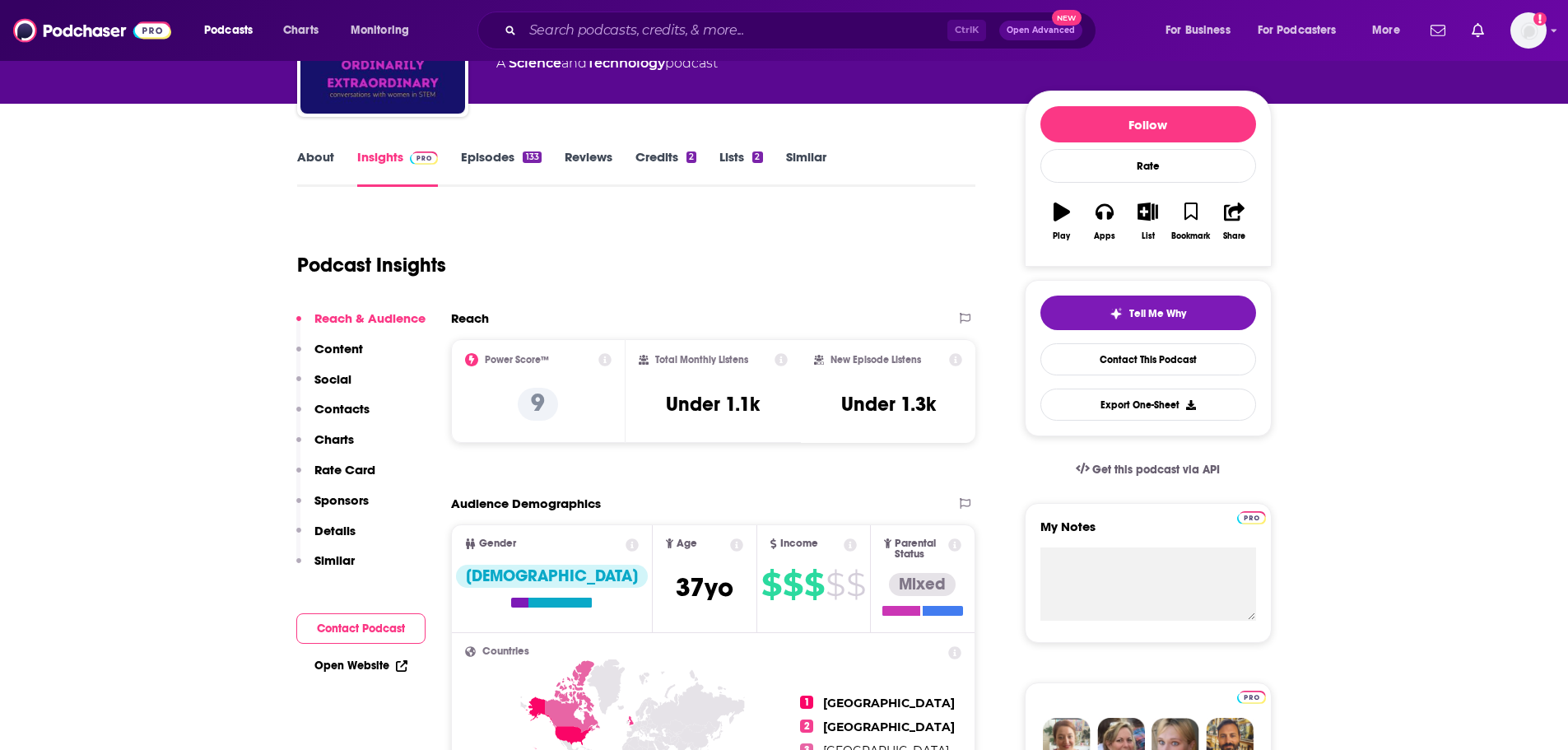
click at [476, 161] on link "Episodes 133" at bounding box center [501, 167] width 80 height 38
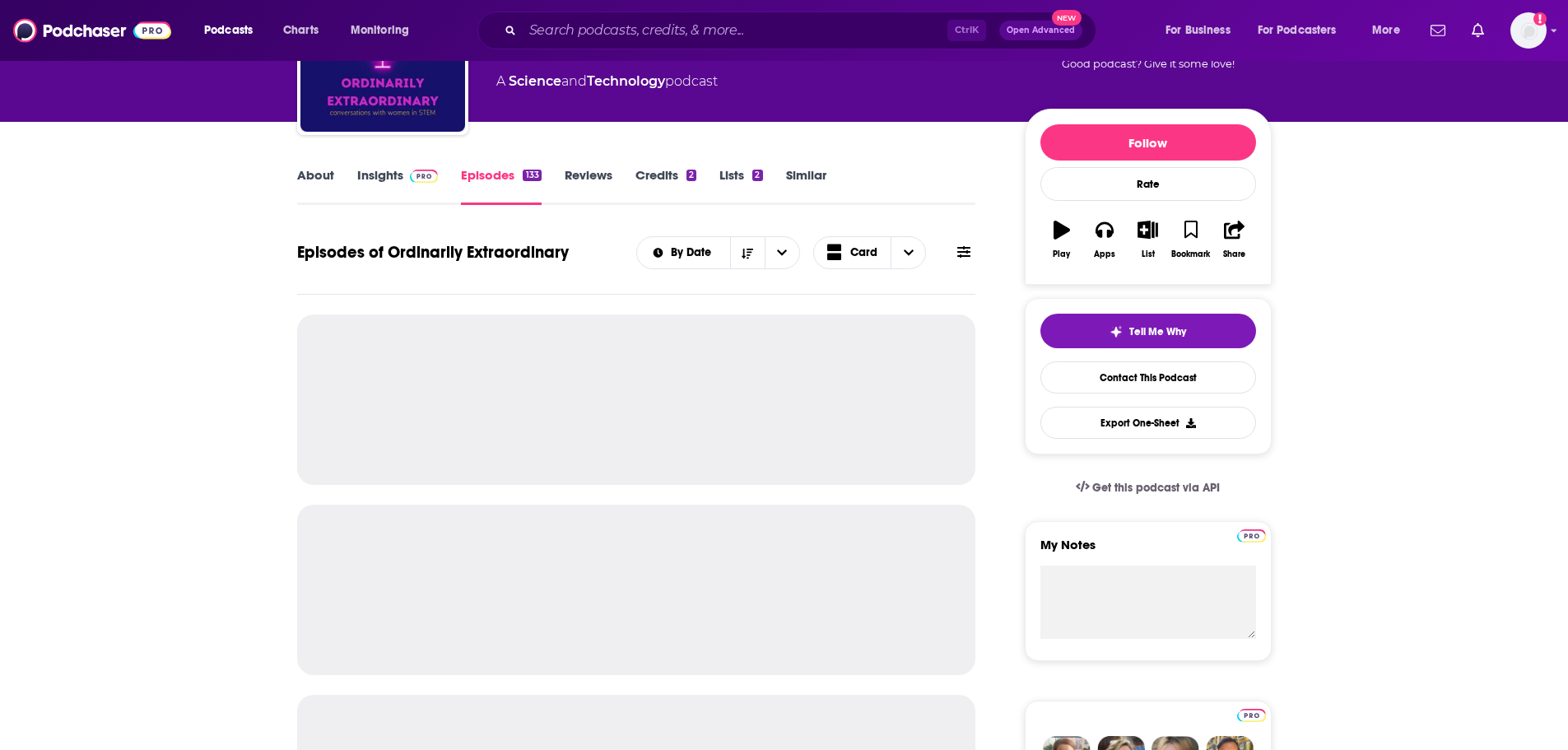
scroll to position [164, 0]
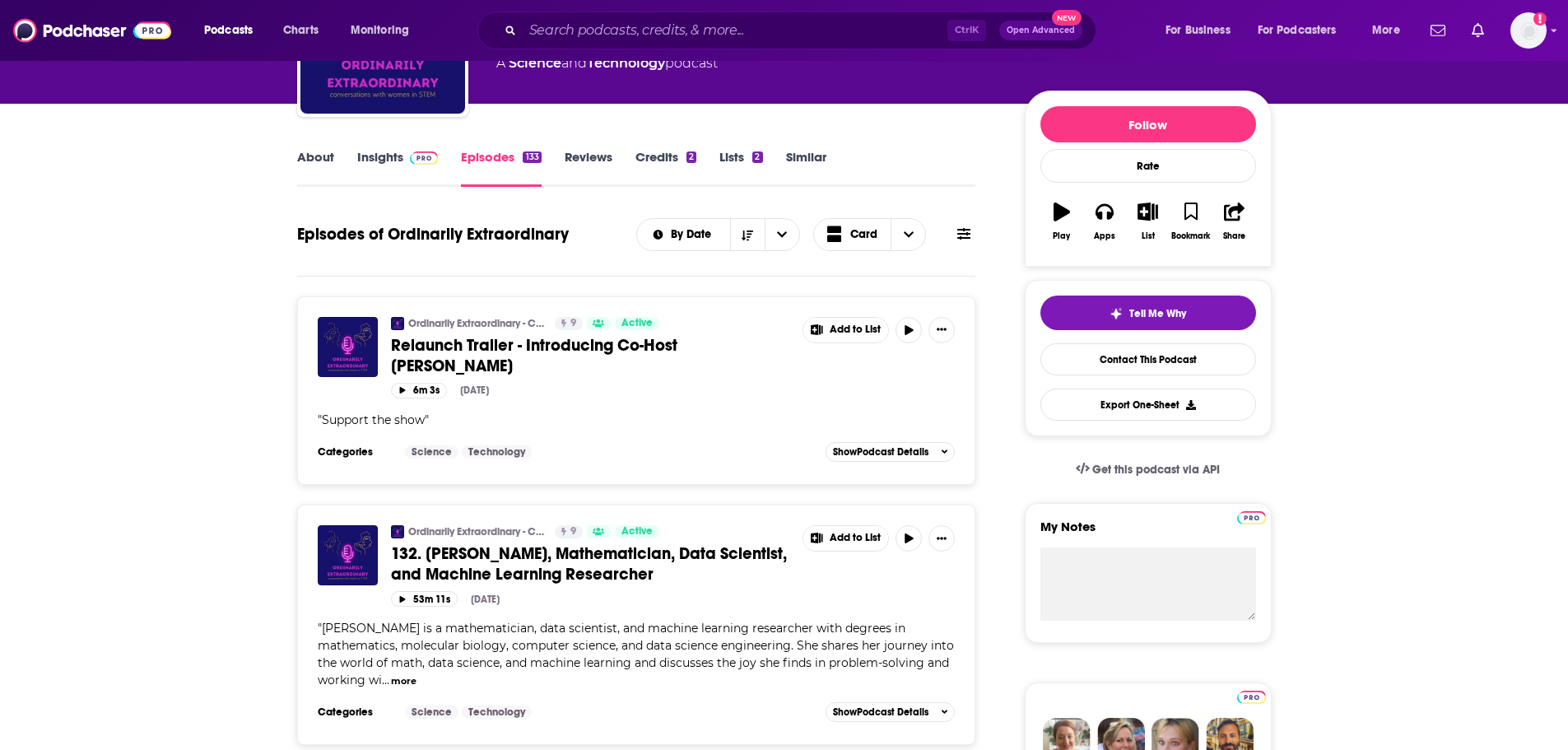
click at [411, 163] on img at bounding box center [424, 157] width 28 height 13
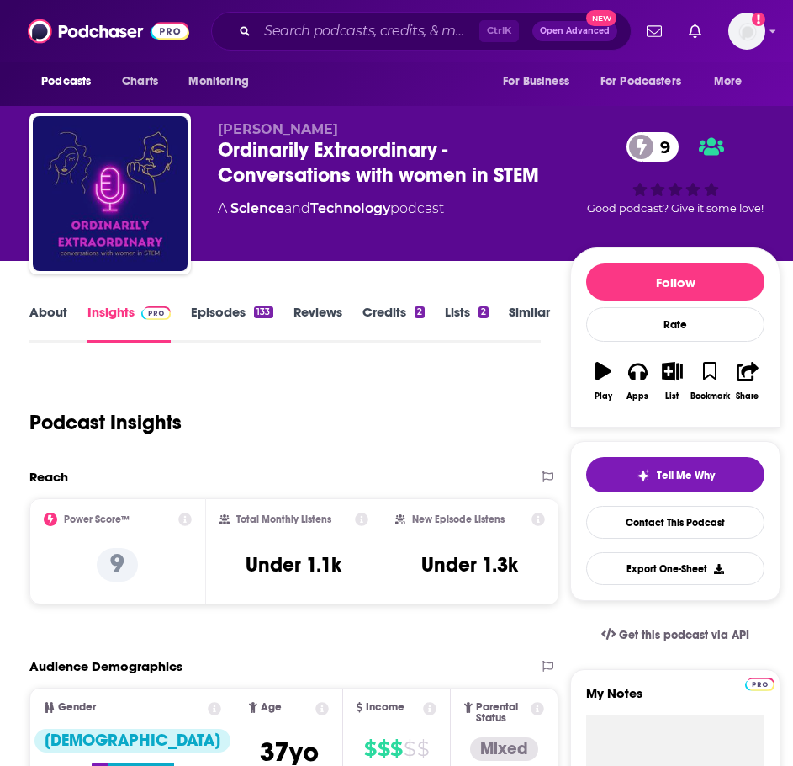
click at [283, 167] on div "Ordinarily Extraordinary - Conversations with women in STEM 9" at bounding box center [394, 162] width 353 height 50
click at [282, 167] on div "Ordinarily Extraordinary - Conversations with women in STEM 9" at bounding box center [394, 162] width 353 height 50
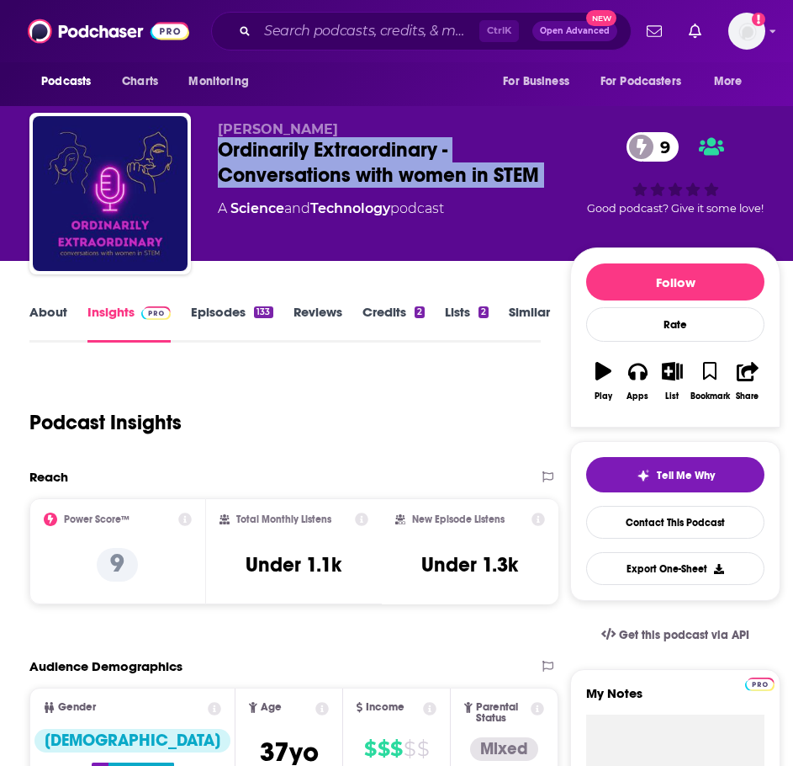
click at [282, 167] on div "Ordinarily Extraordinary - Conversations with women in STEM 9" at bounding box center [394, 162] width 353 height 50
copy div "Ordinarily Extraordinary - Conversations with women in STEM 9"
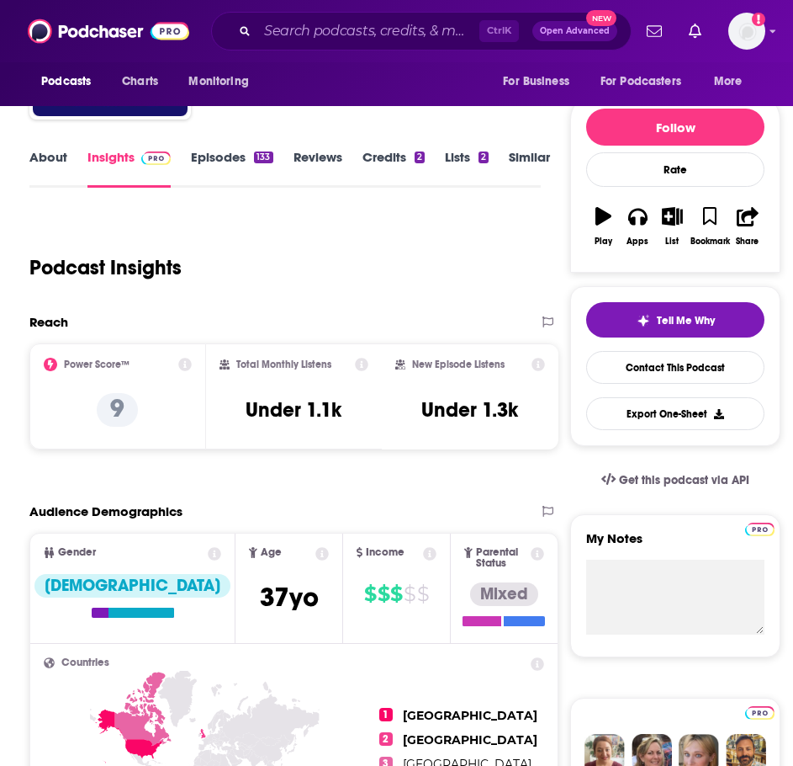
scroll to position [168, 0]
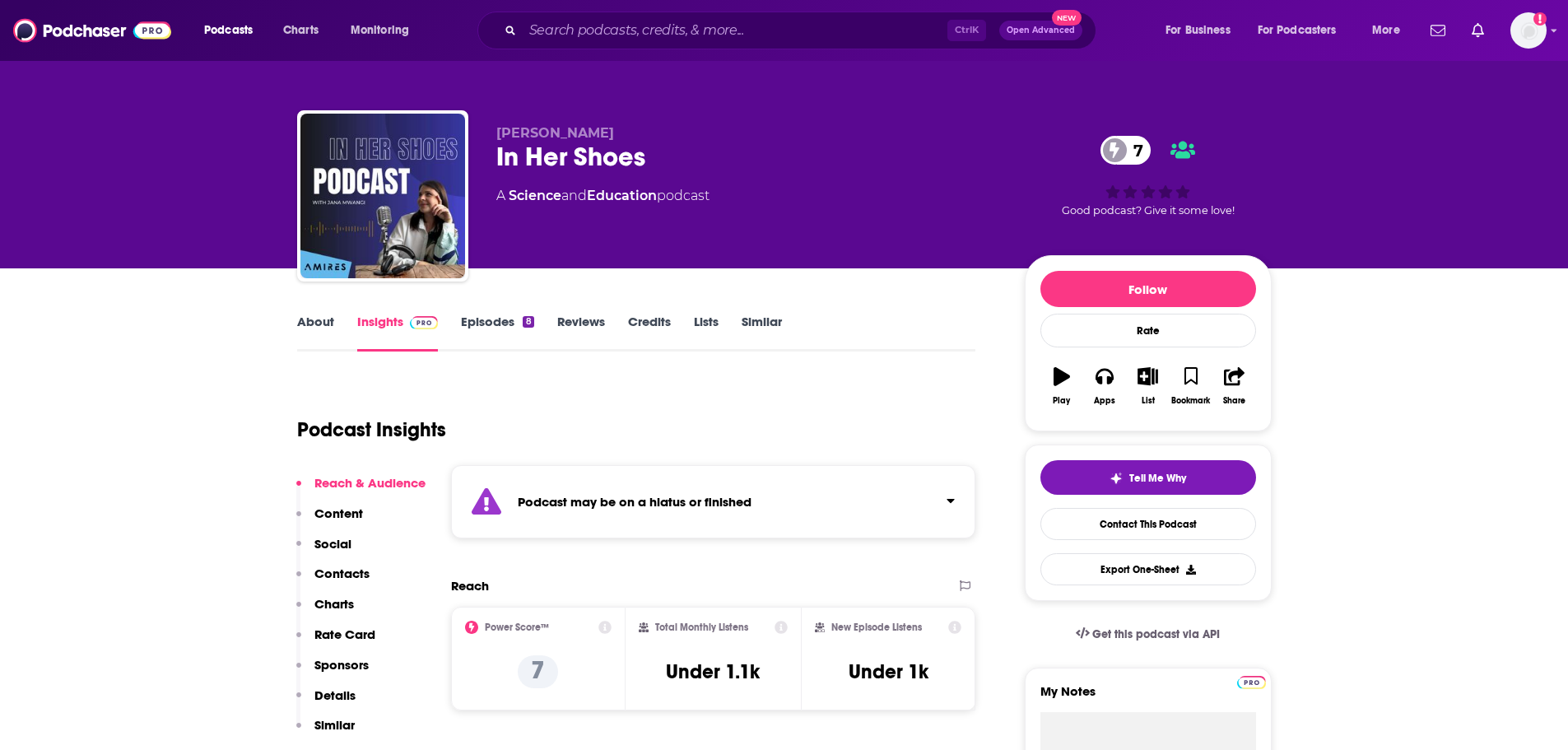
click at [474, 327] on link "Episodes 8" at bounding box center [497, 332] width 72 height 38
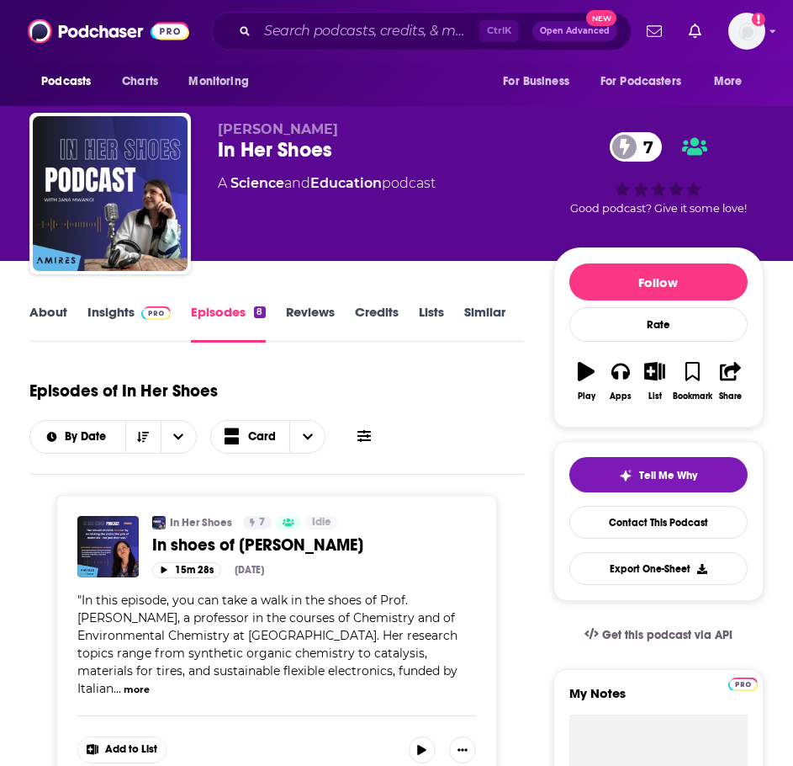
click at [124, 316] on link "Insights" at bounding box center [129, 323] width 83 height 39
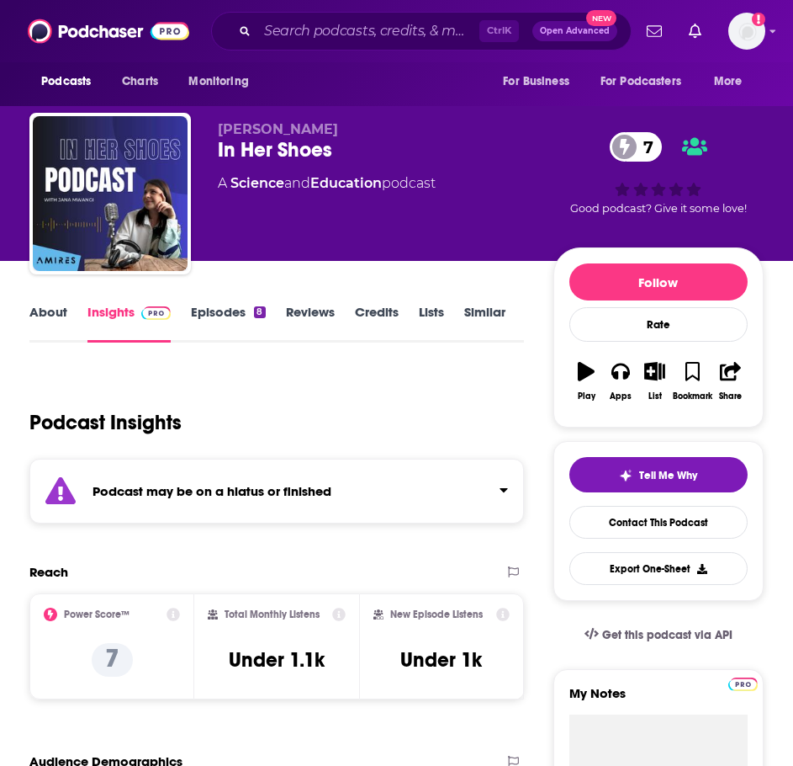
click at [308, 146] on div "In Her Shoes 7" at bounding box center [386, 149] width 336 height 25
copy div "In Her Shoes 7"
click at [125, 660] on p "7" at bounding box center [112, 660] width 41 height 34
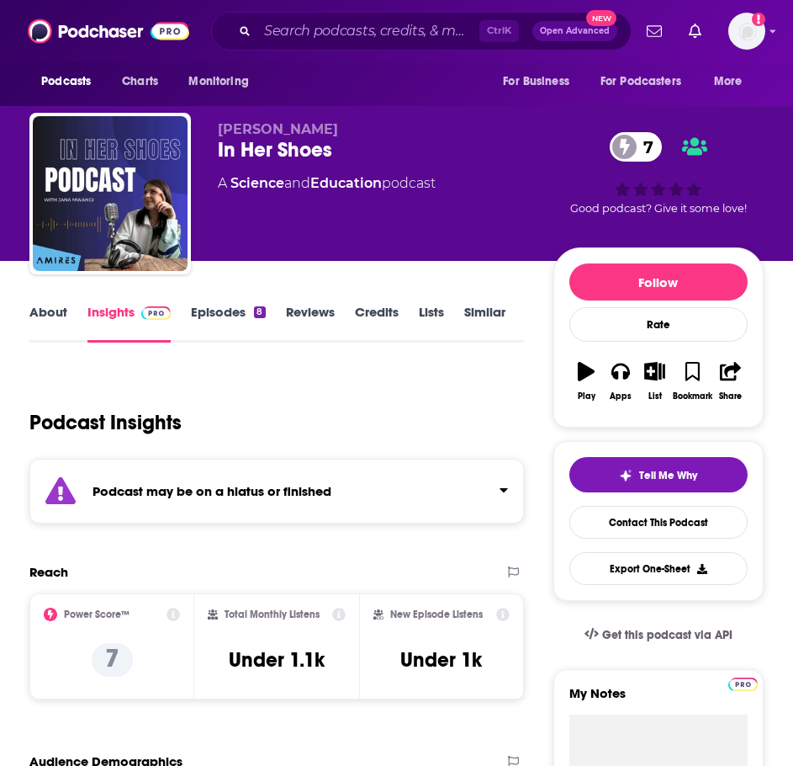
click at [175, 615] on icon at bounding box center [173, 613] width 13 height 13
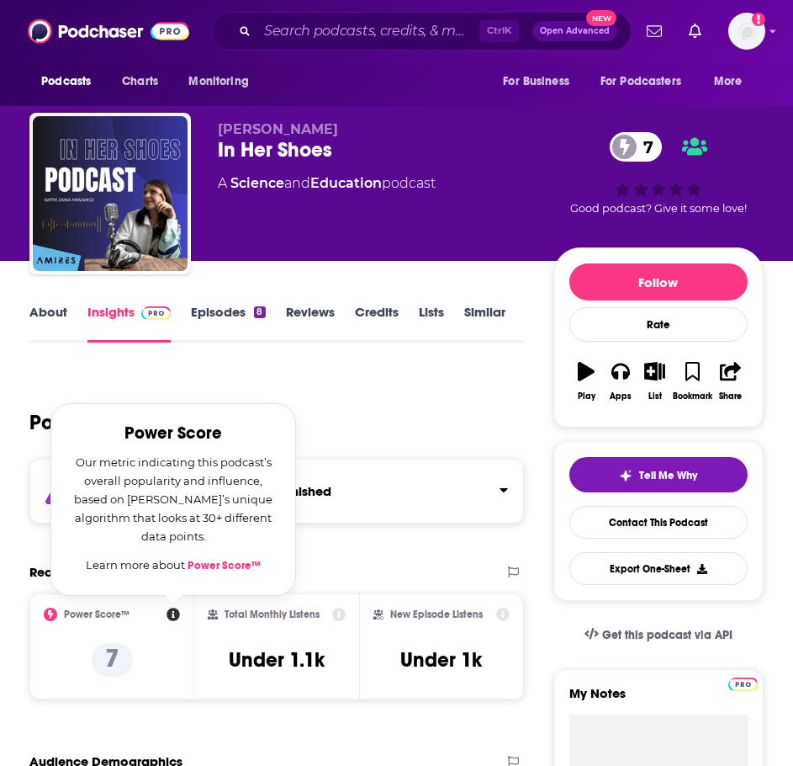
click at [175, 615] on icon at bounding box center [173, 613] width 13 height 13
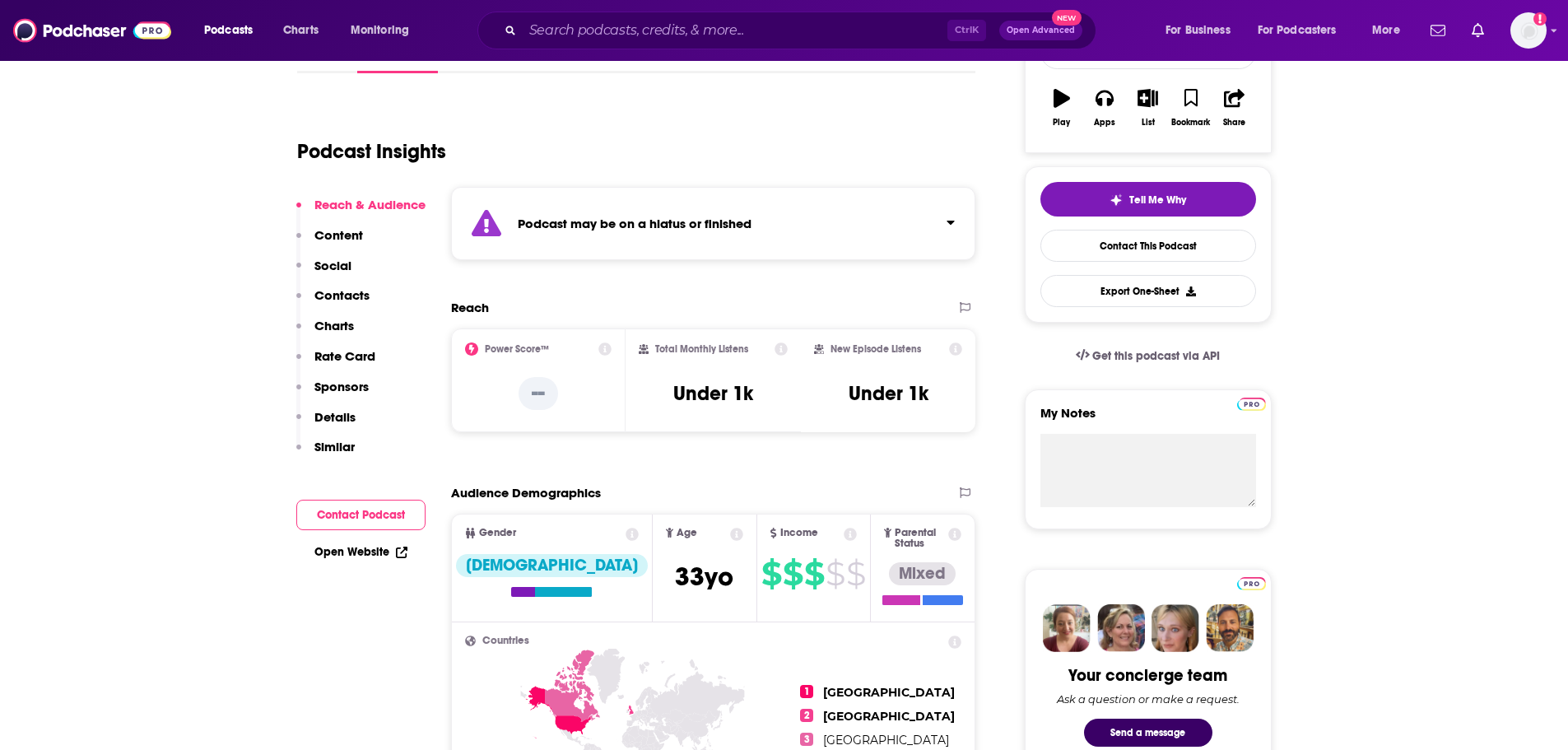
scroll to position [82, 0]
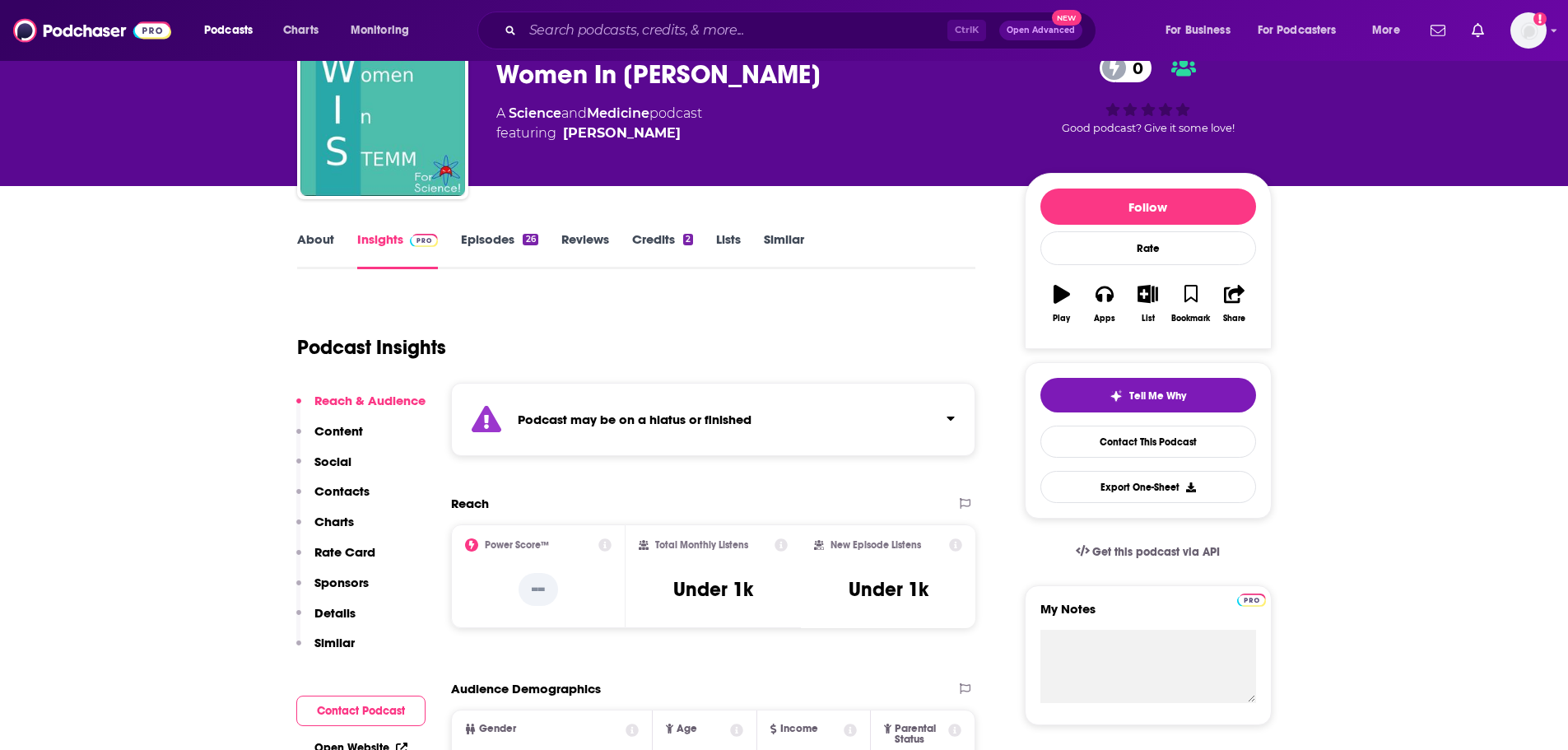
click at [472, 246] on link "Episodes 26" at bounding box center [499, 249] width 76 height 38
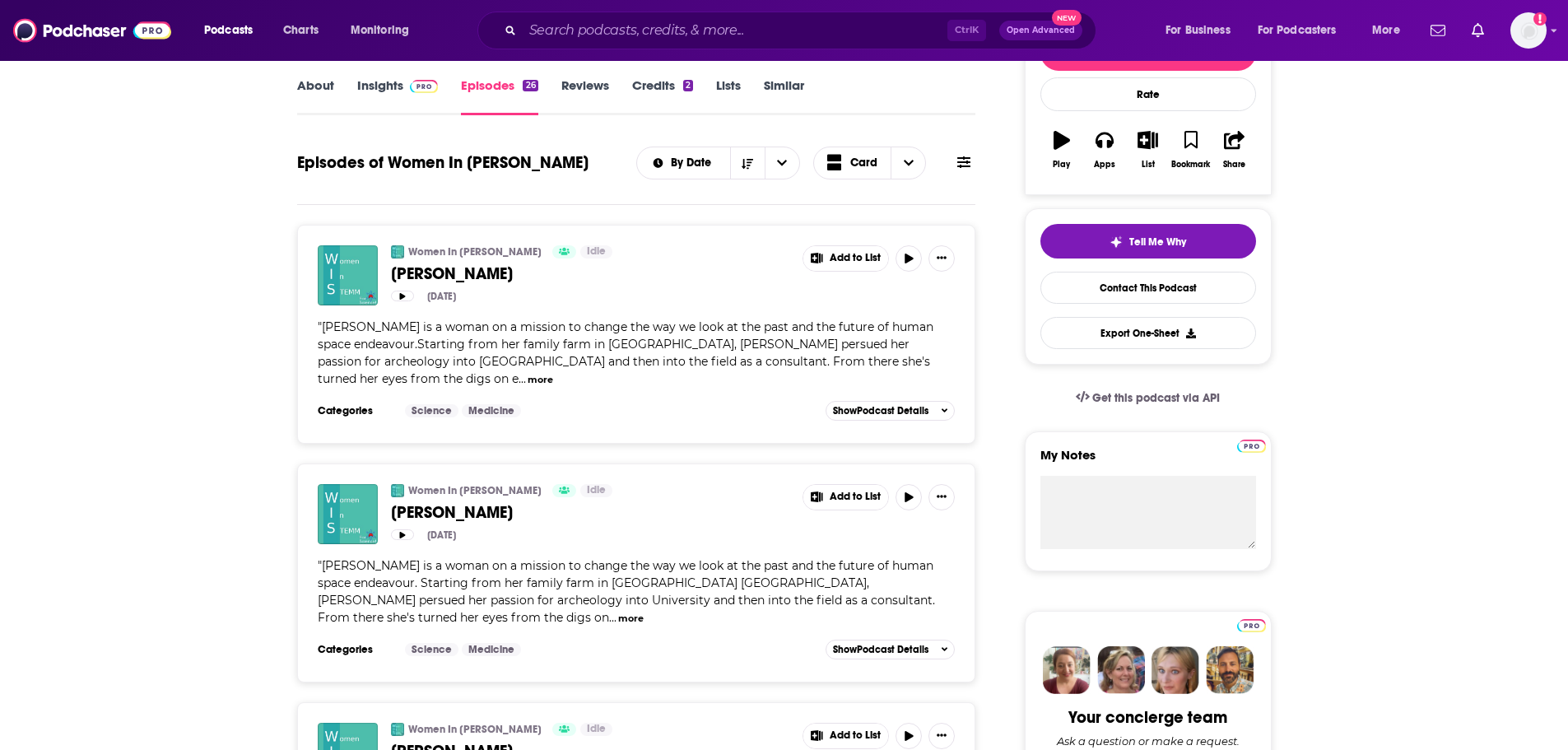
scroll to position [164, 0]
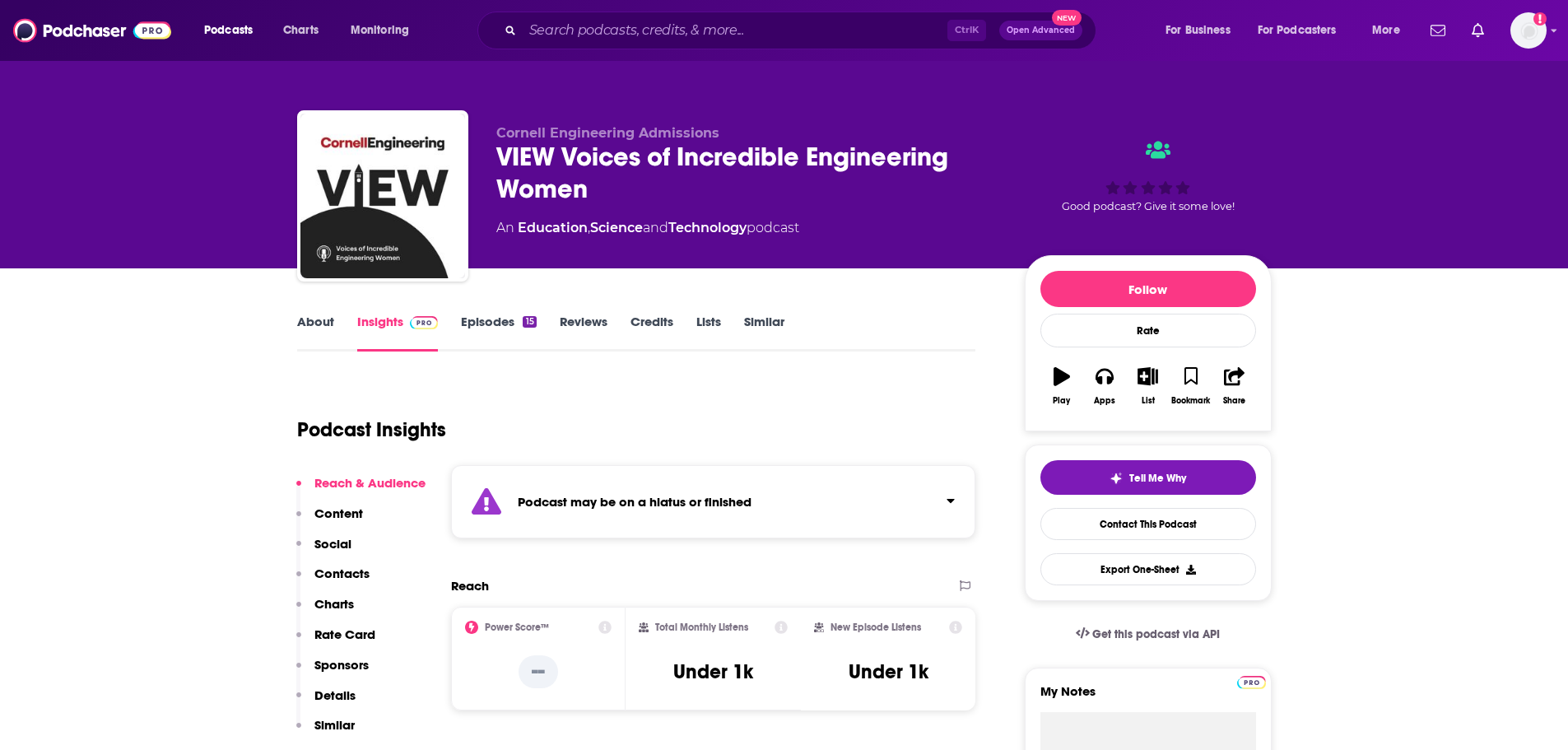
click at [487, 317] on link "Episodes 15" at bounding box center [498, 332] width 75 height 38
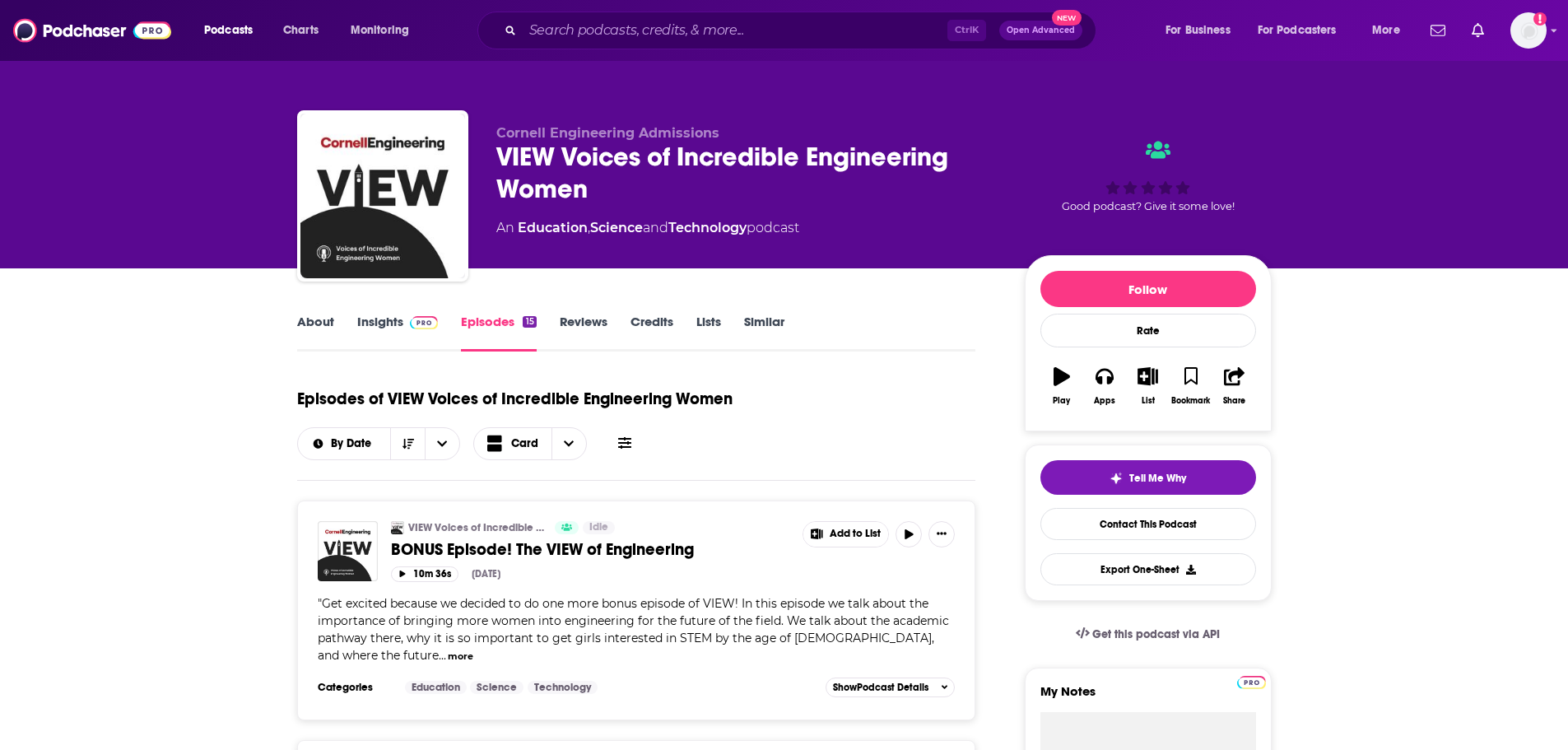
drag, startPoint x: 1213, startPoint y: 565, endPoint x: 1211, endPoint y: 347, distance: 218.0
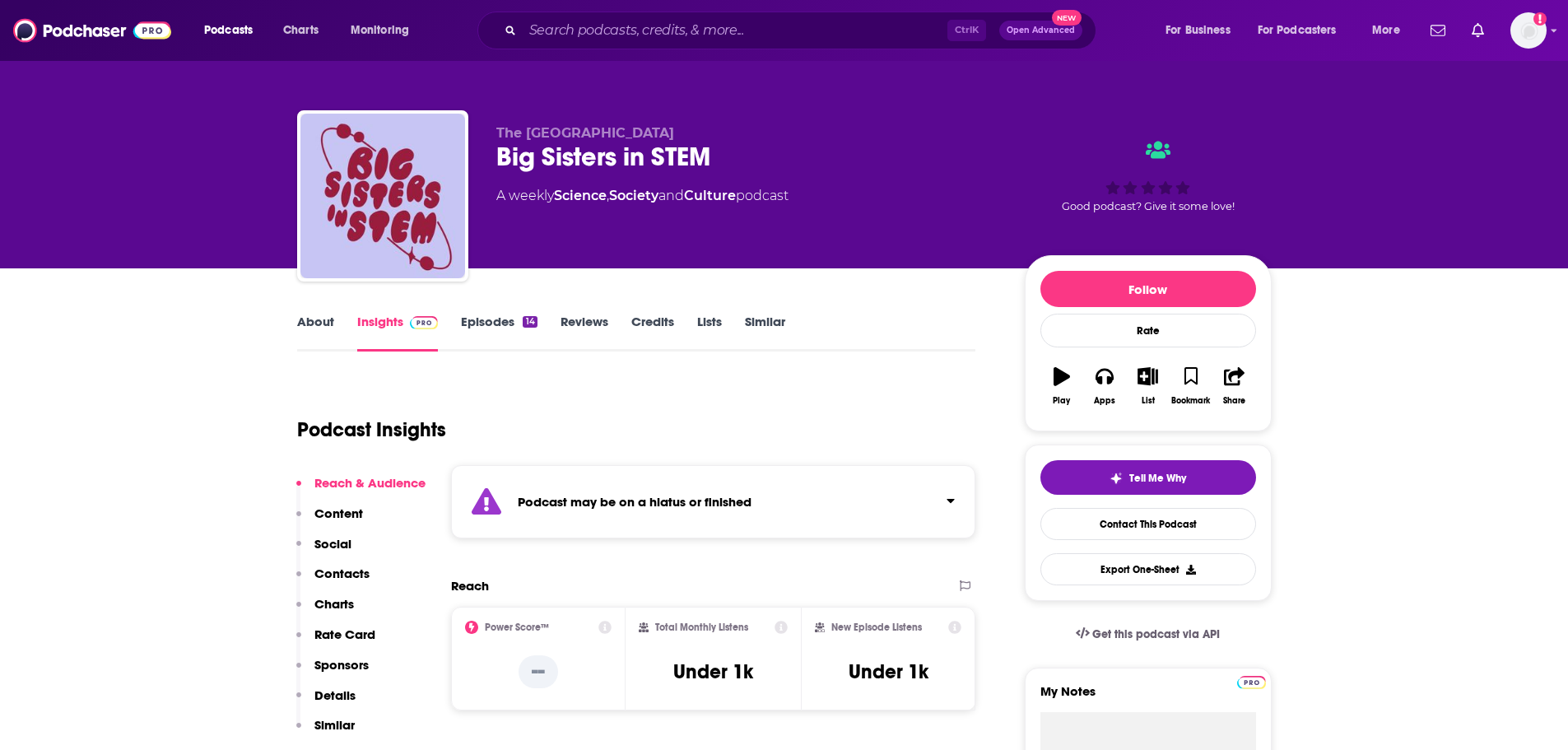
click at [490, 330] on link "Episodes 14" at bounding box center [498, 332] width 75 height 38
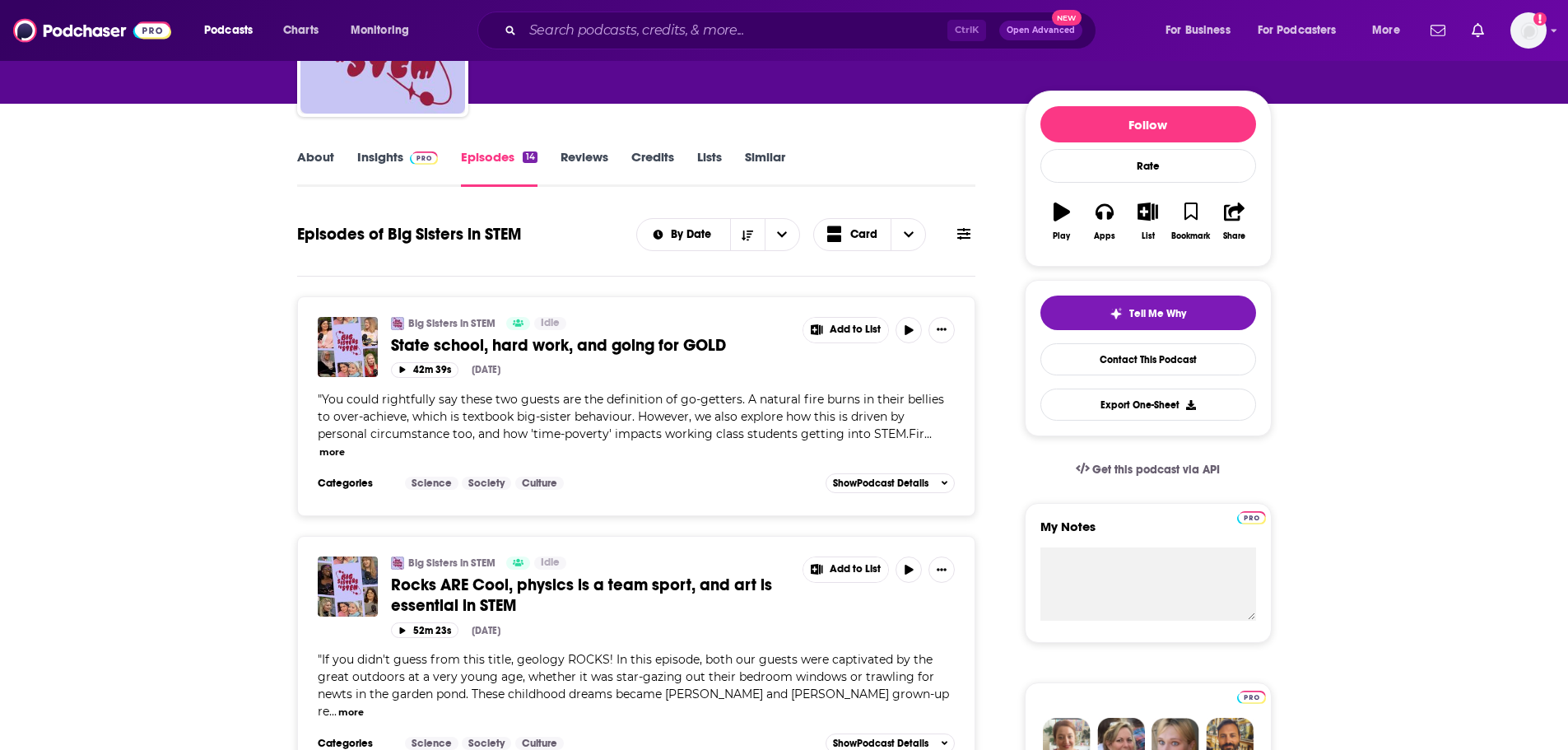
scroll to position [246, 0]
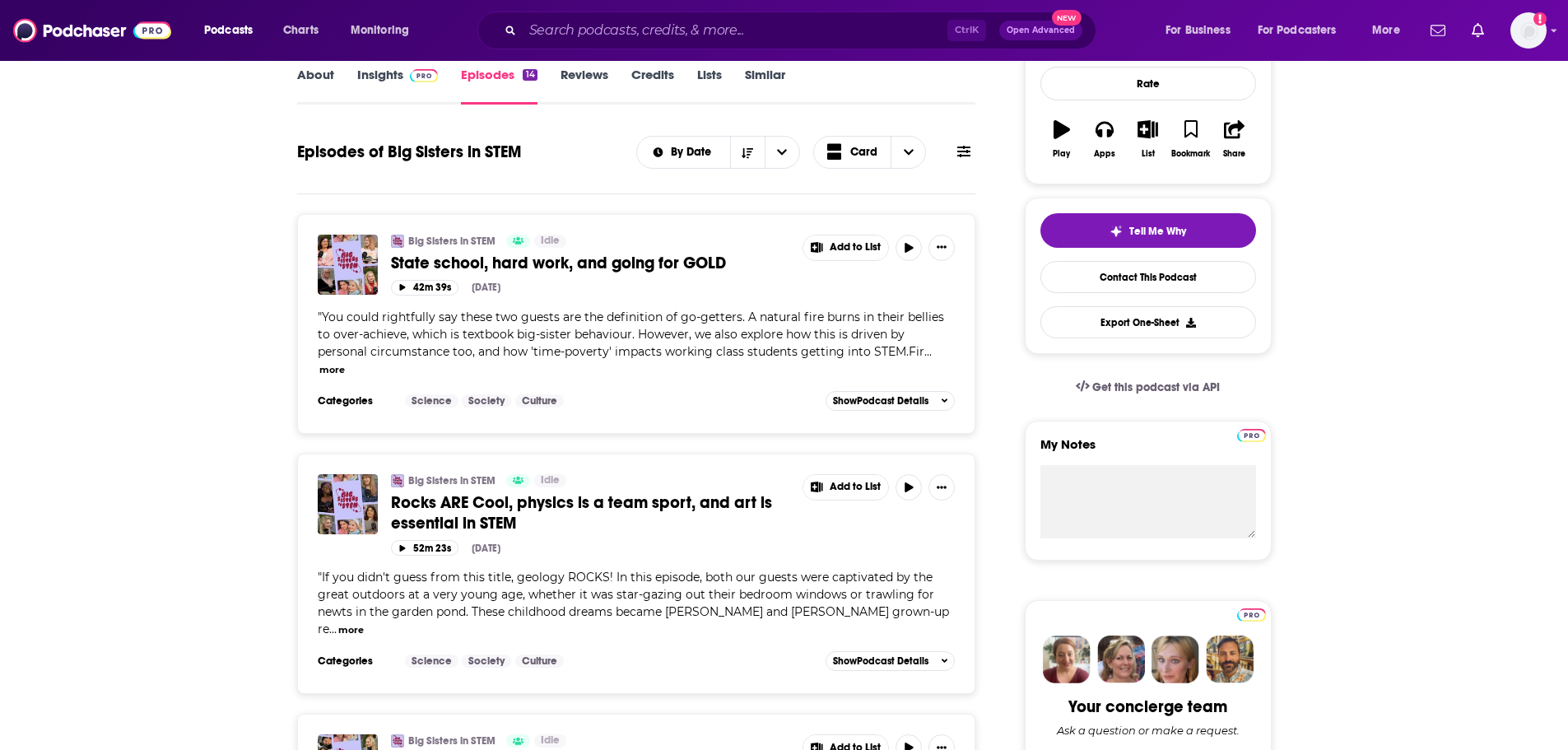
click at [345, 363] on button "more" at bounding box center [332, 370] width 25 height 14
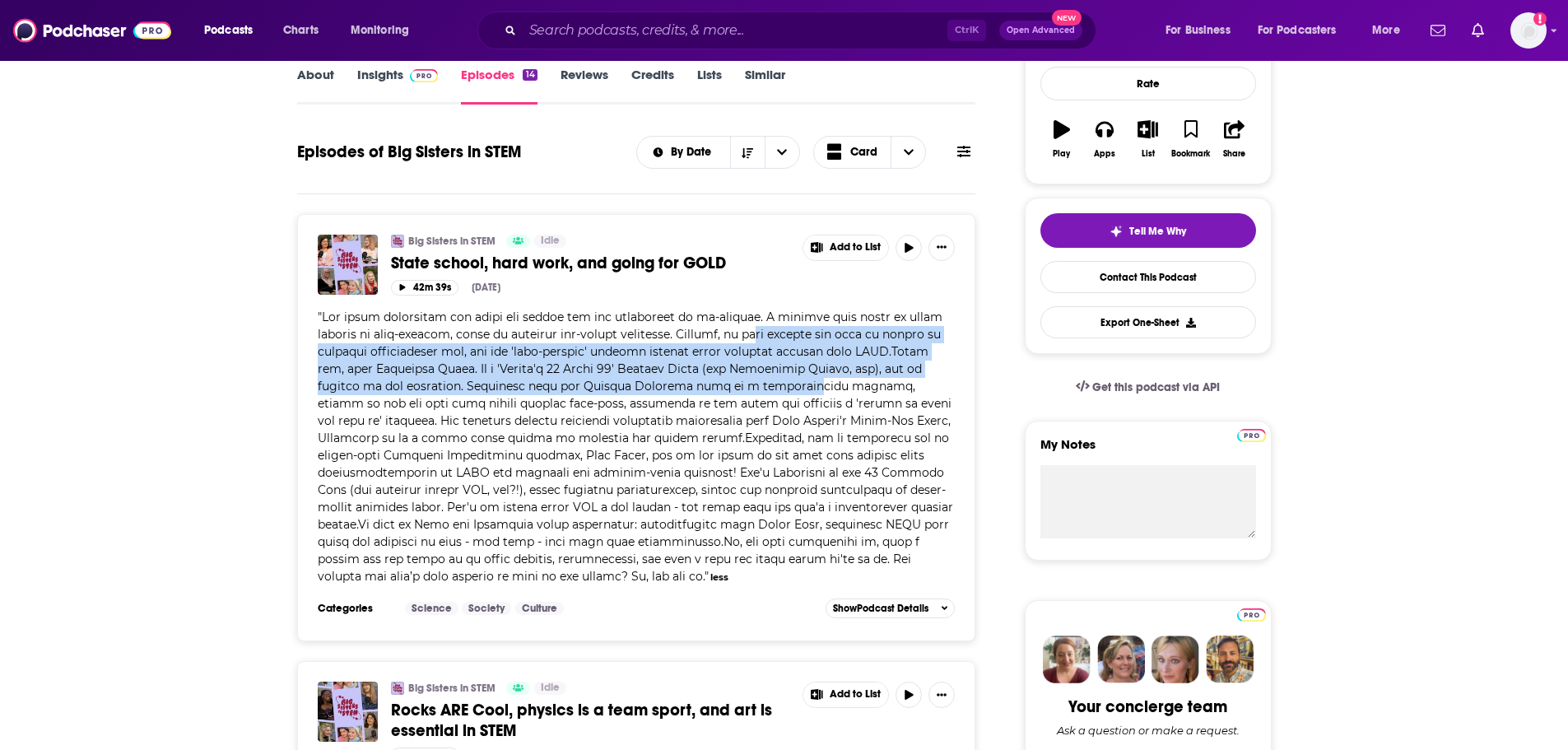
drag, startPoint x: 708, startPoint y: 330, endPoint x: 708, endPoint y: 391, distance: 61.0
click at [708, 391] on span at bounding box center [636, 446] width 636 height 274
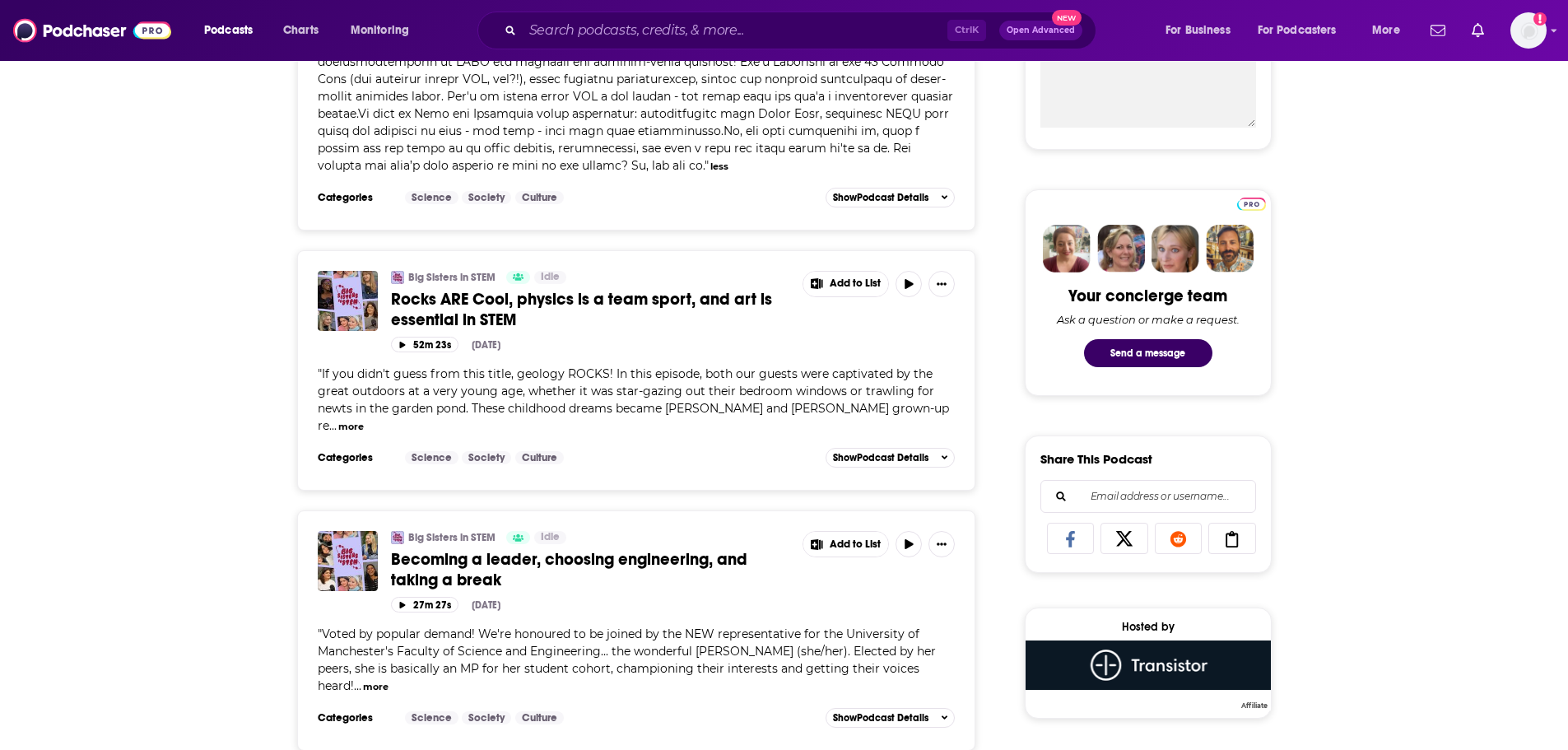
scroll to position [658, 0]
click at [358, 422] on button "more" at bounding box center [351, 425] width 25 height 14
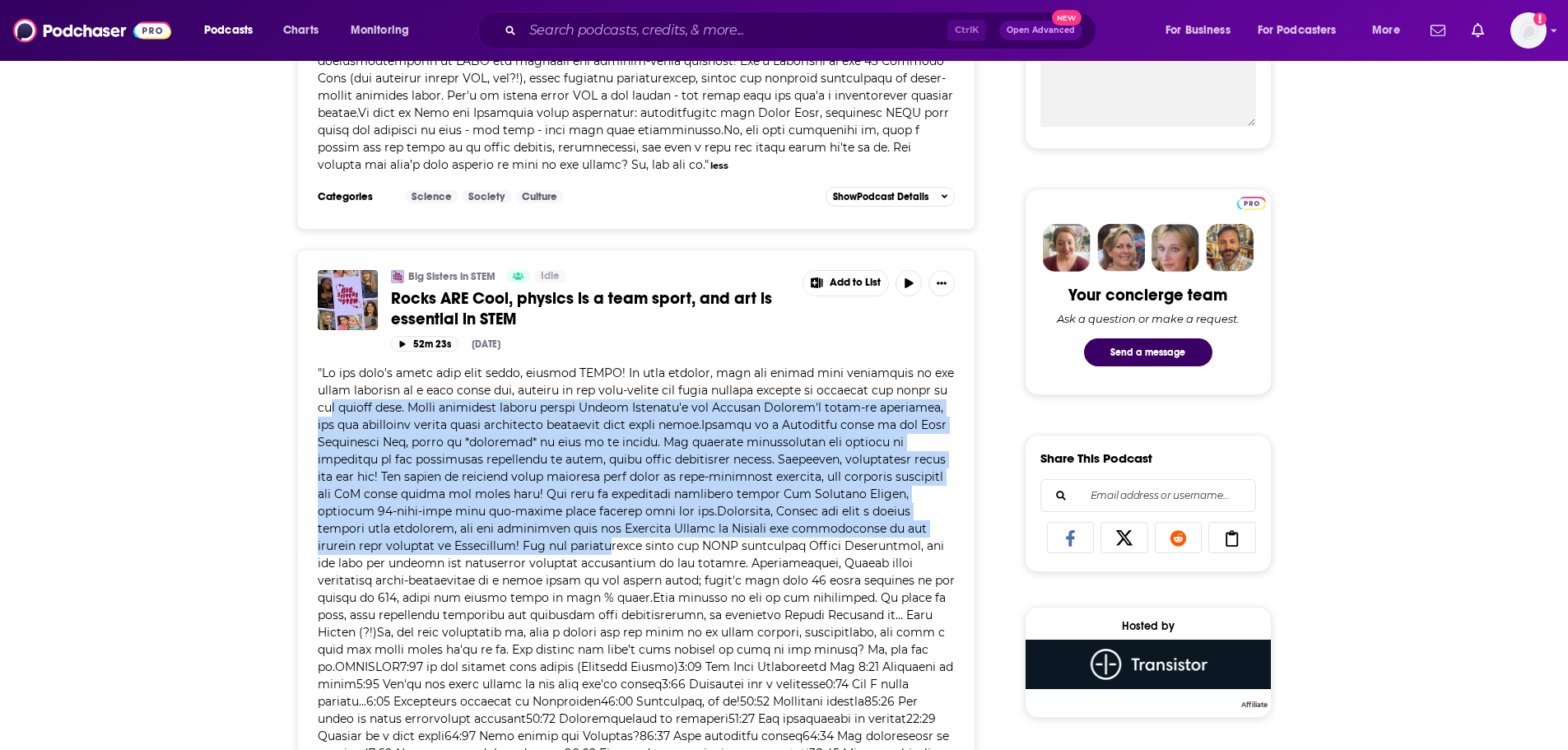
drag, startPoint x: 426, startPoint y: 398, endPoint x: 627, endPoint y: 538, distance: 245.0
click at [627, 538] on span at bounding box center [636, 589] width 637 height 447
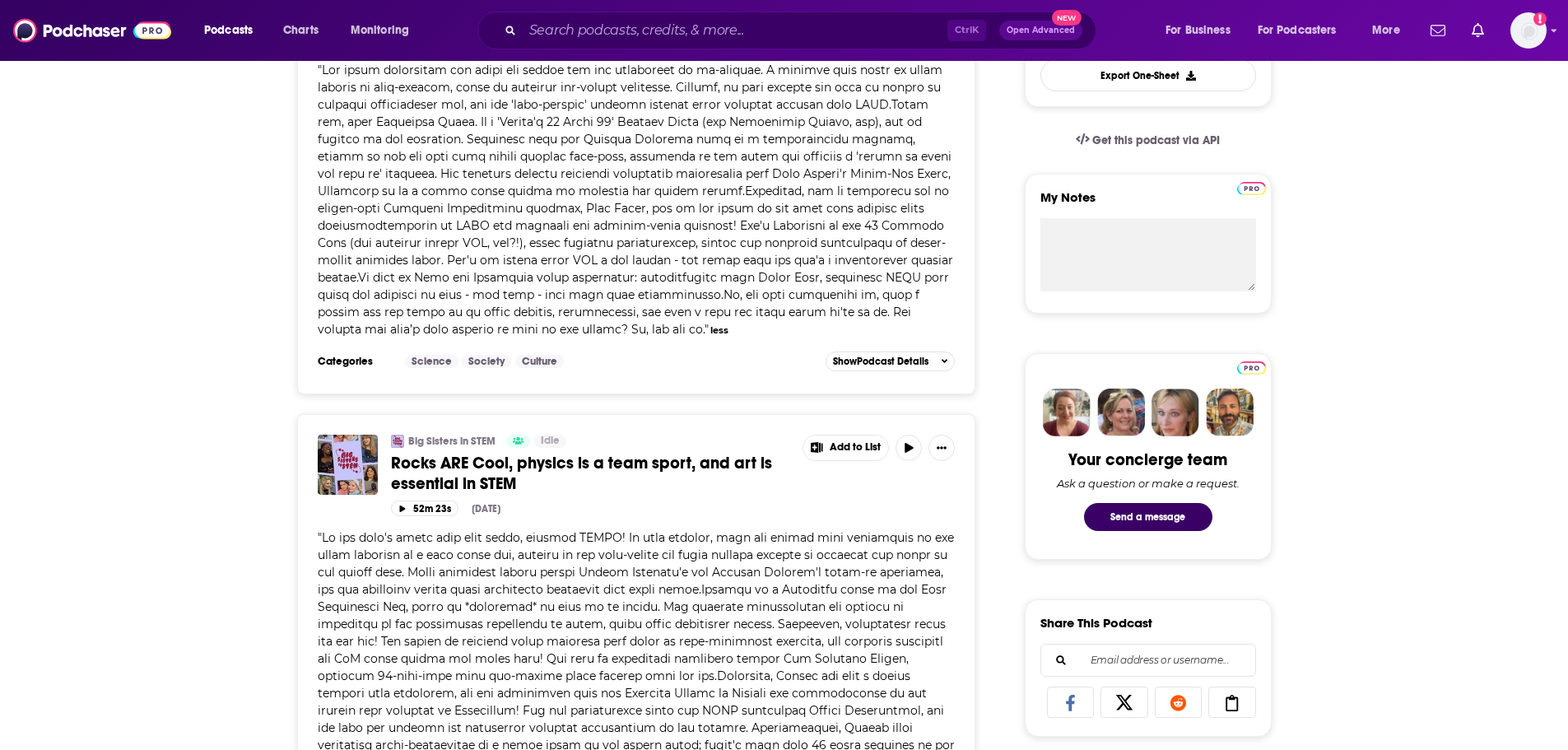
scroll to position [0, 0]
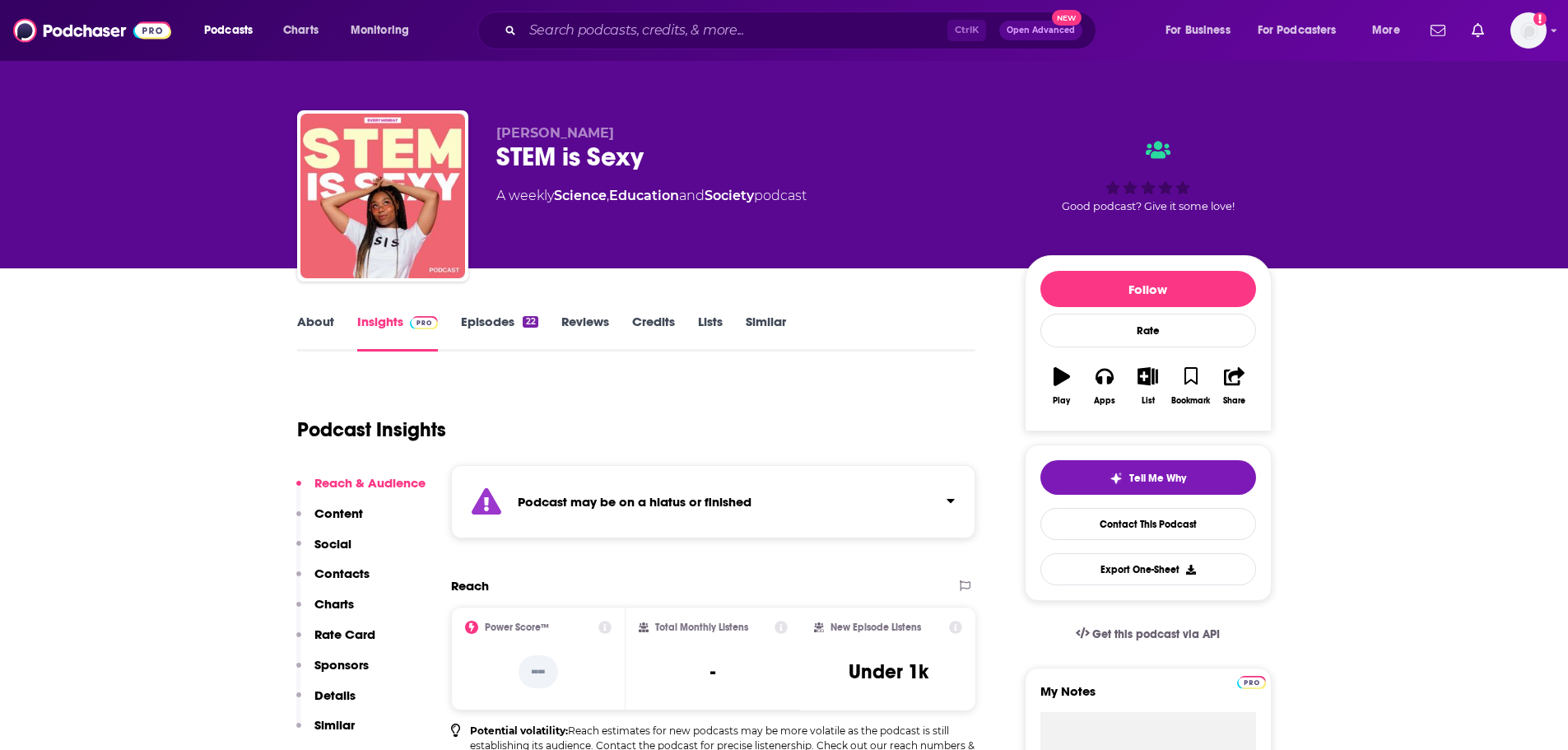
click at [504, 330] on link "Episodes 22" at bounding box center [499, 332] width 76 height 38
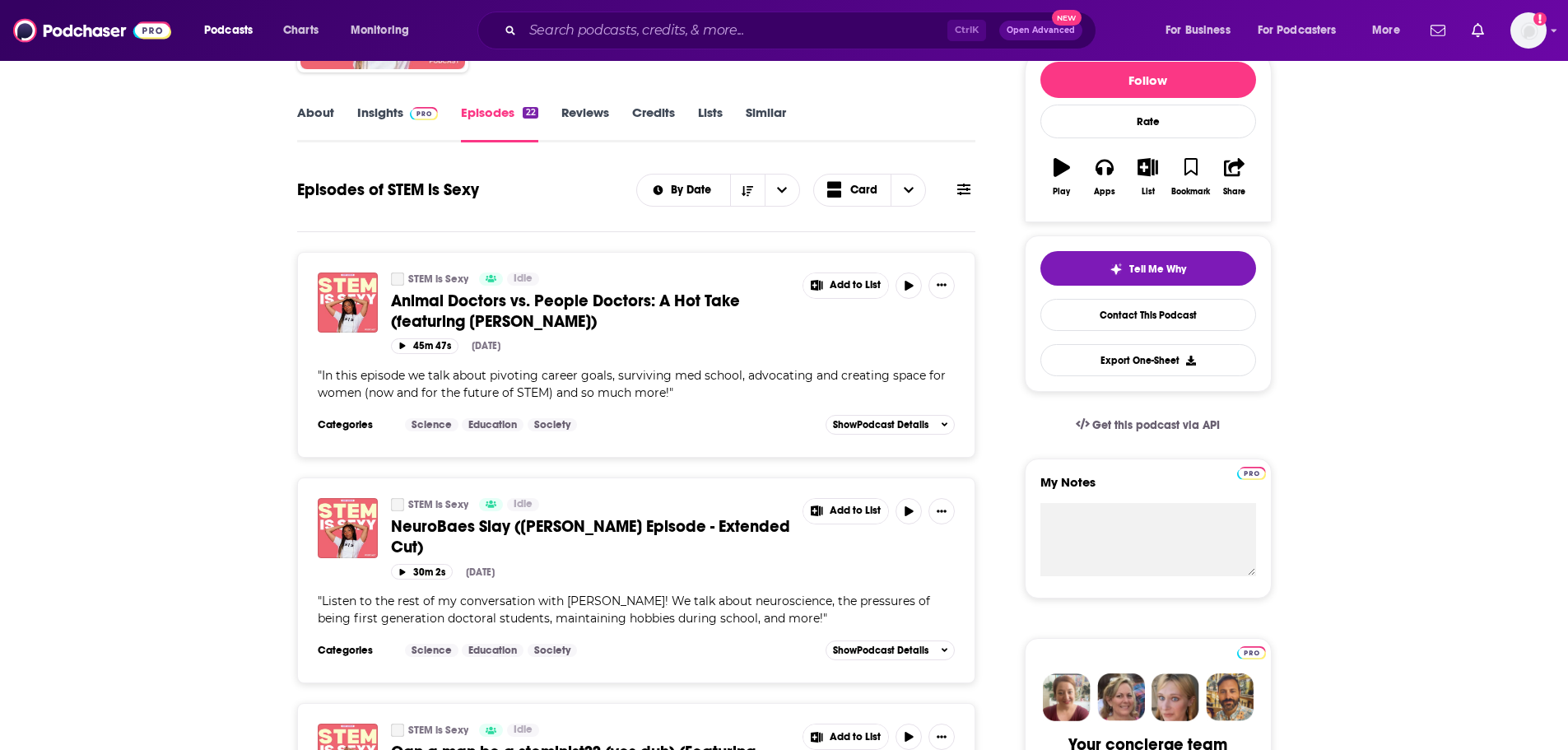
scroll to position [246, 0]
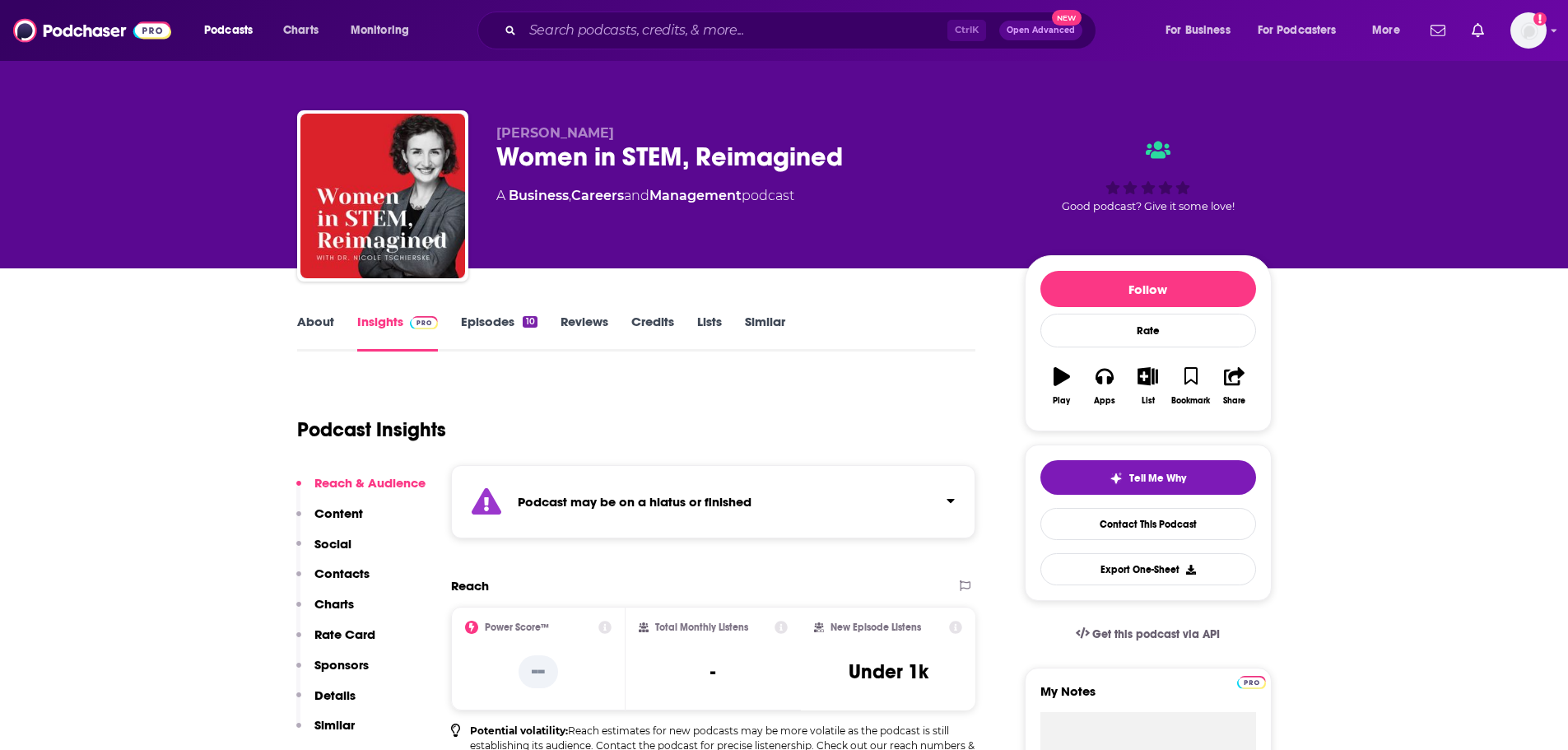
click at [483, 336] on link "Episodes 10" at bounding box center [498, 332] width 75 height 38
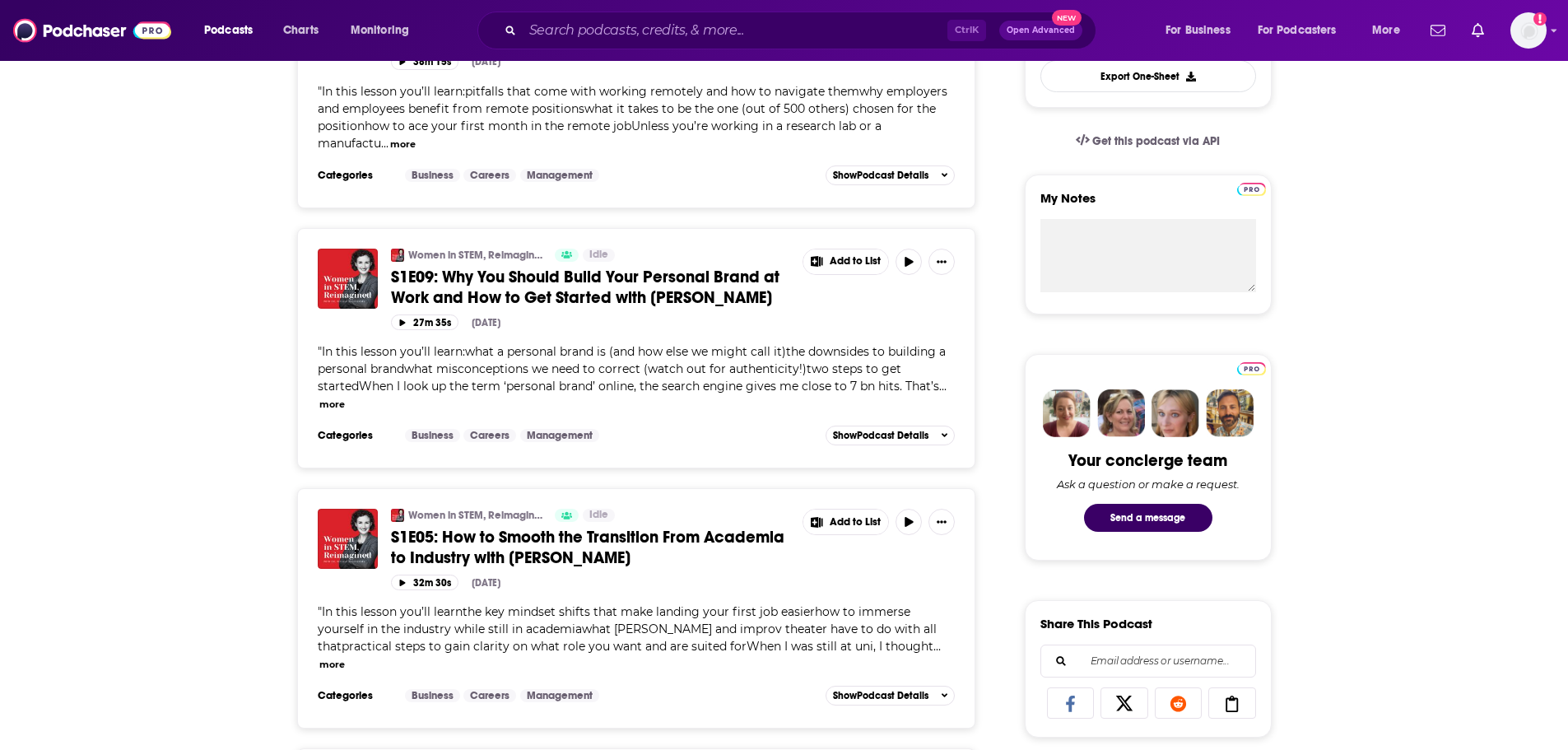
scroll to position [494, 0]
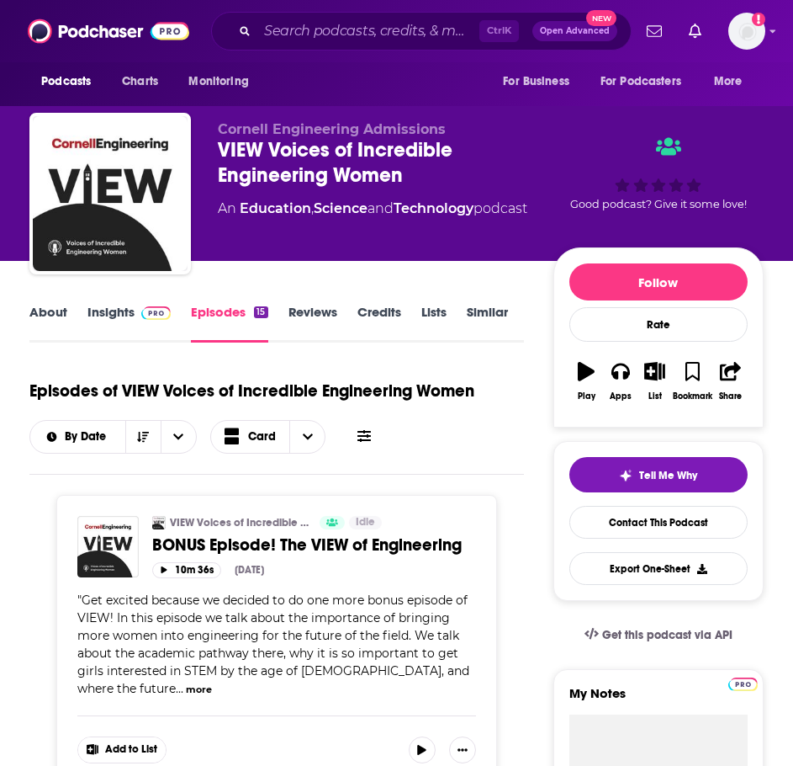
click at [296, 174] on div "VIEW Voices of Incredible Engineering Women" at bounding box center [386, 162] width 336 height 50
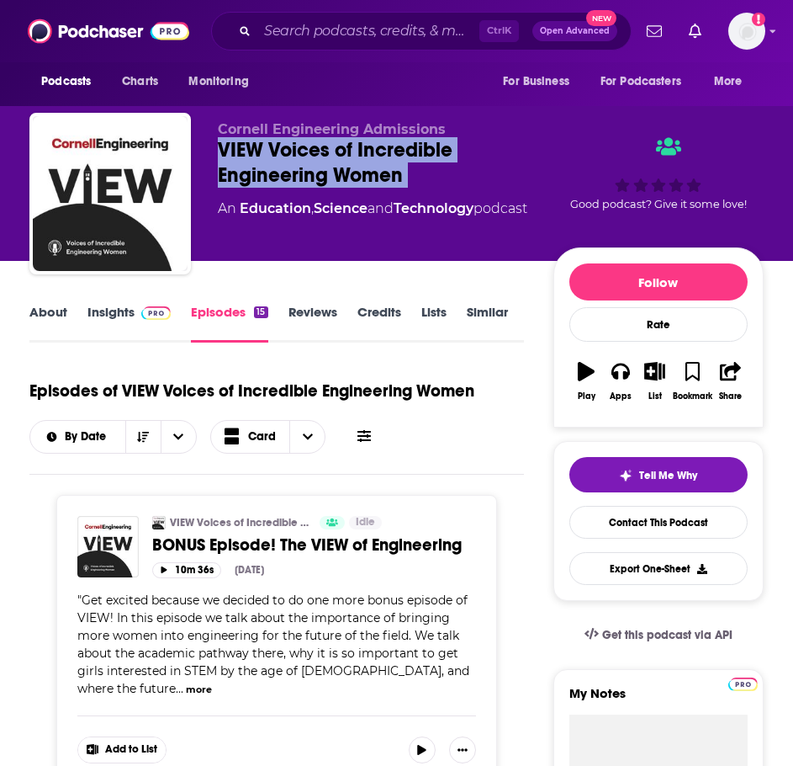
click at [296, 174] on div "VIEW Voices of Incredible Engineering Women" at bounding box center [386, 162] width 336 height 50
copy div "VIEW Voices of Incredible Engineering Women"
click at [88, 321] on link "Insights" at bounding box center [129, 323] width 83 height 39
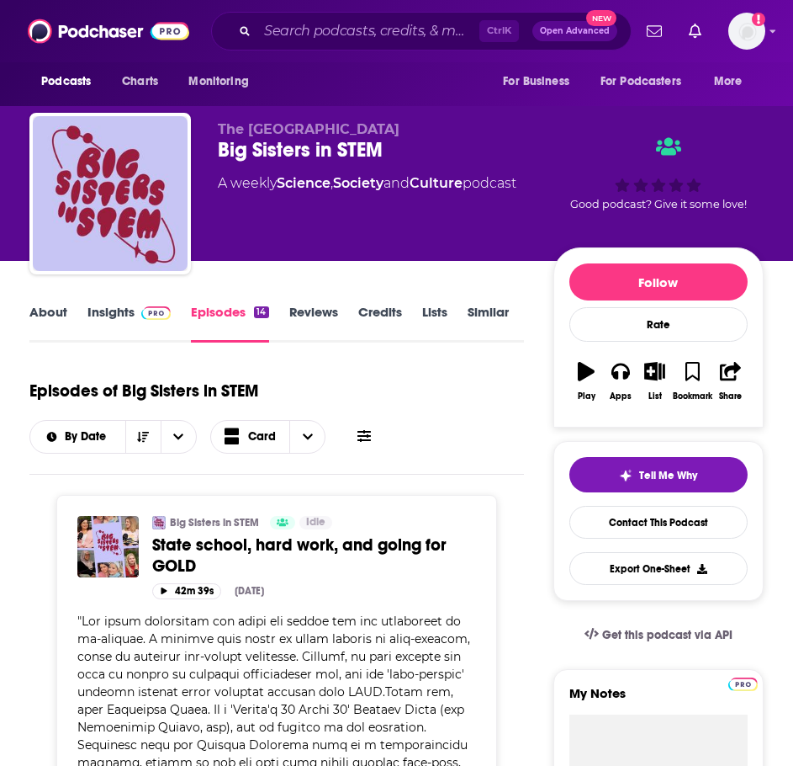
click at [126, 315] on link "Insights" at bounding box center [129, 323] width 83 height 39
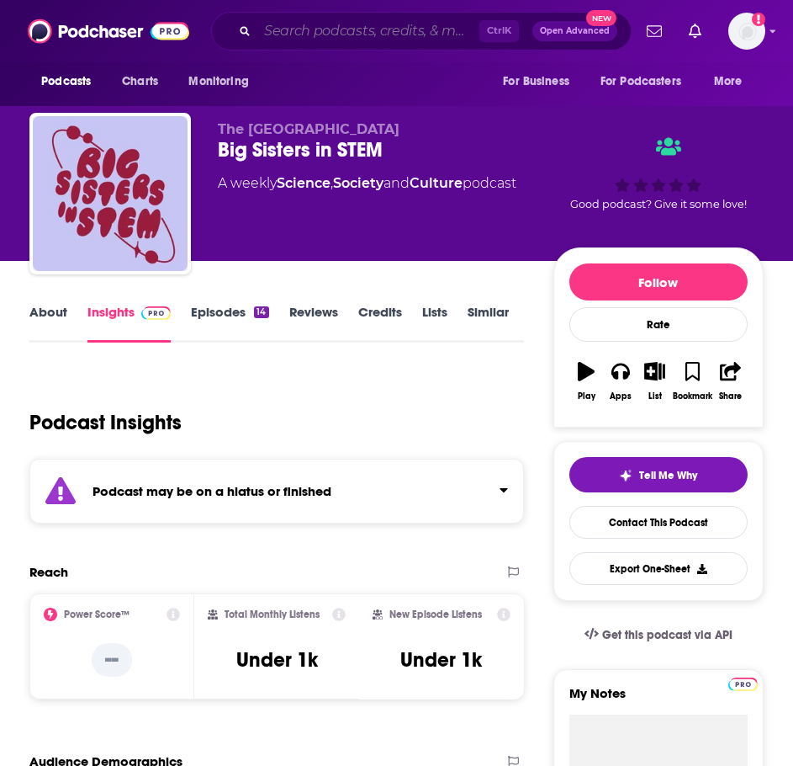
click at [277, 30] on input "Search podcasts, credits, & more..." at bounding box center [368, 31] width 222 height 27
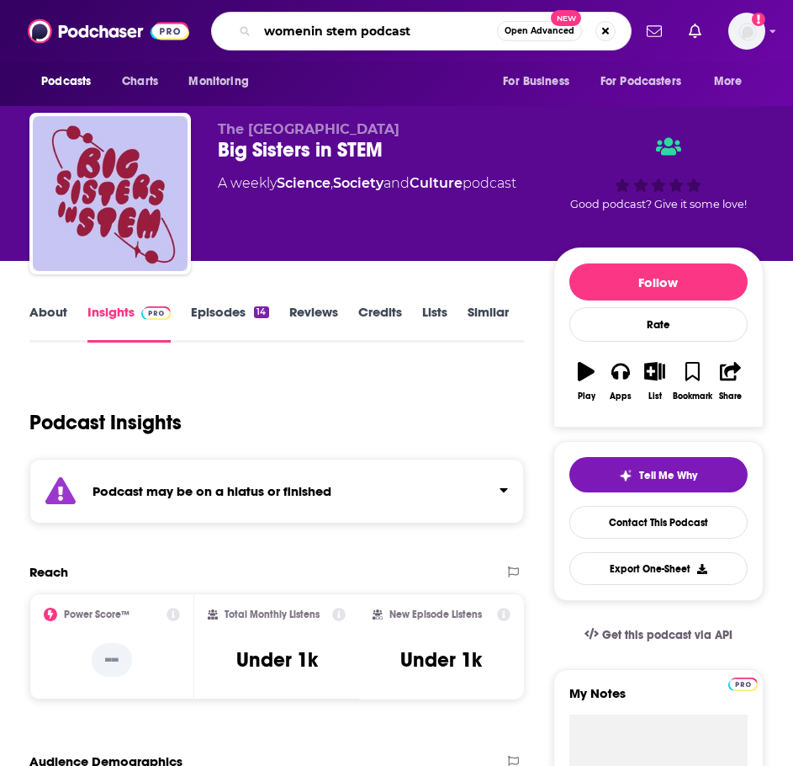
click at [309, 30] on input "womenin stem podcast" at bounding box center [377, 31] width 240 height 27
type input "women in stem podcast"
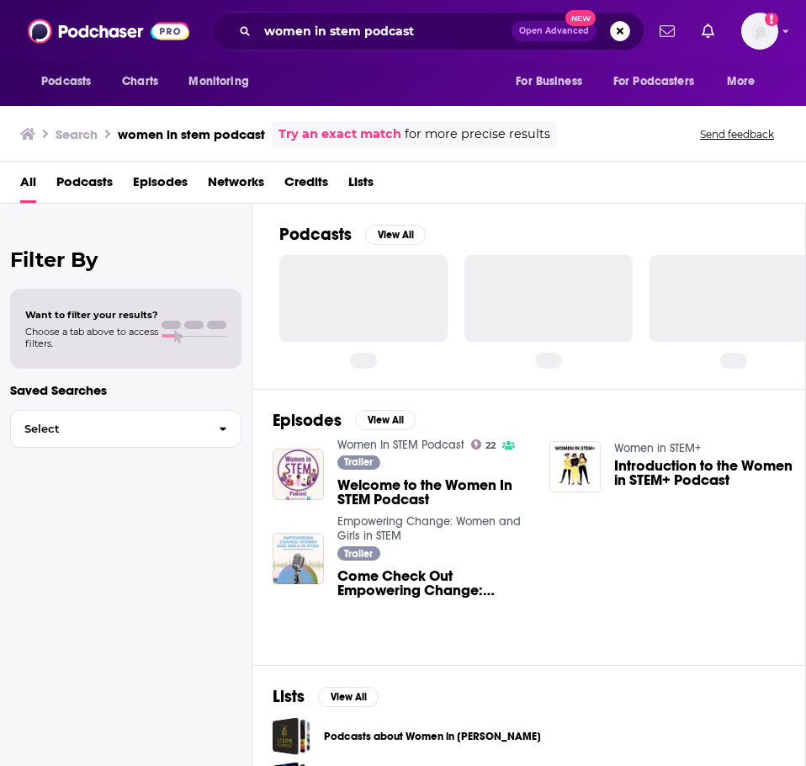
click at [417, 490] on span "Welcome to the Women In STEM Podcast" at bounding box center [433, 492] width 192 height 29
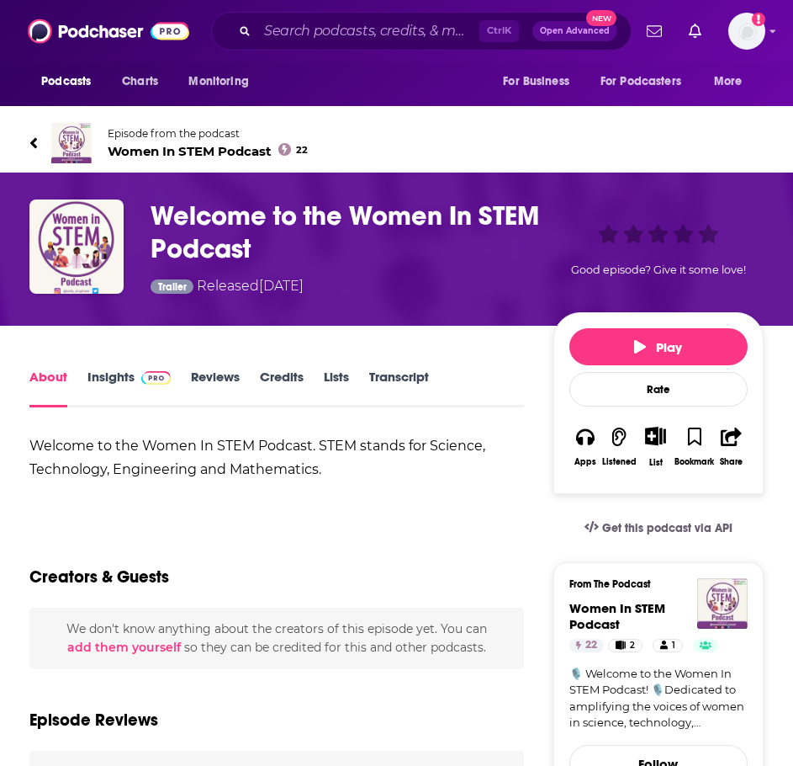
click at [103, 375] on link "Insights" at bounding box center [129, 388] width 83 height 39
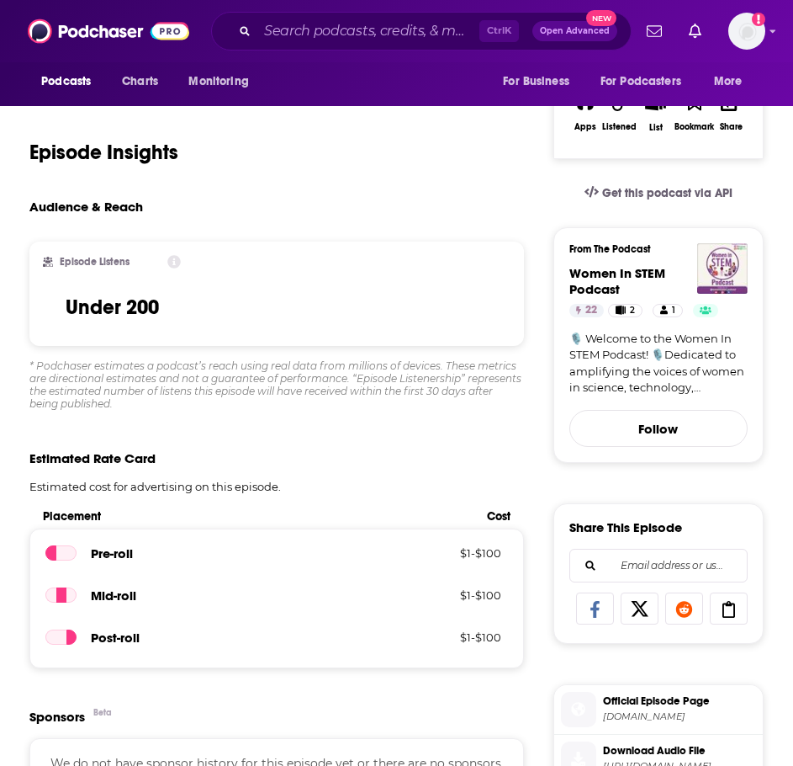
scroll to position [337, 0]
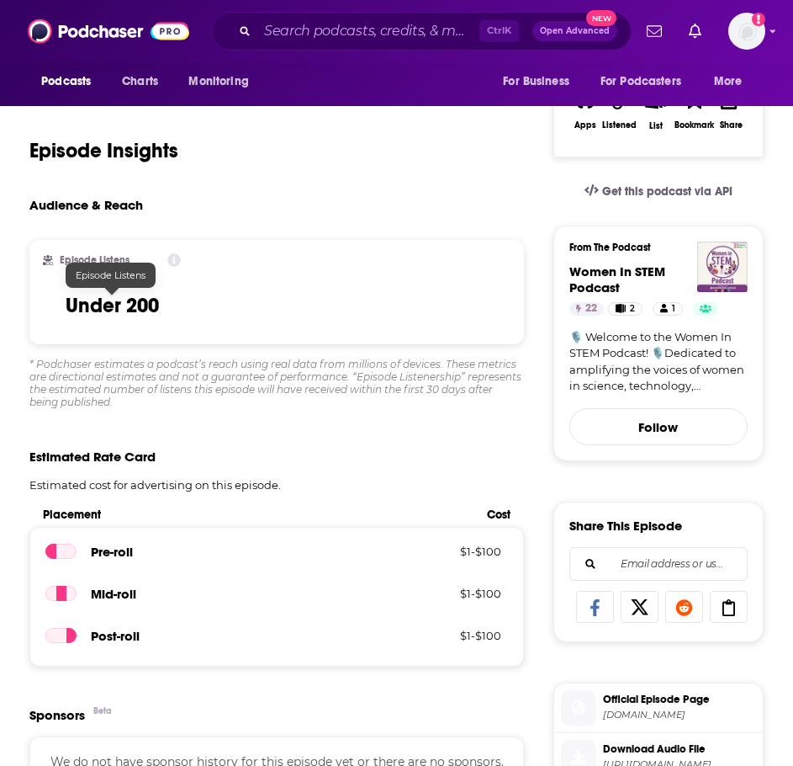
click at [114, 297] on h3 "Under 200" at bounding box center [112, 305] width 93 height 25
click at [241, 323] on div "Episode Listens Under 200" at bounding box center [276, 292] width 495 height 104
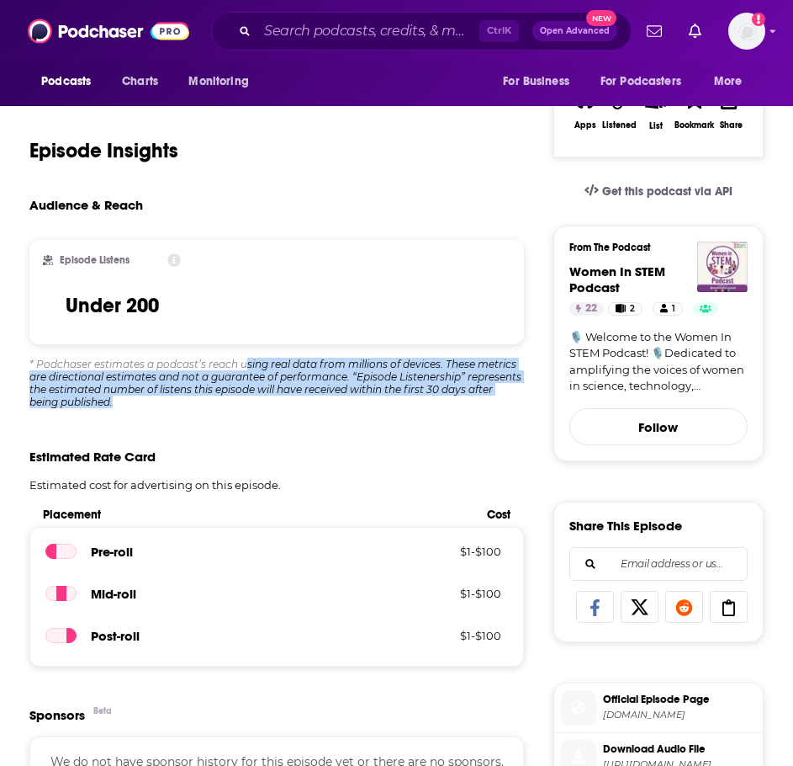
drag, startPoint x: 247, startPoint y: 366, endPoint x: 244, endPoint y: 400, distance: 34.7
click at [244, 400] on div "* Podchaser estimates a podcast’s reach using real data from millions of device…" at bounding box center [276, 383] width 495 height 50
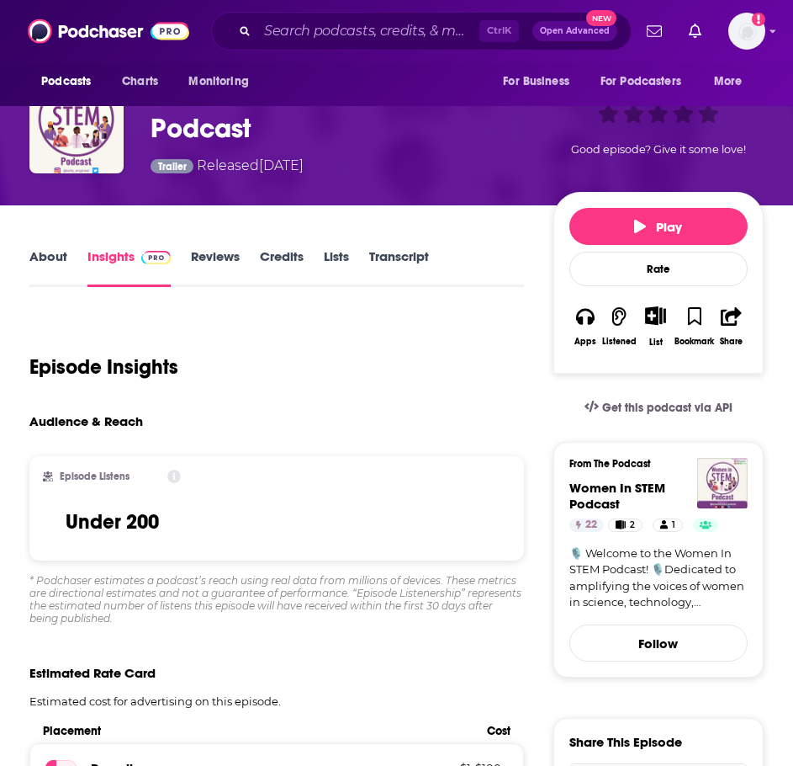
scroll to position [0, 0]
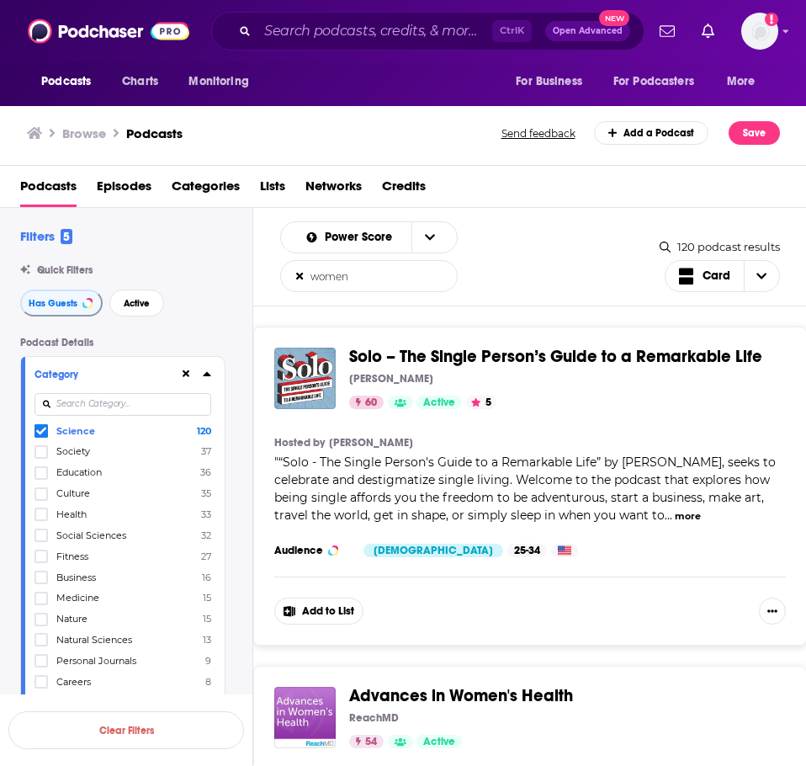
scroll to position [30366, 0]
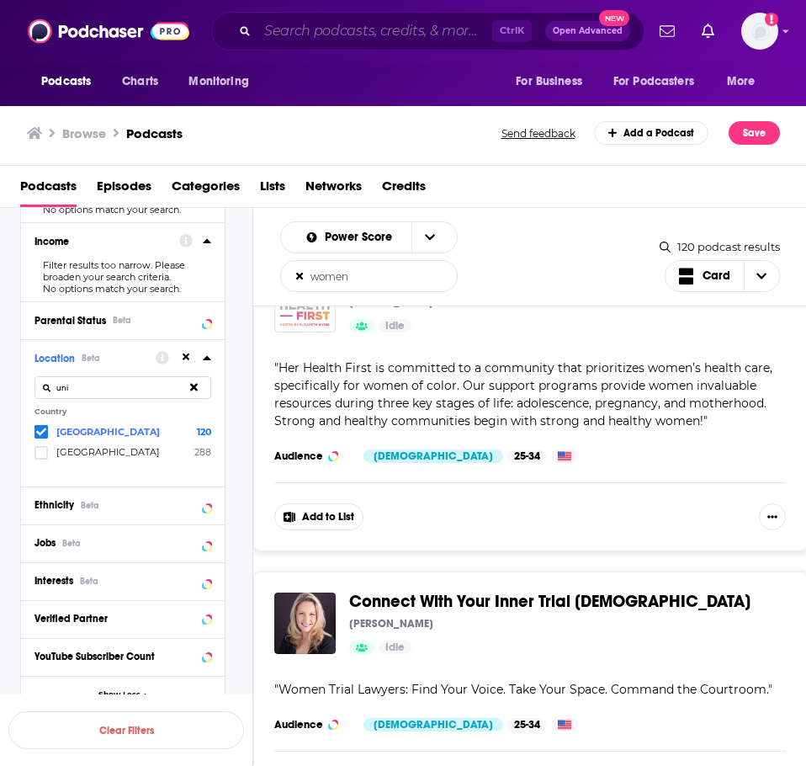
click at [374, 40] on input "Search podcasts, credits, & more..." at bounding box center [374, 31] width 235 height 27
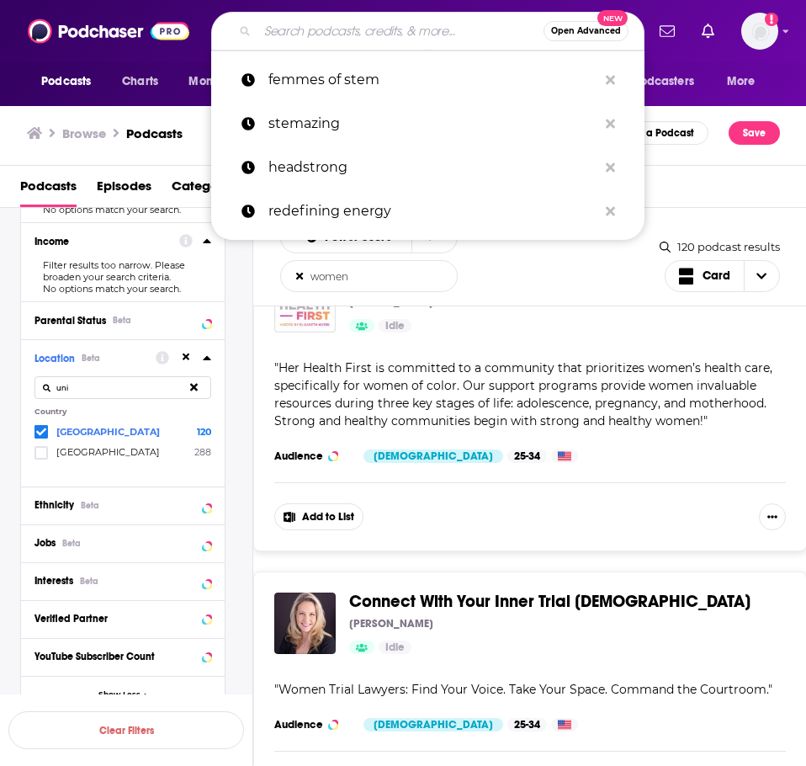
paste input "Women in Engineering: Success Stories from STEM Professionals"
type input "Women in Engineering: Success Stories from STEM Professionals"
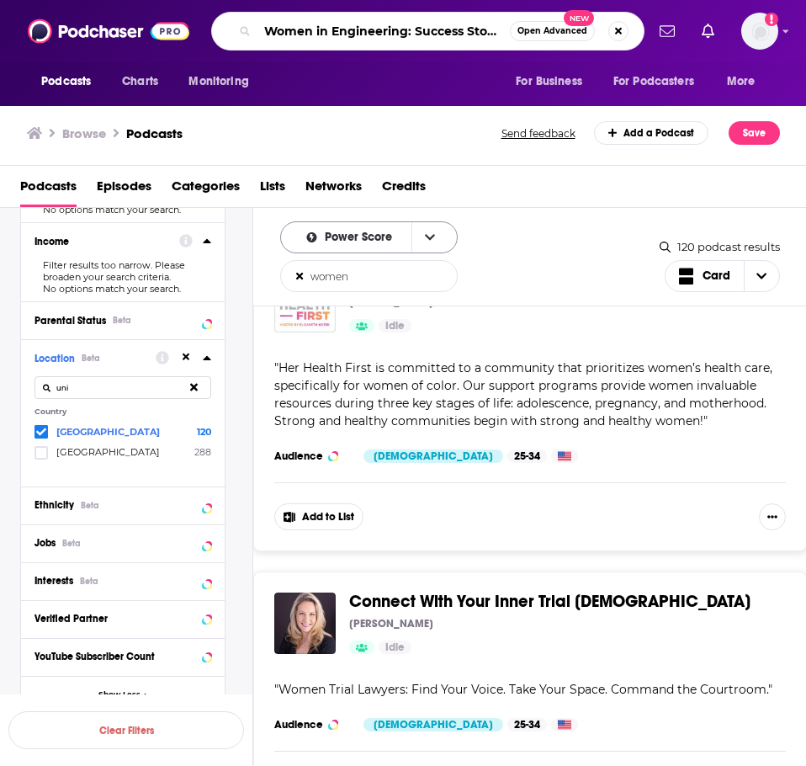
scroll to position [0, 162]
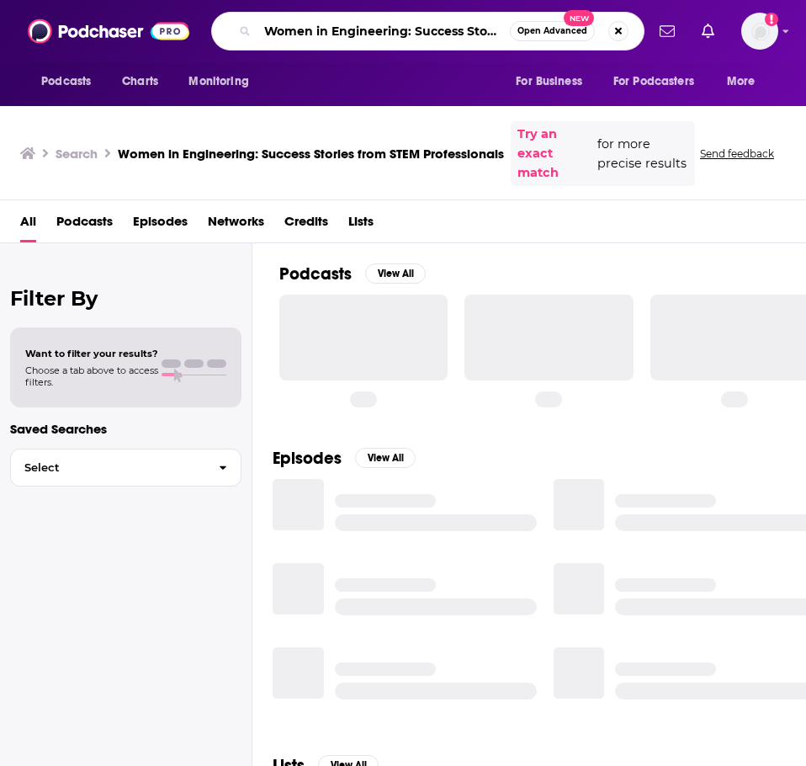
scroll to position [0, 163]
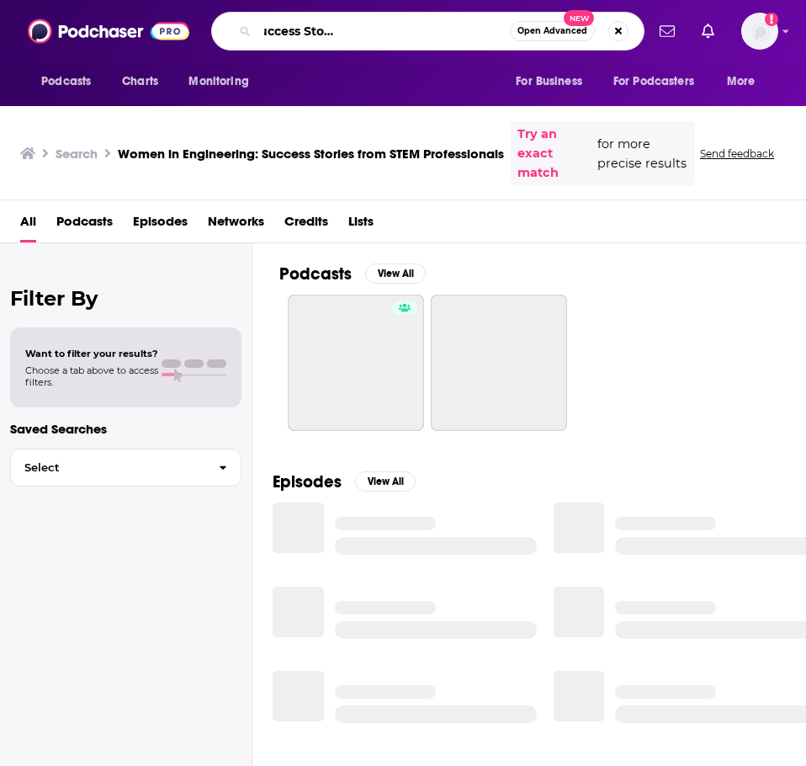
drag, startPoint x: 408, startPoint y: 29, endPoint x: 609, endPoint y: 50, distance: 202.3
click at [609, 50] on div "Podcasts Charts Monitoring Women in Engineering: Success Stories from STEM Prof…" at bounding box center [403, 31] width 806 height 62
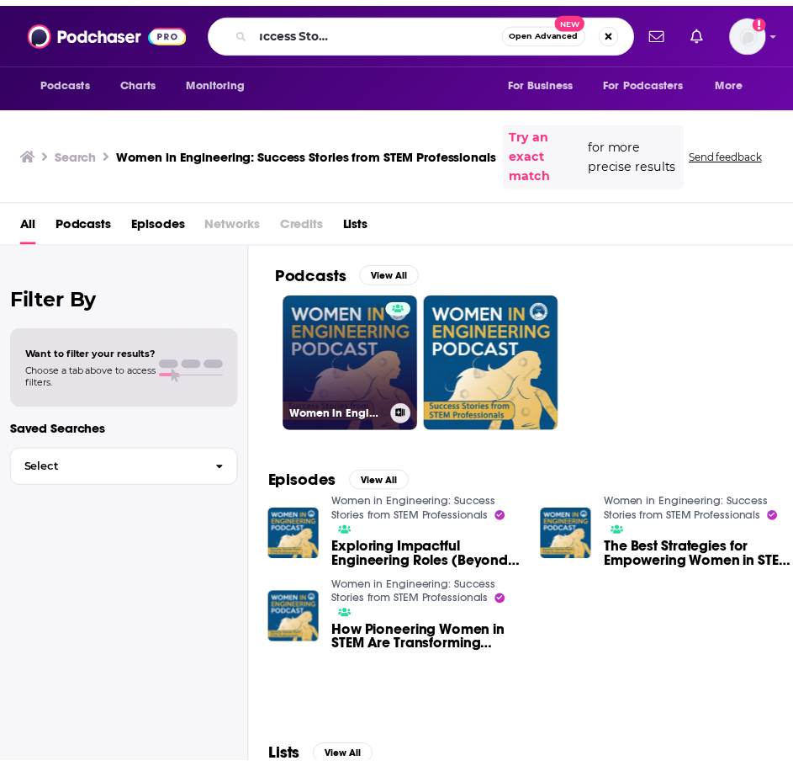
scroll to position [0, 0]
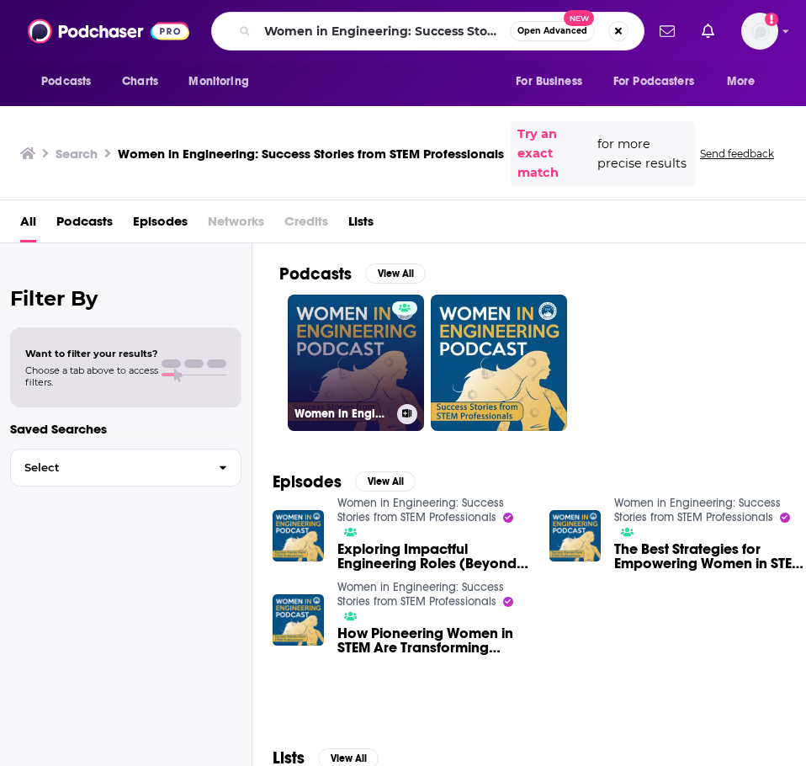
click at [376, 371] on link "Women in Engineering: Success Stories from STEM Professionals" at bounding box center [356, 362] width 136 height 136
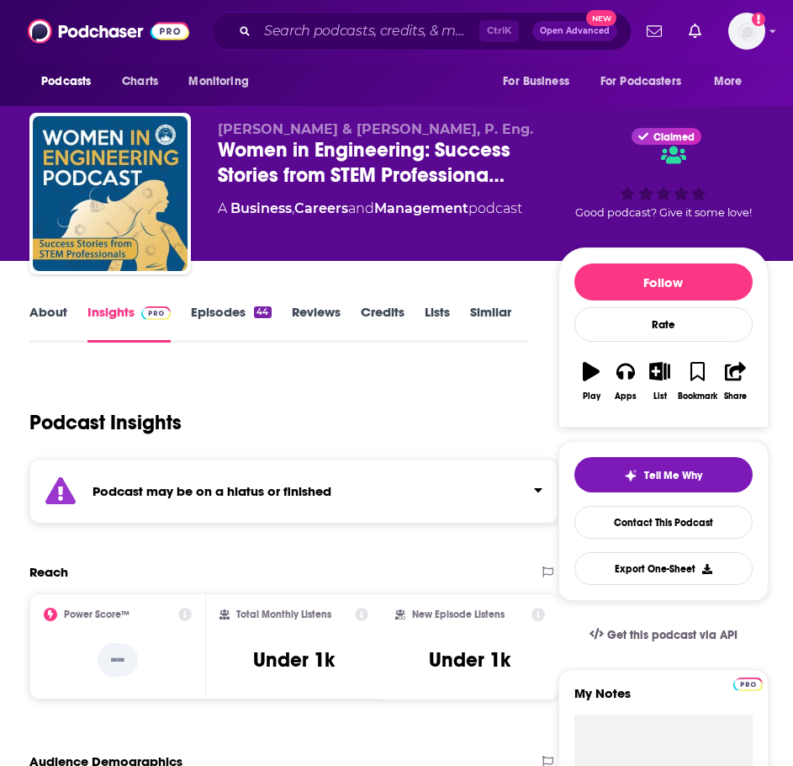
click at [222, 326] on link "Episodes 44" at bounding box center [231, 323] width 80 height 39
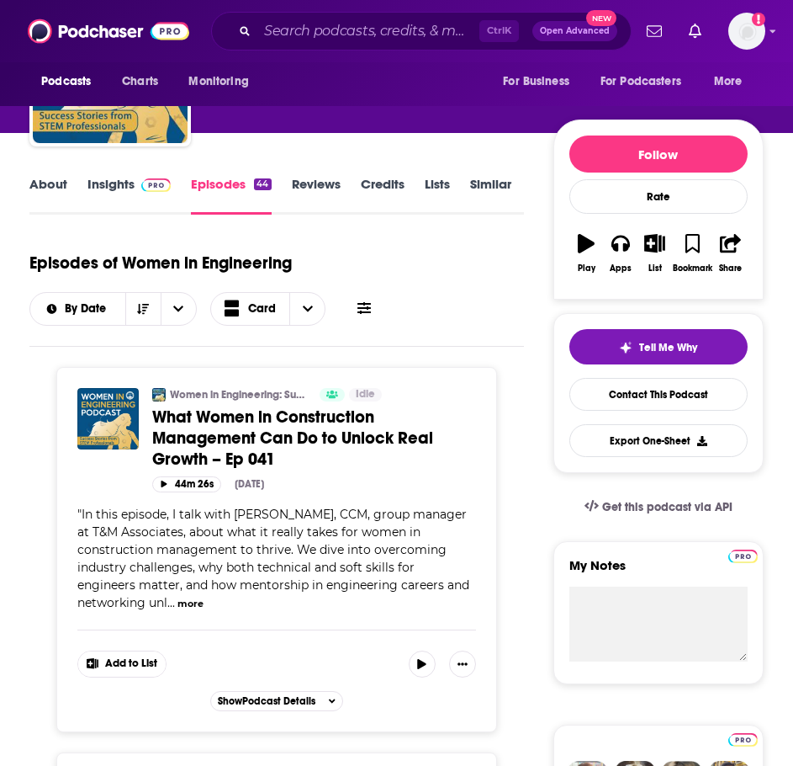
scroll to position [168, 0]
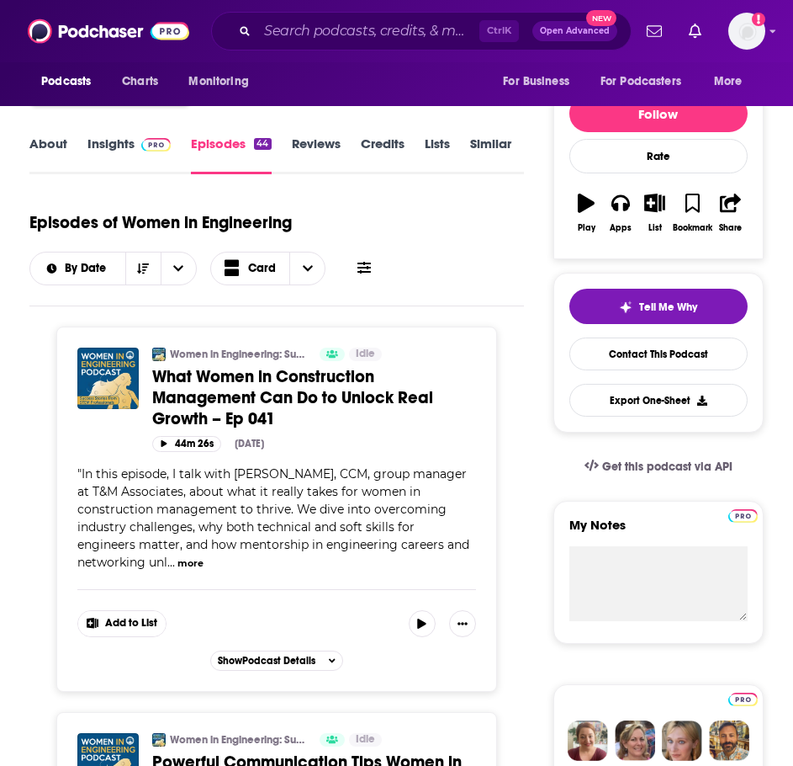
click at [189, 565] on button "more" at bounding box center [191, 563] width 26 height 14
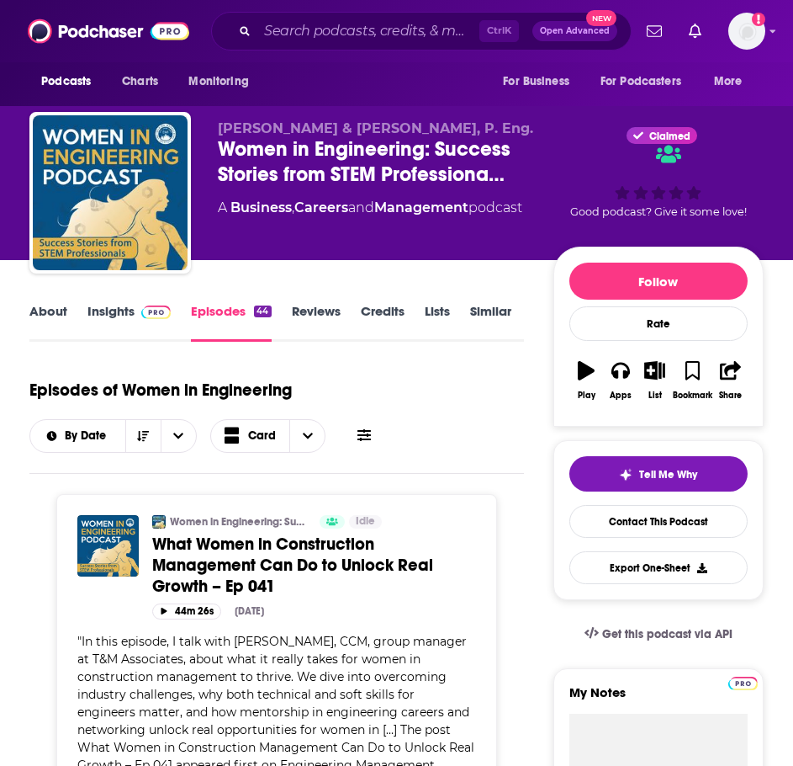
scroll to position [0, 0]
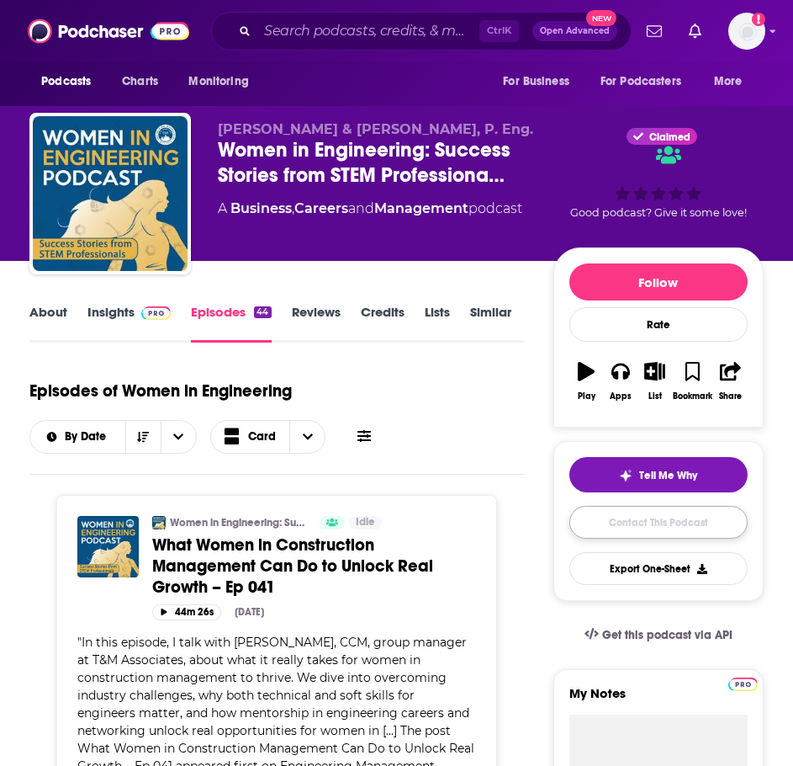
click at [616, 528] on link "Contact This Podcast" at bounding box center [659, 522] width 178 height 33
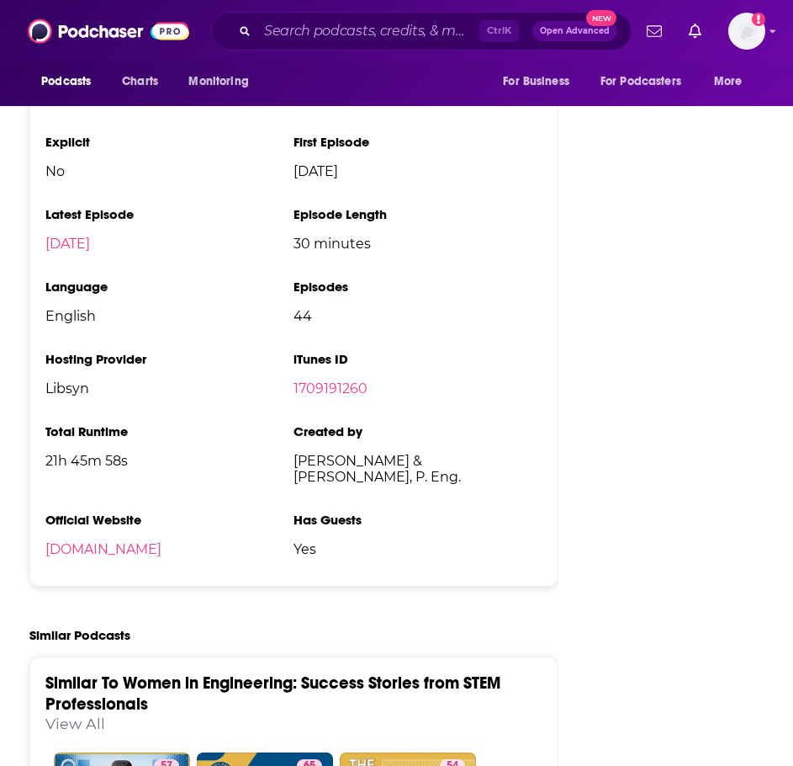
scroll to position [2484, 0]
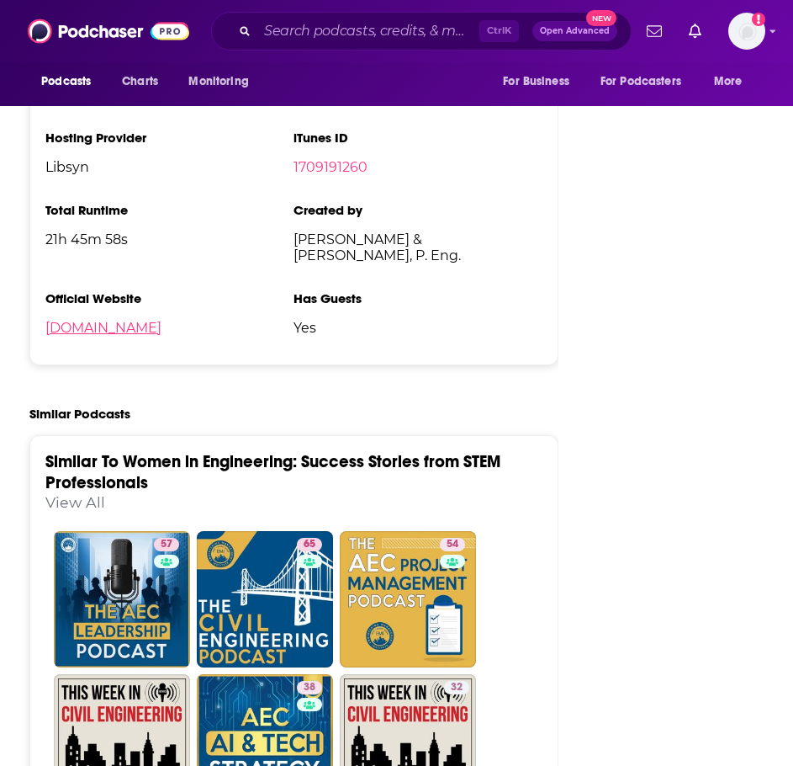
click at [162, 332] on link "[DOMAIN_NAME]" at bounding box center [103, 328] width 116 height 16
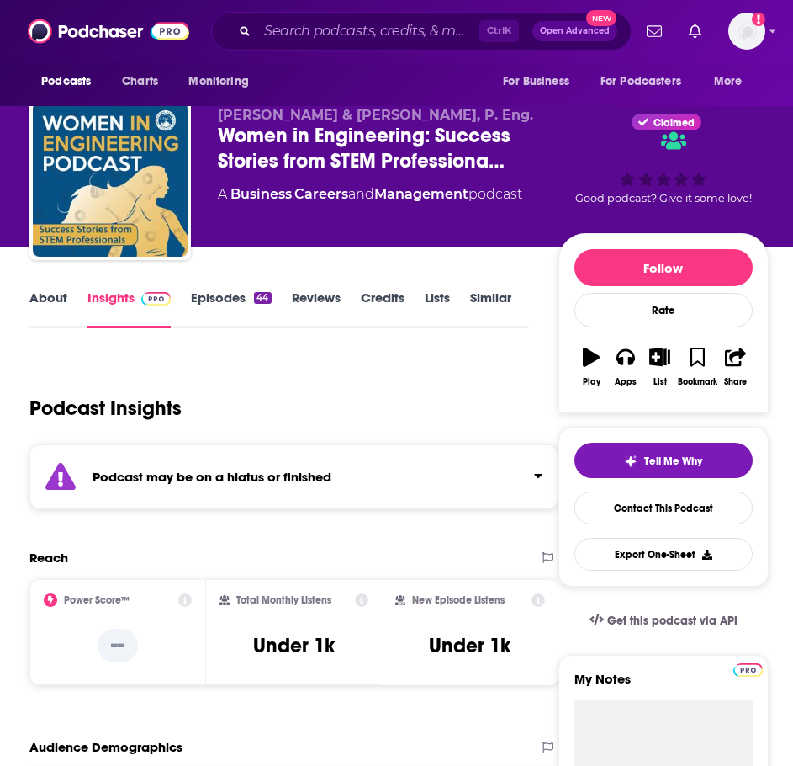
scroll to position [0, 0]
